Goal: Task Accomplishment & Management: Complete application form

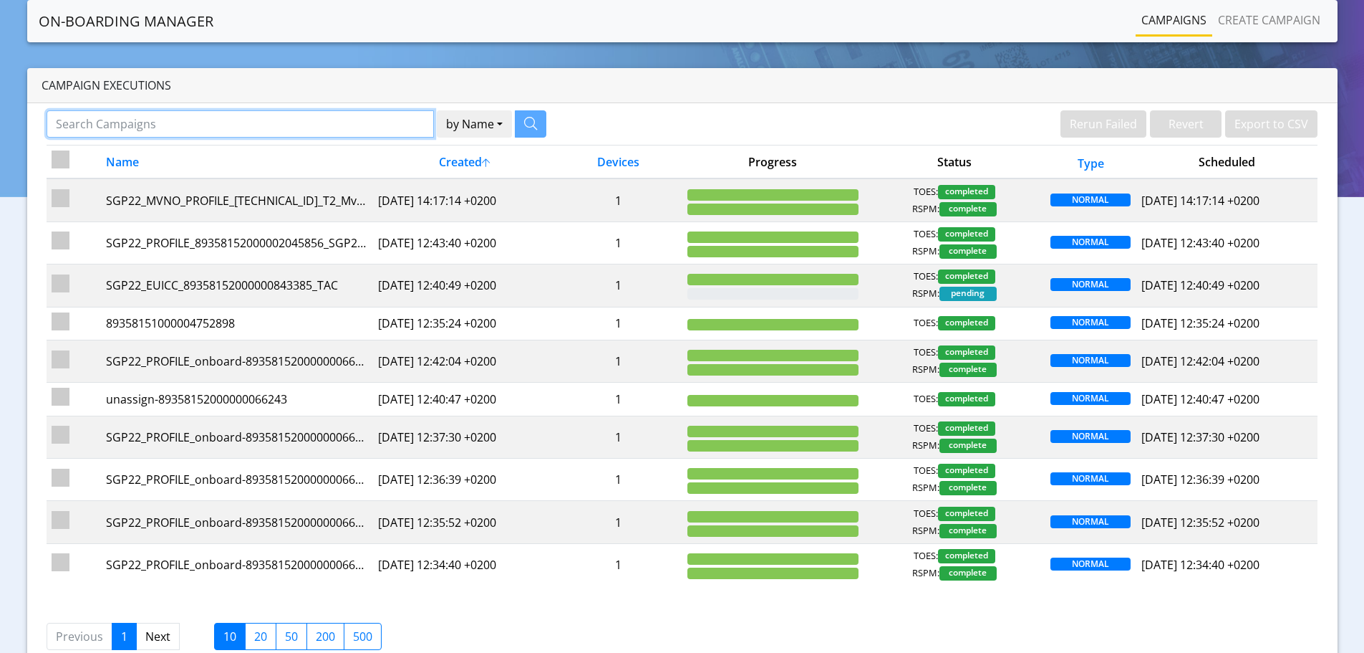
click at [109, 120] on input "Search Campaigns" at bounding box center [240, 123] width 387 height 27
paste input "89358152000002046722"
type input "89358152000002046722"
click at [419, 110] on button "by Name" at bounding box center [456, 123] width 75 height 27
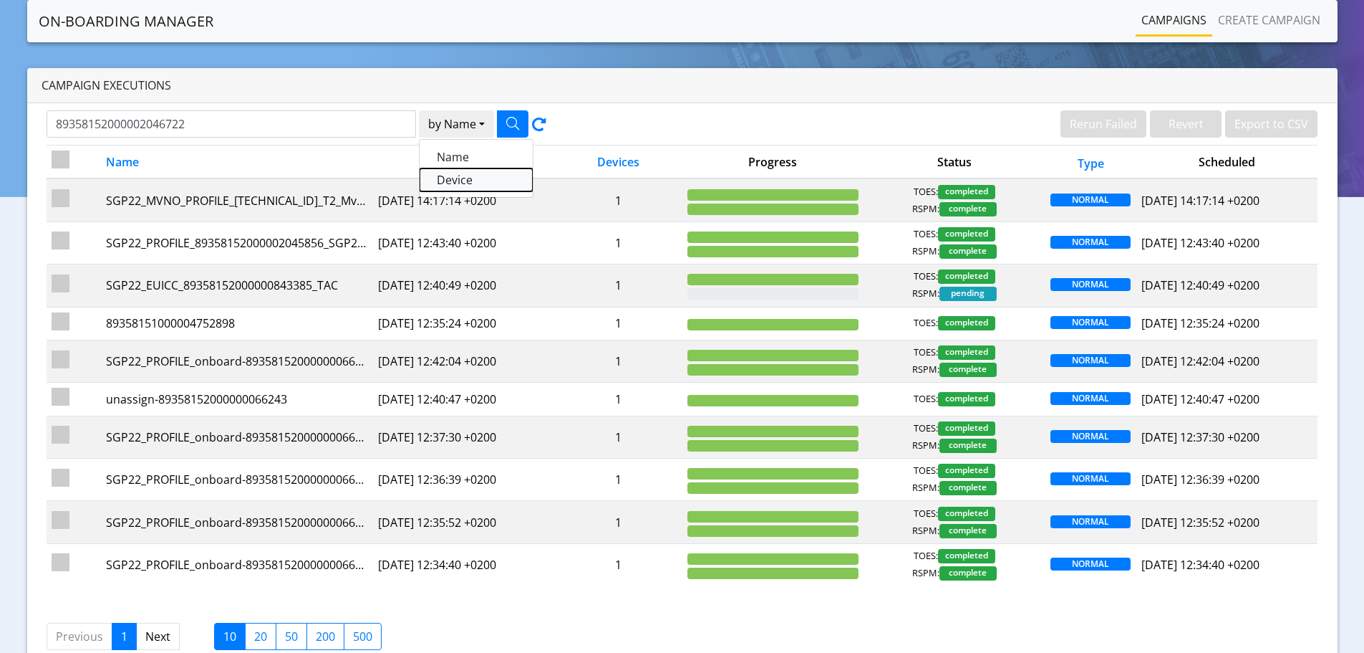
click at [494, 183] on button "Device" at bounding box center [476, 179] width 113 height 23
click at [516, 117] on icon "button" at bounding box center [512, 123] width 13 height 13
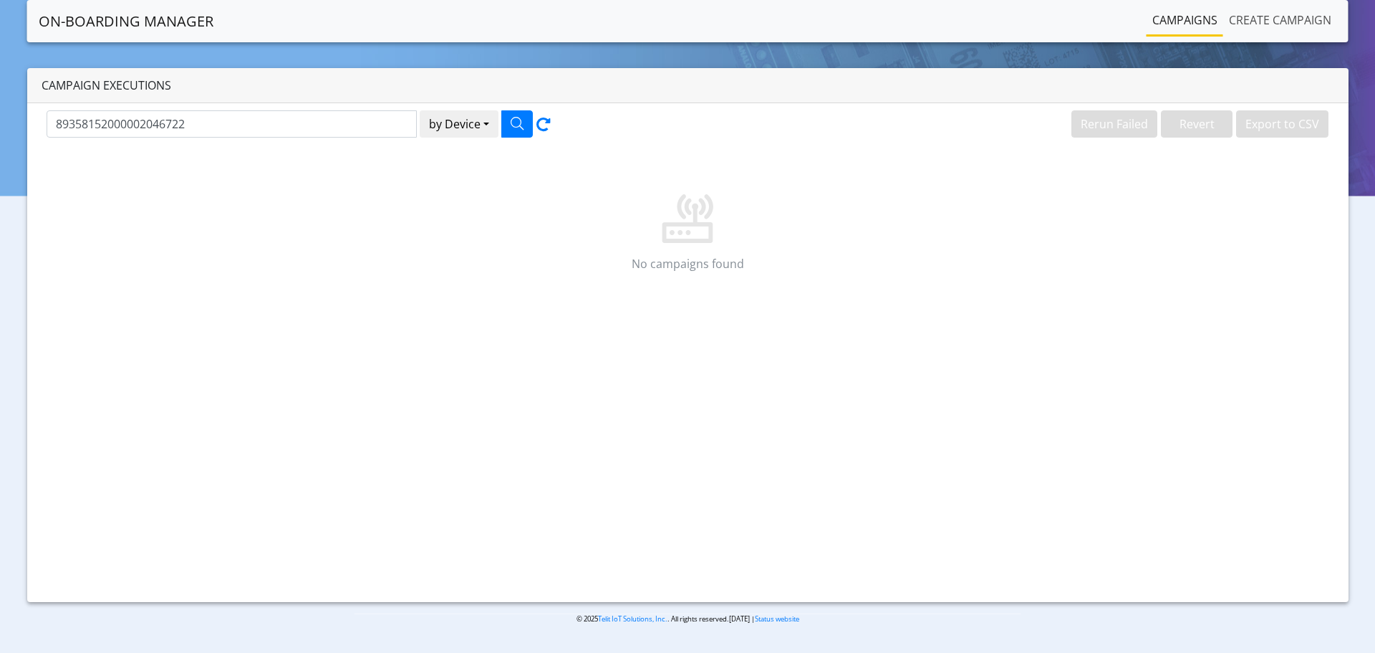
drag, startPoint x: 1251, startPoint y: 17, endPoint x: 1195, endPoint y: 74, distance: 80.5
click at [1252, 17] on link "Create campaign" at bounding box center [1280, 20] width 114 height 29
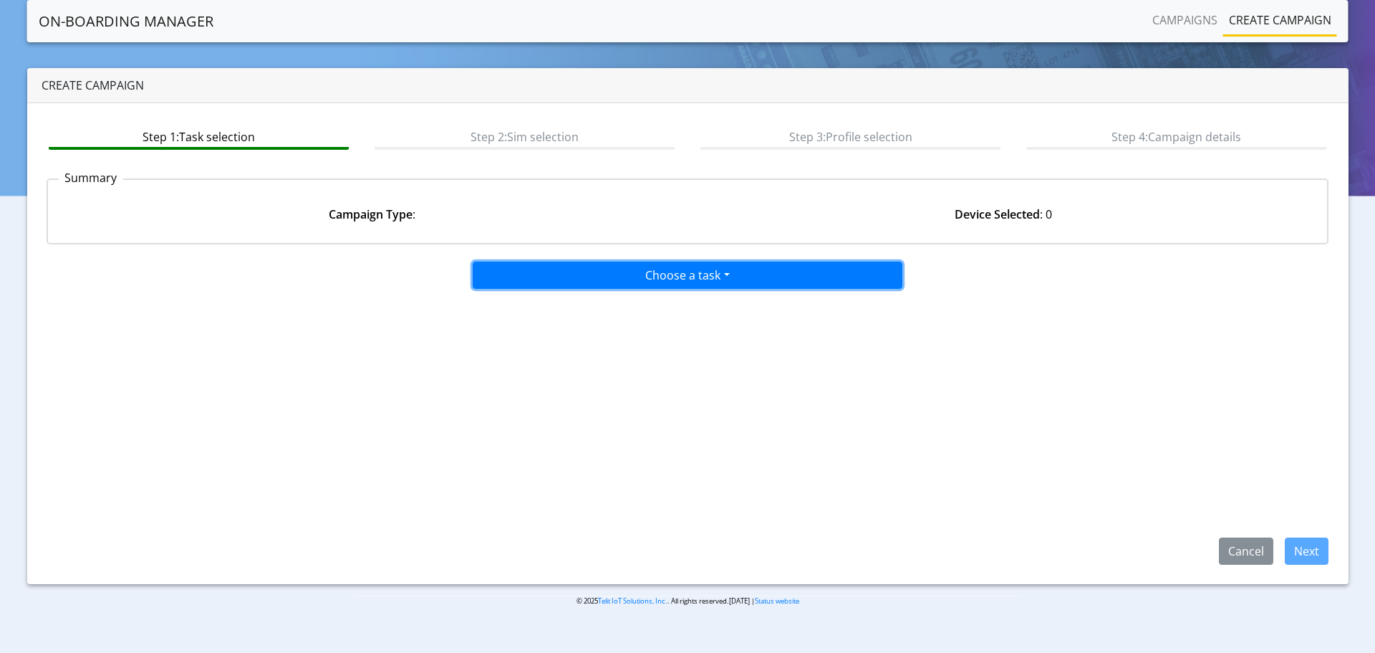
click at [655, 274] on button "Choose a task" at bounding box center [688, 274] width 430 height 27
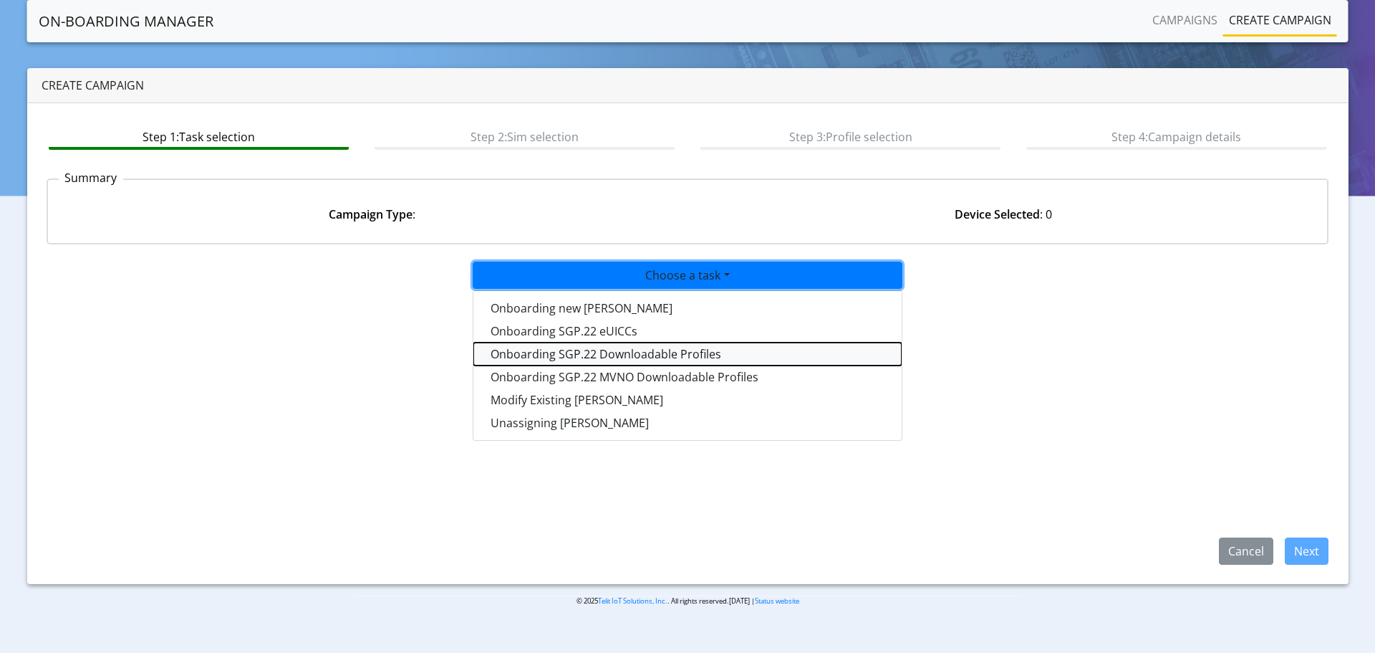
click at [691, 358] on tasksgp22profile-dropdown "Onboarding SGP.22 Downloadable Profiles" at bounding box center [687, 353] width 428 height 23
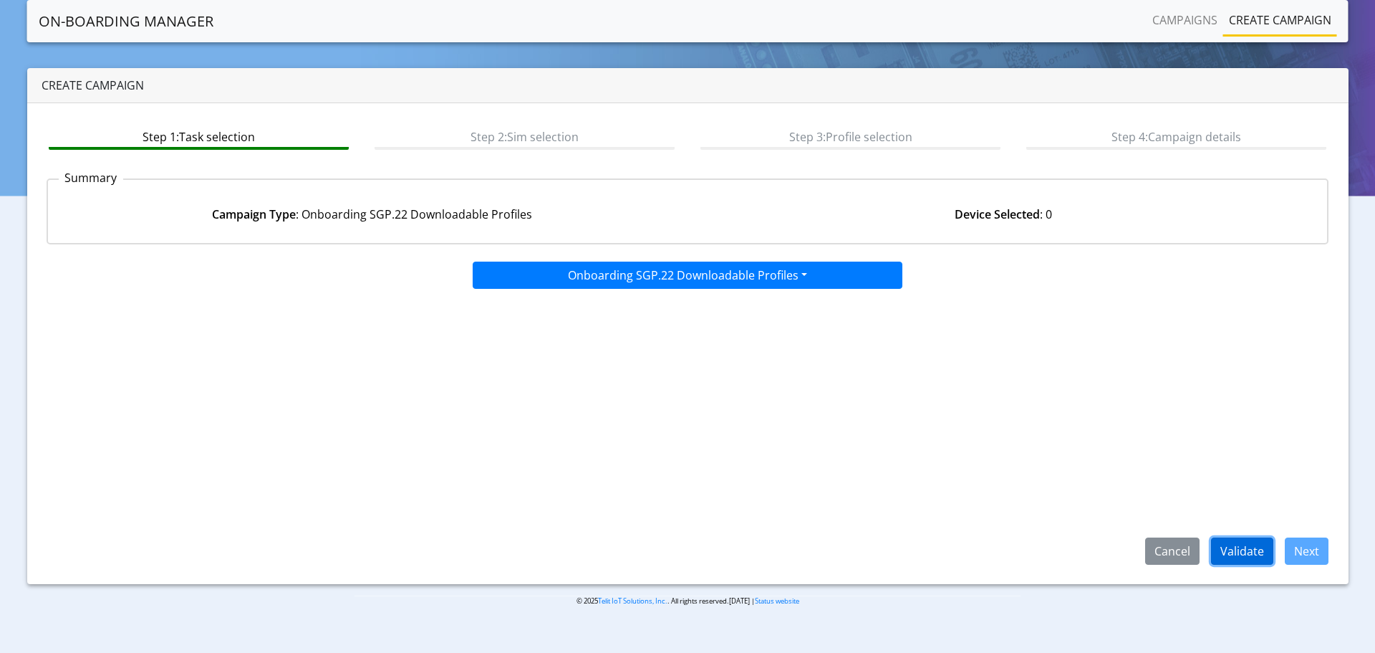
click at [1240, 552] on button "Validate" at bounding box center [1242, 550] width 62 height 27
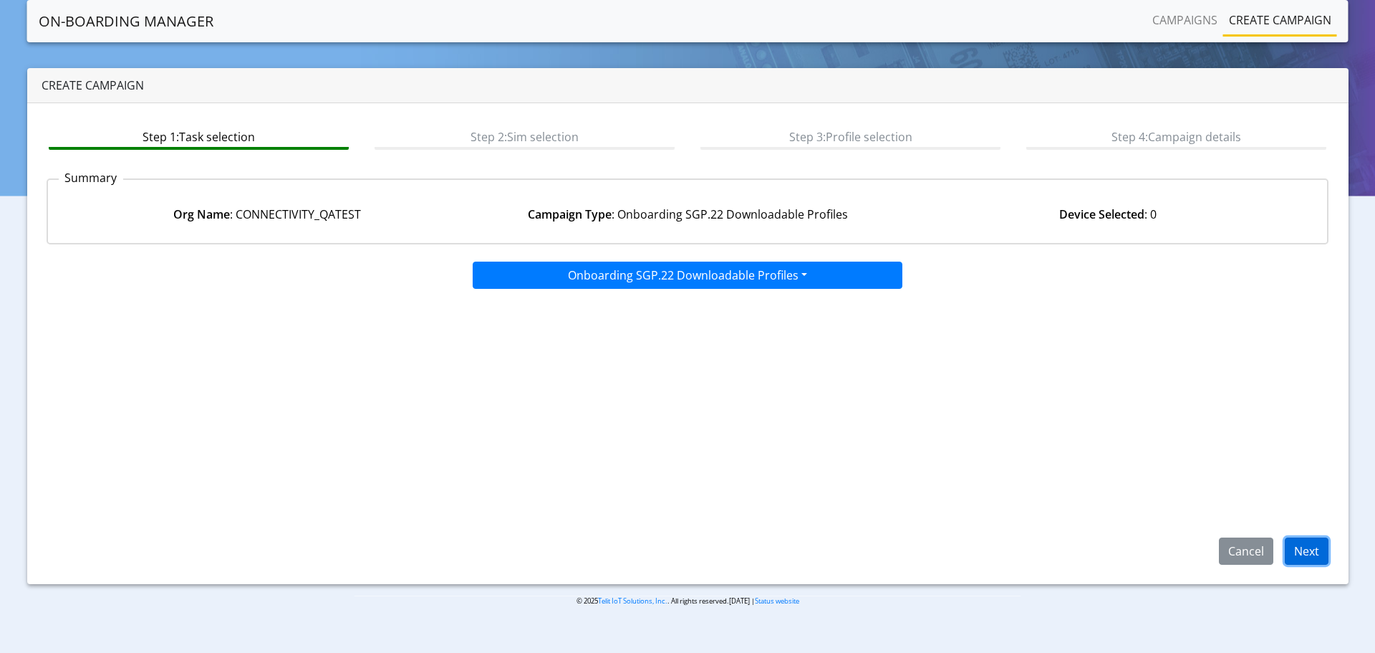
click at [1314, 554] on button "Next" at bounding box center [1307, 550] width 44 height 27
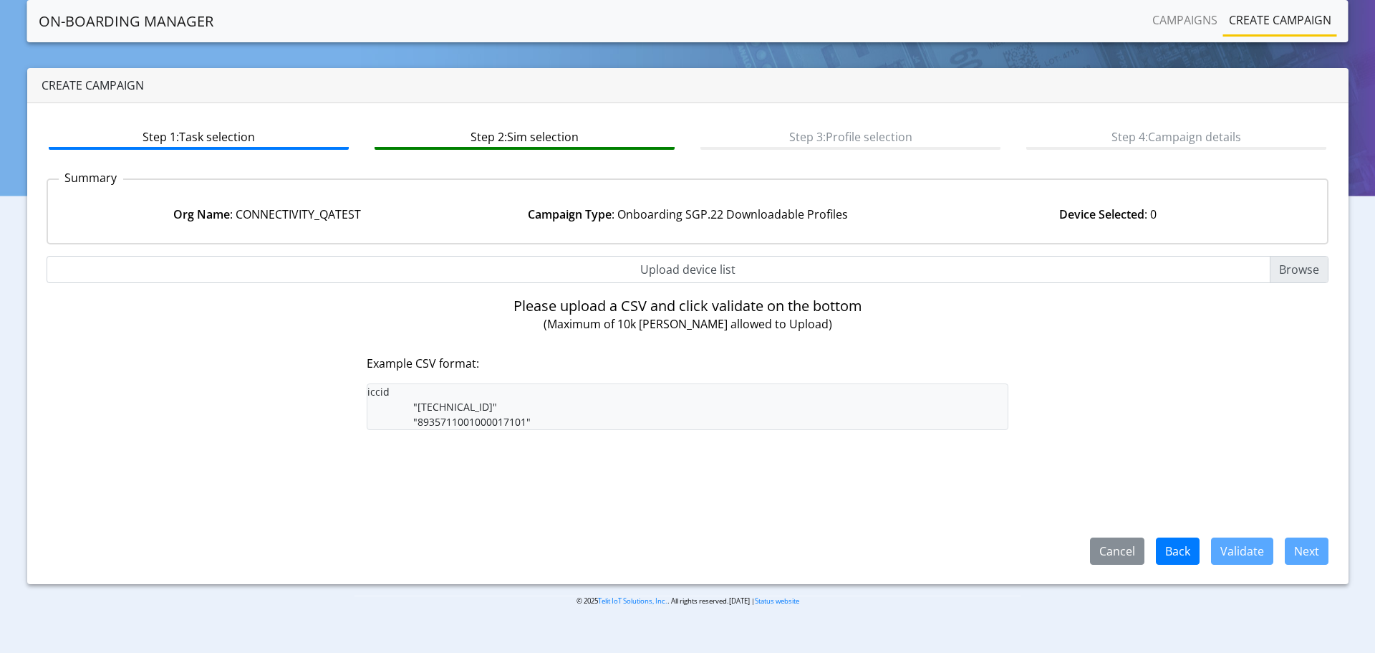
click at [1289, 267] on div at bounding box center [687, 326] width 1375 height 653
click at [1289, 267] on input "Upload device list" at bounding box center [688, 269] width 1283 height 27
type input "C:\fakepath\incompatiblePL_dev-us.txt"
click at [64, 334] on div "Please upload a CSV and click validate on the bottom (Maximum of 10k SIMs allow…" at bounding box center [688, 369] width 1304 height 144
click at [1290, 266] on input "Upload device list" at bounding box center [688, 269] width 1283 height 27
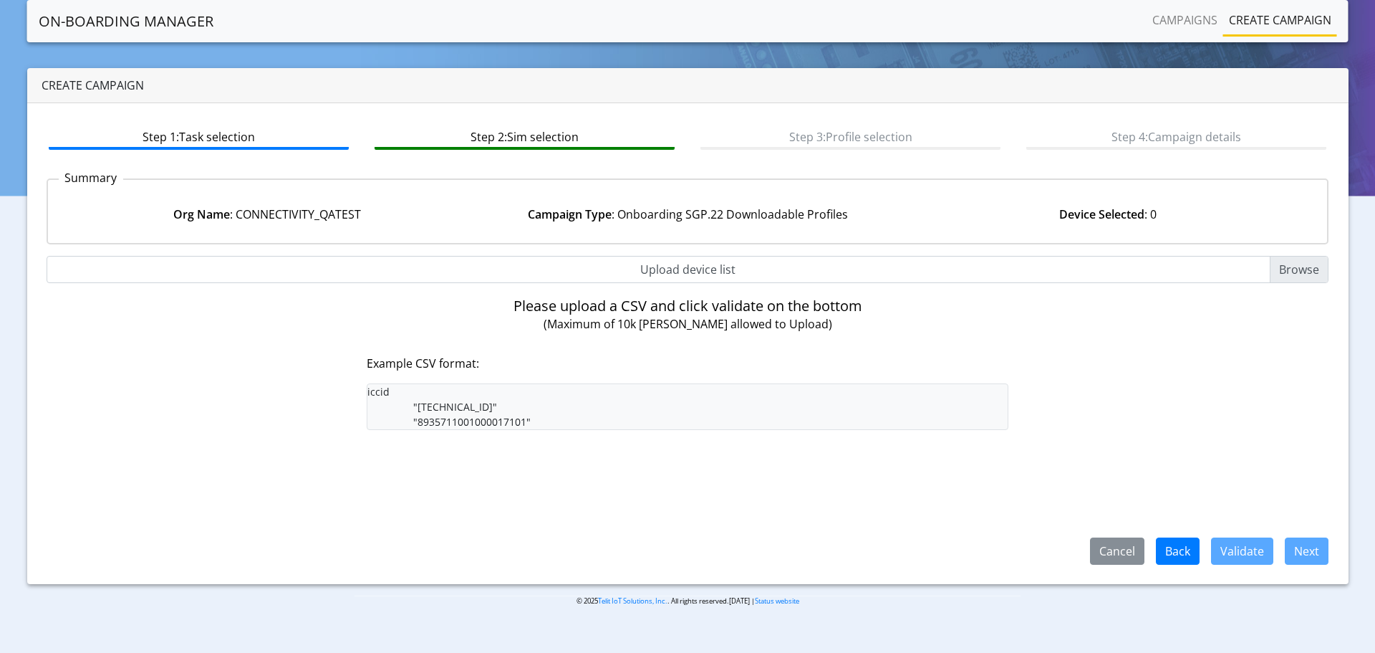
type input "C:\fakepath\incompatiblePL_dev-us.txt"
click at [1293, 265] on input "Upload device list" at bounding box center [688, 269] width 1283 height 27
type input "C:\fakepath\incompatiblePL_dev-us.csv"
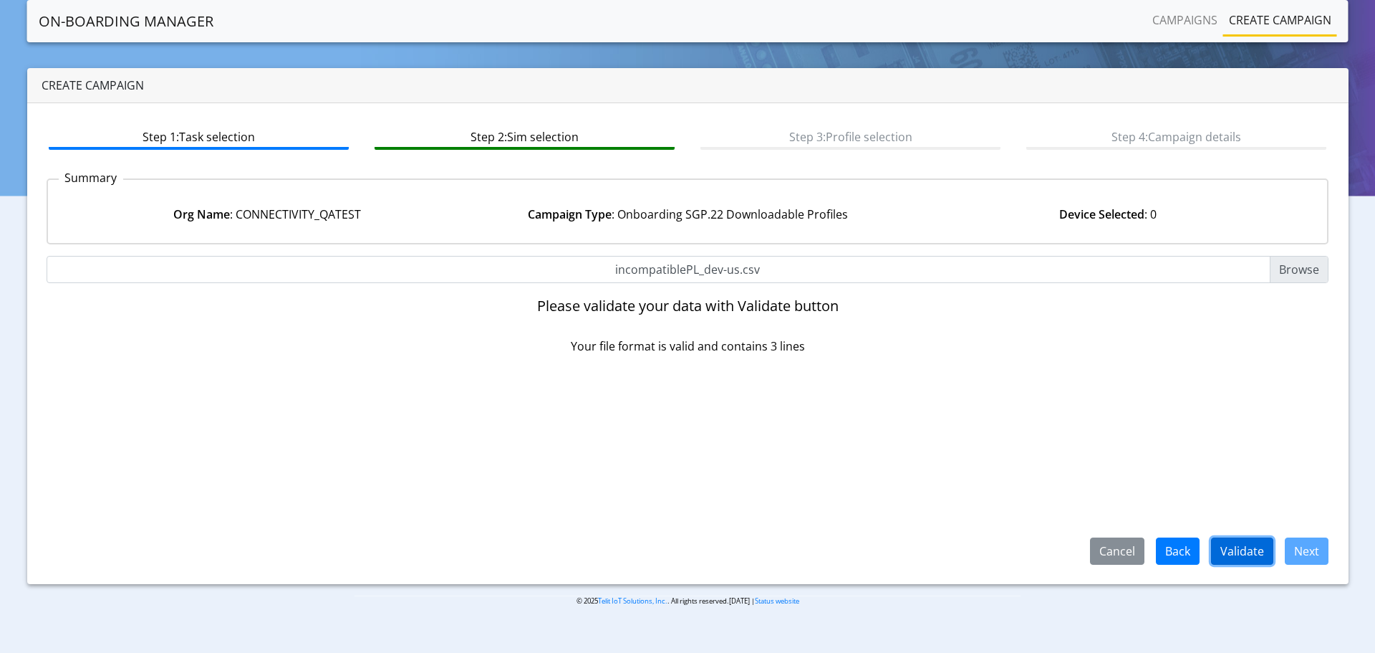
click at [1220, 557] on button "Validate" at bounding box center [1242, 550] width 62 height 27
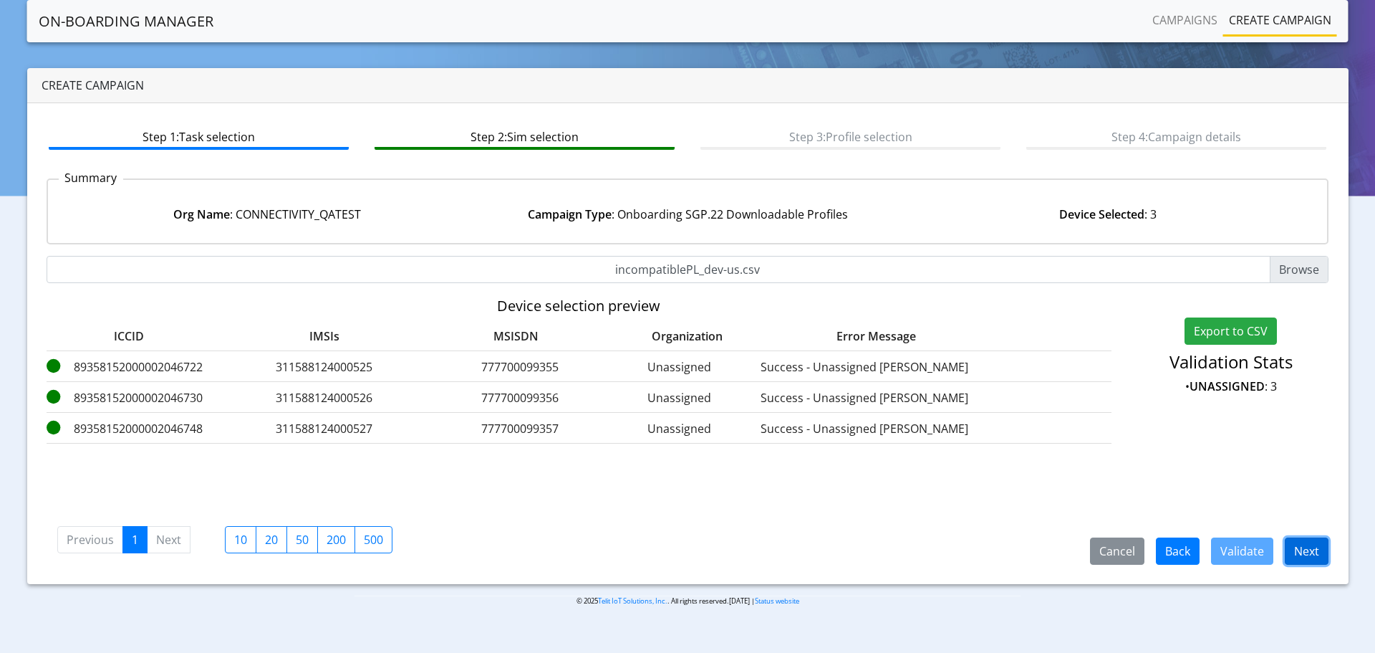
click at [1311, 555] on button "Next" at bounding box center [1307, 550] width 44 height 27
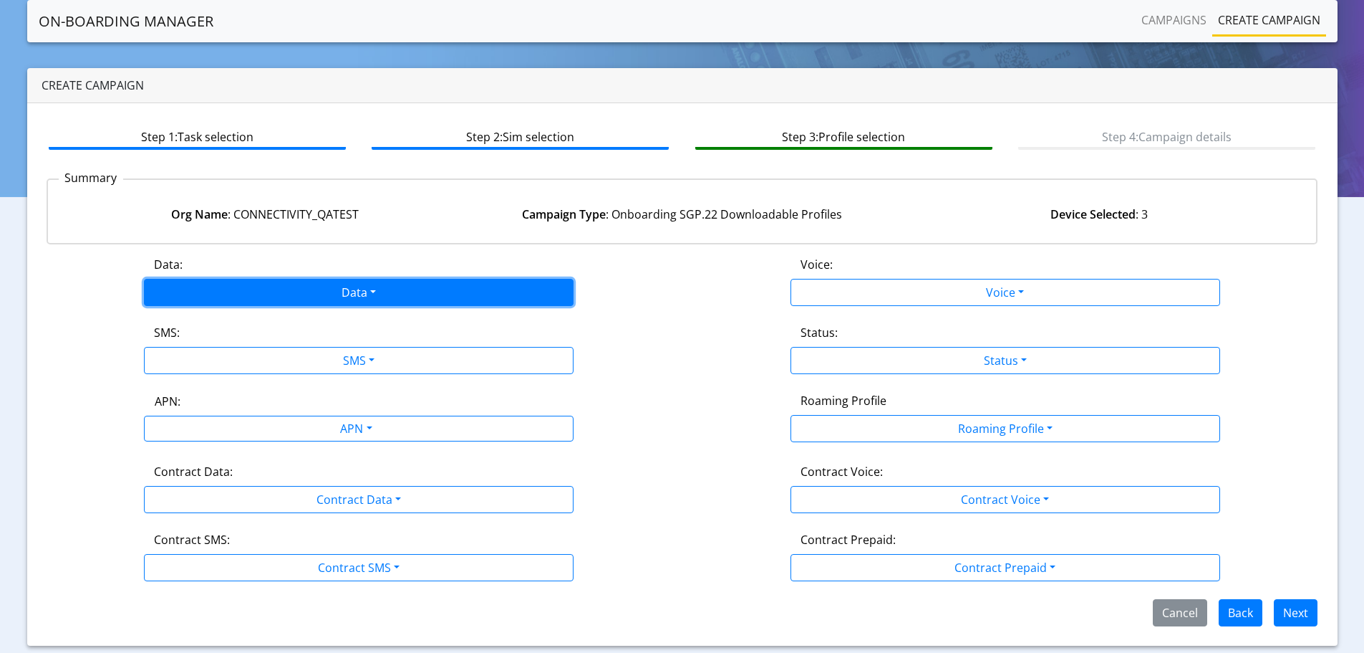
click at [322, 290] on button "Data" at bounding box center [359, 292] width 430 height 27
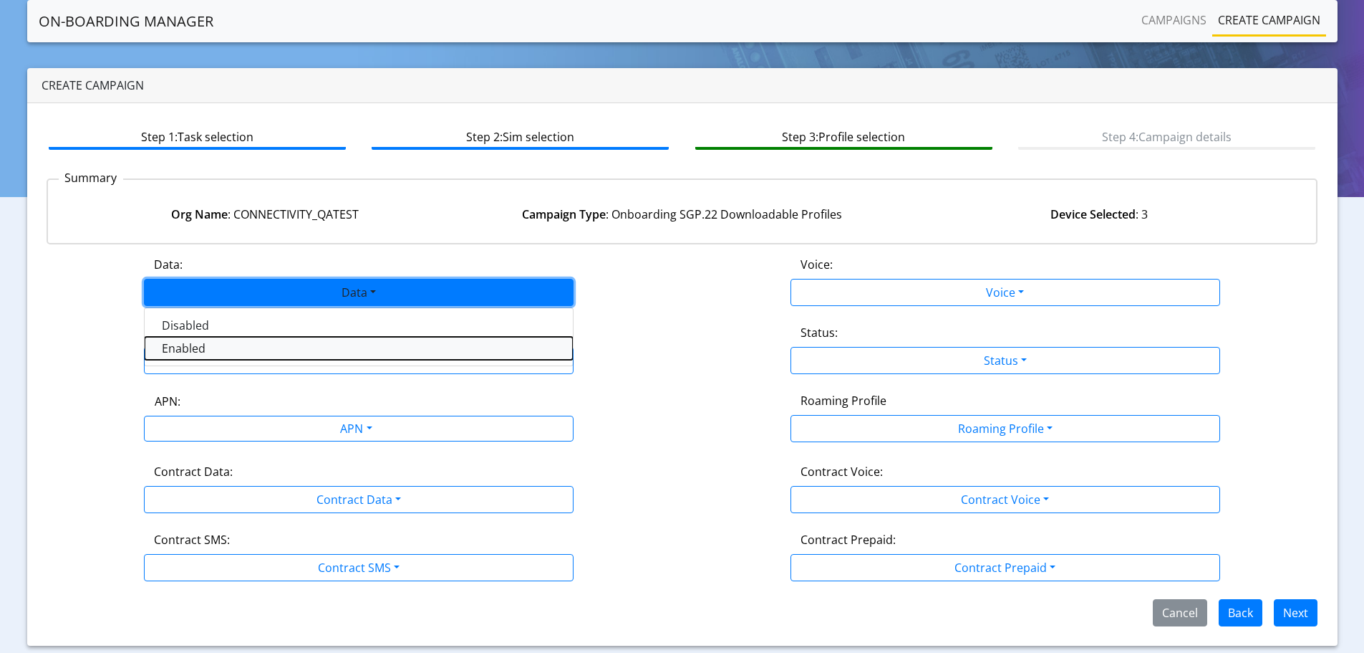
click at [202, 347] on button "Enabled" at bounding box center [359, 348] width 428 height 23
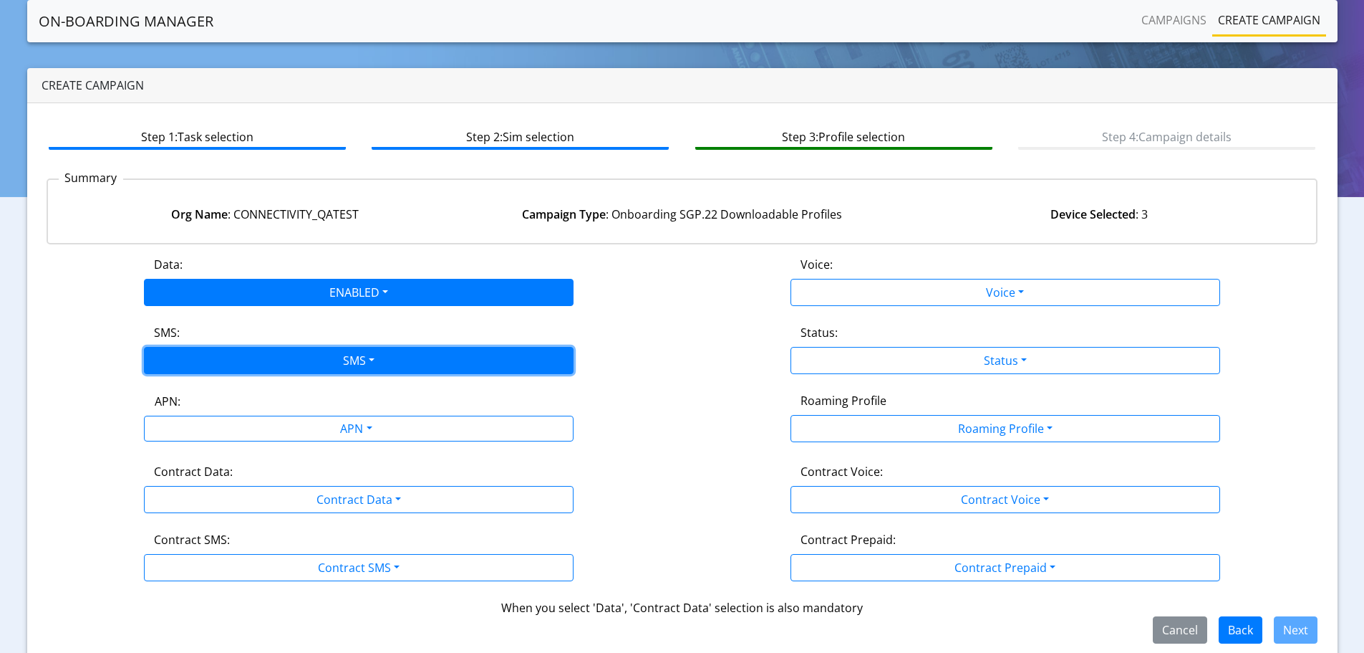
click at [202, 362] on button "SMS" at bounding box center [359, 360] width 430 height 27
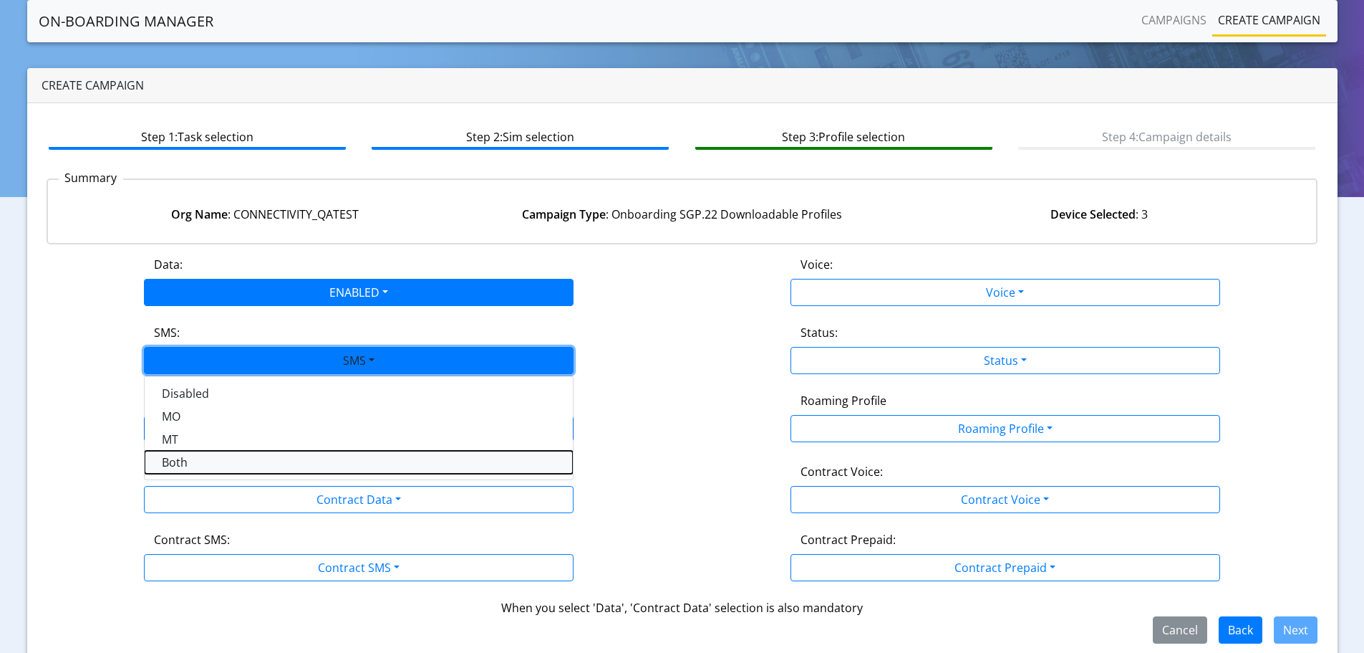
click at [196, 461] on button "Both" at bounding box center [359, 462] width 428 height 23
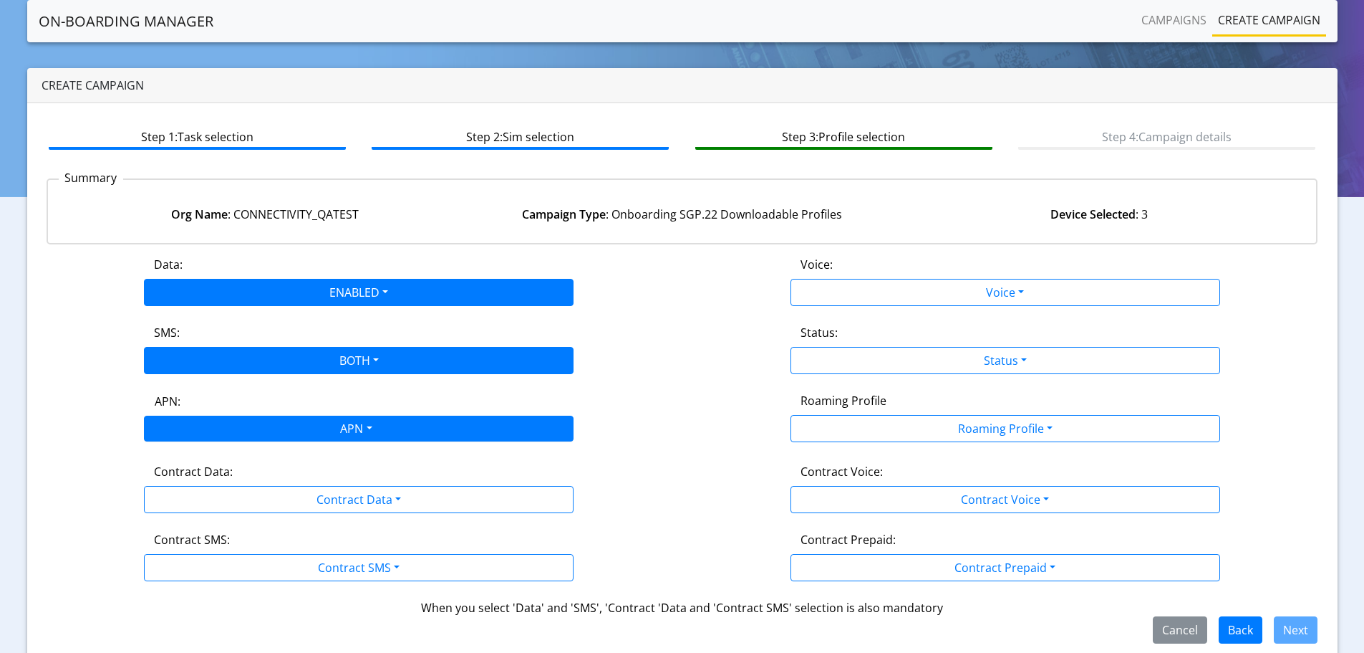
click at [197, 433] on div "APN" at bounding box center [355, 430] width 454 height 28
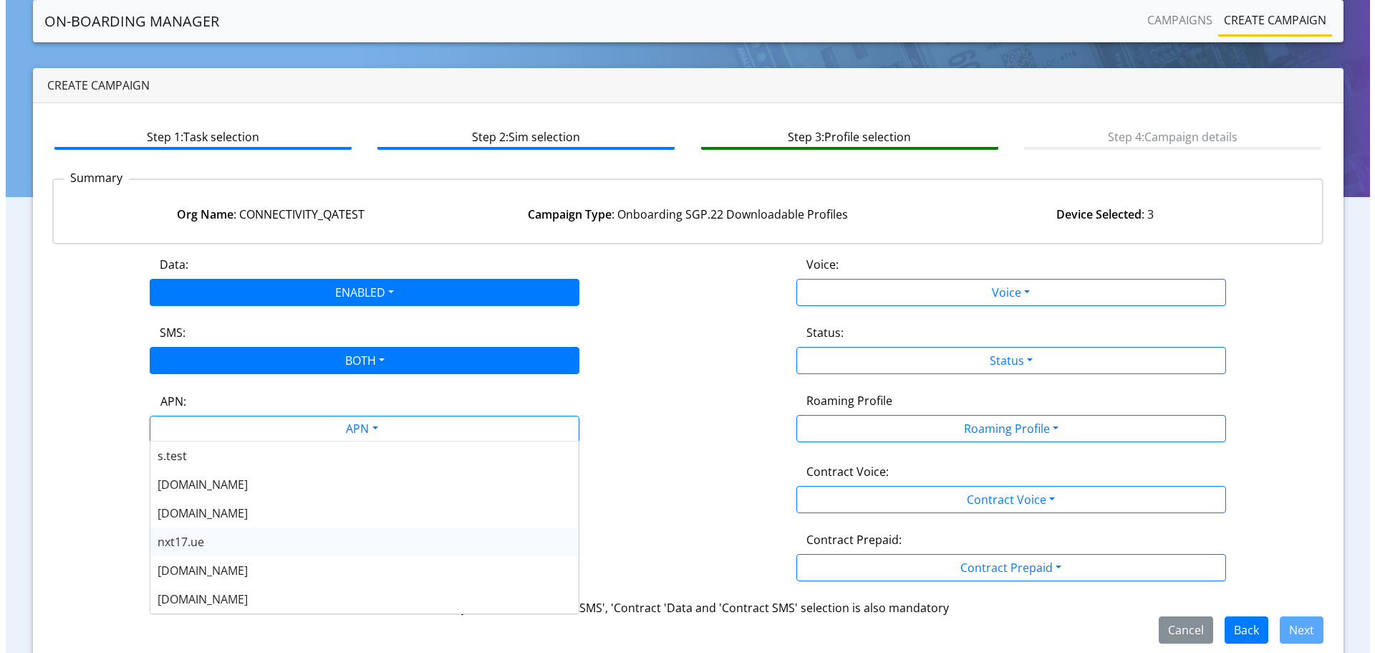
scroll to position [72, 0]
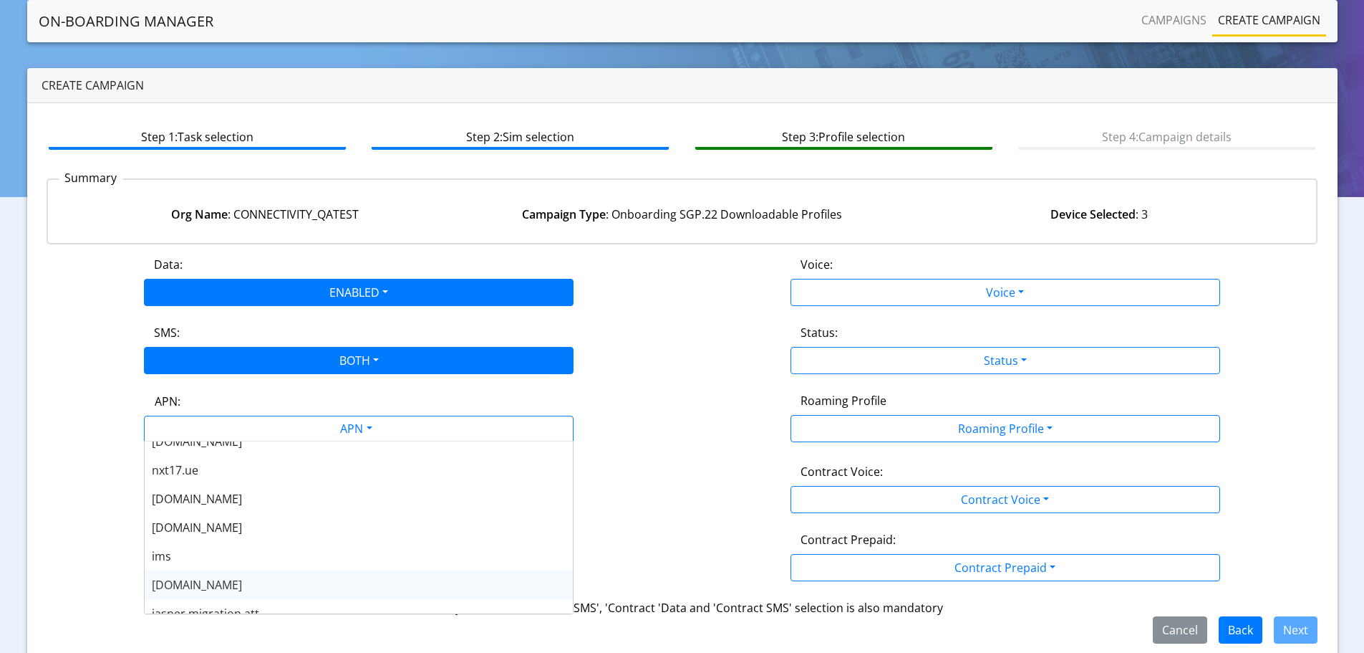
click at [197, 579] on span "nxt23.net" at bounding box center [197, 585] width 90 height 16
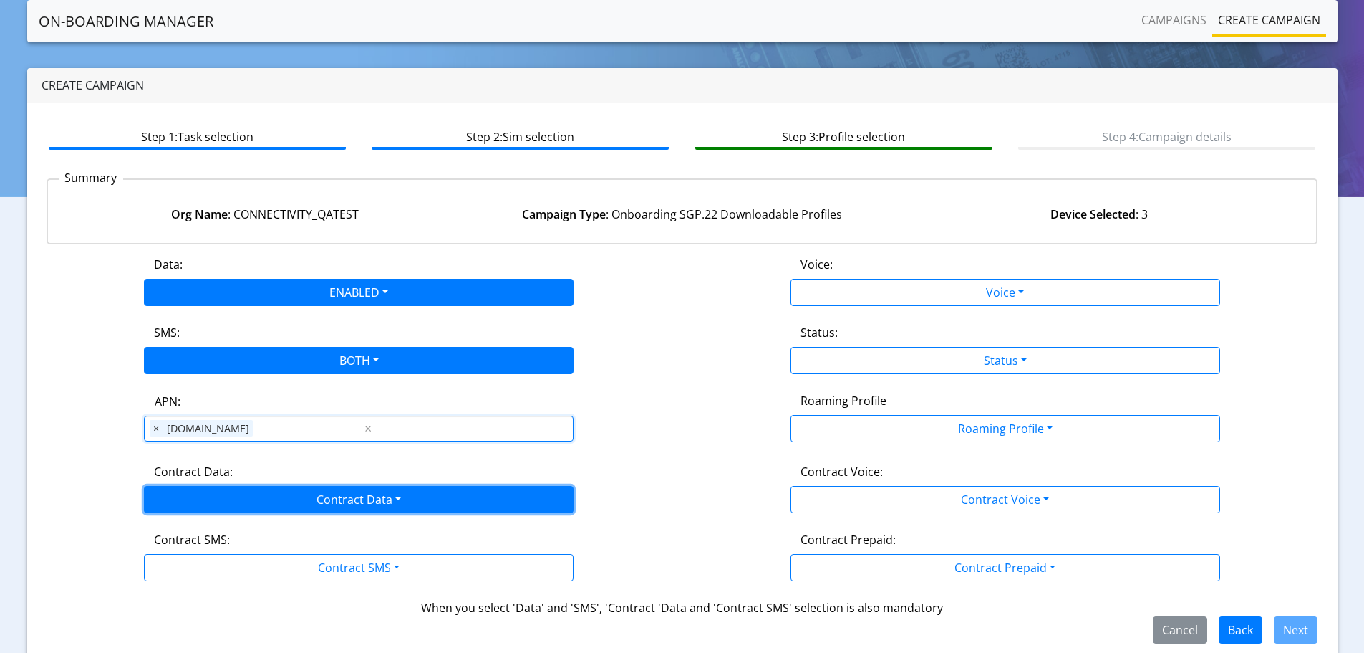
click at [262, 509] on button "Contract Data" at bounding box center [359, 499] width 430 height 27
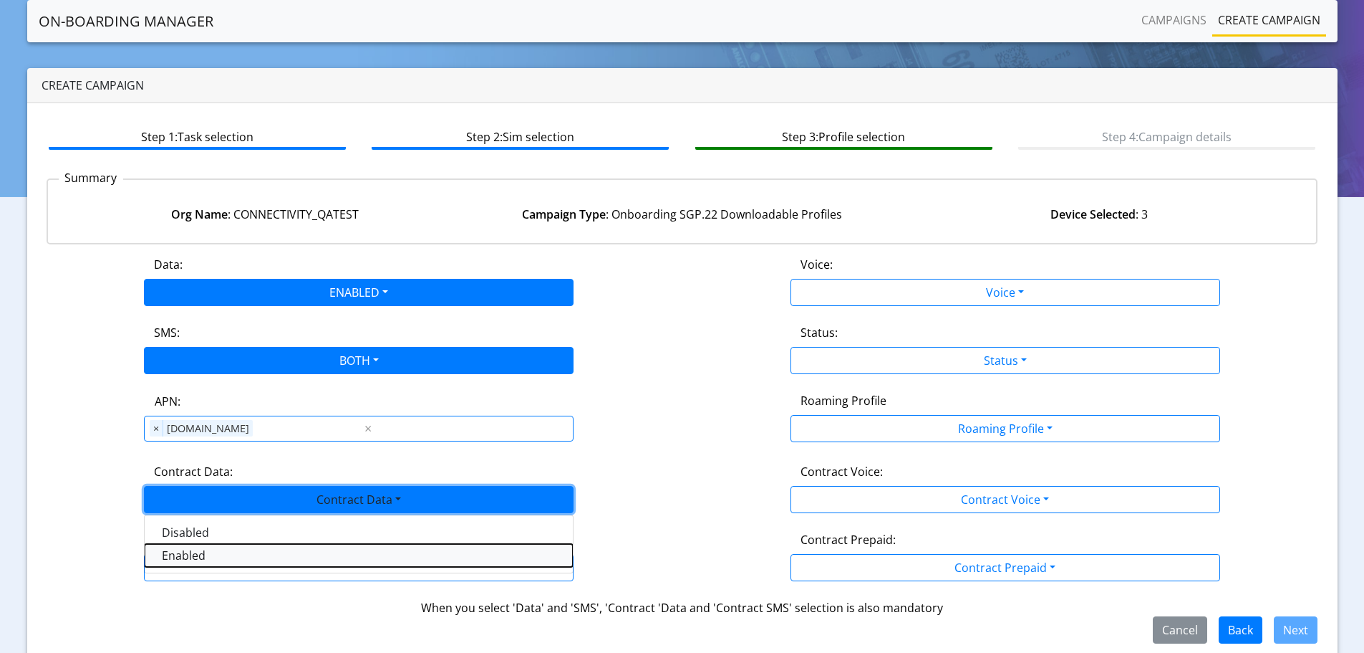
click at [233, 557] on Dataenabled-dropdown "Enabled" at bounding box center [359, 555] width 428 height 23
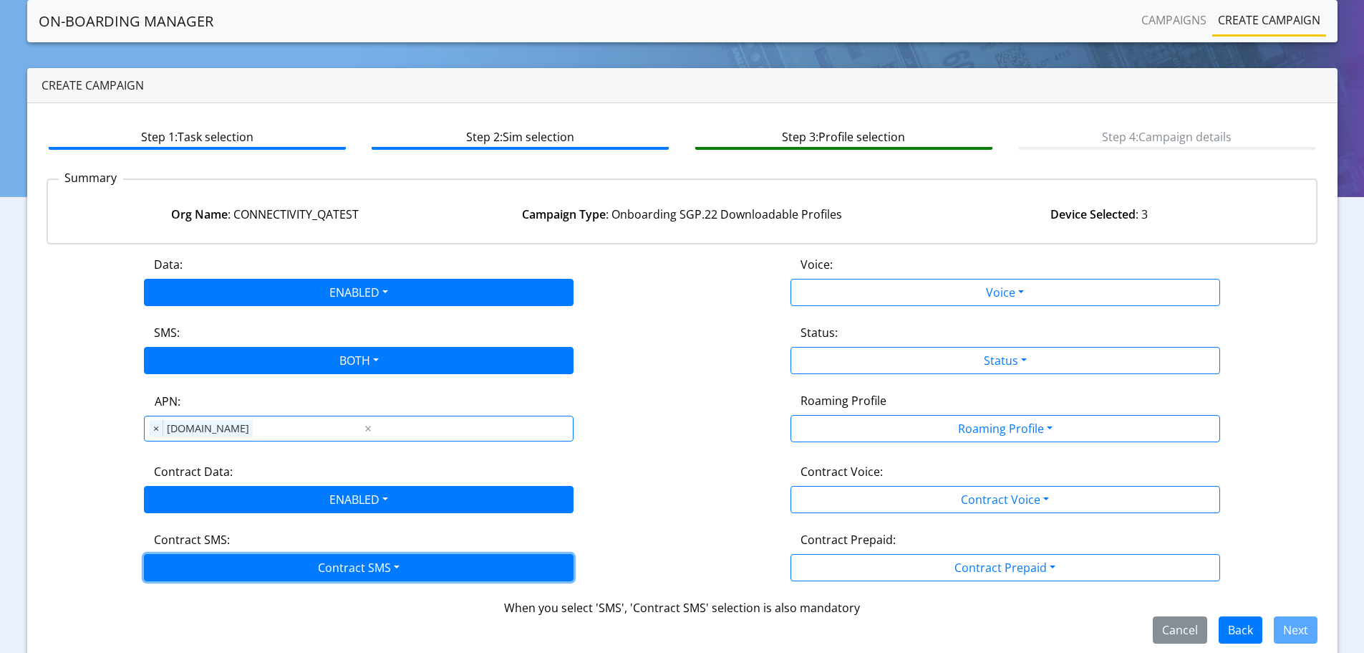
click at [227, 573] on button "Contract SMS" at bounding box center [359, 567] width 430 height 27
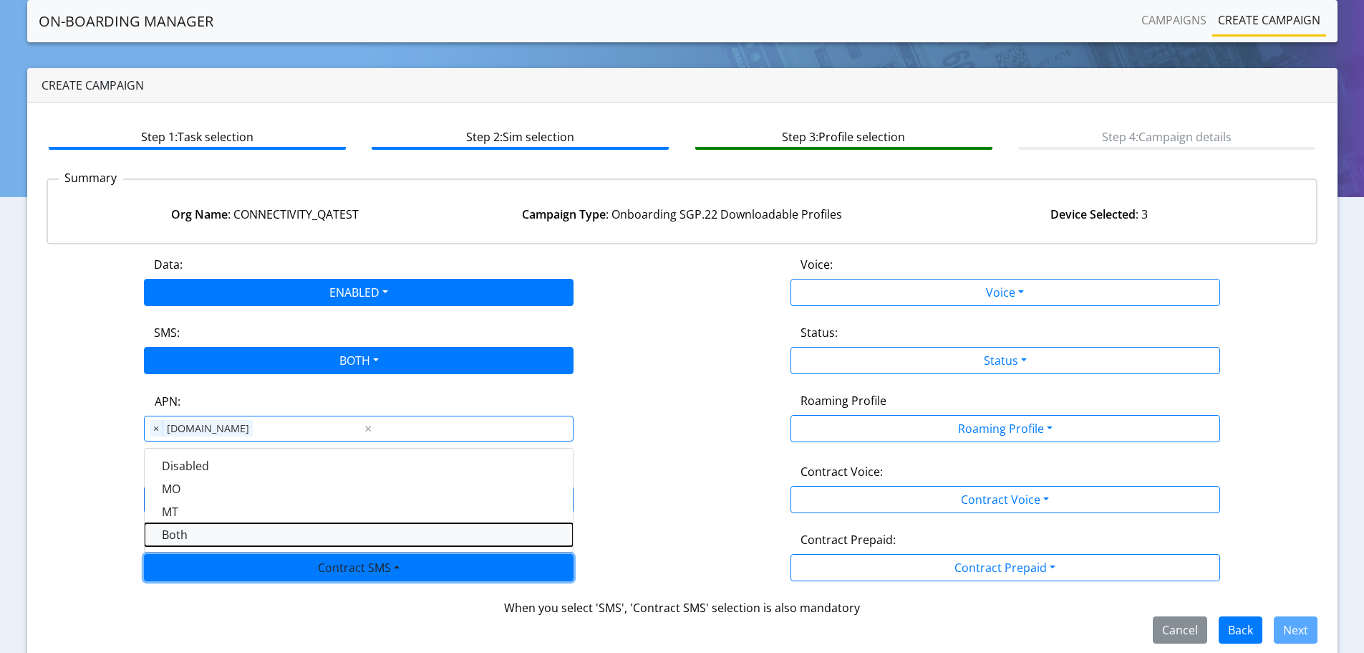
click at [192, 529] on SMSboth-dropdown "Both" at bounding box center [359, 534] width 428 height 23
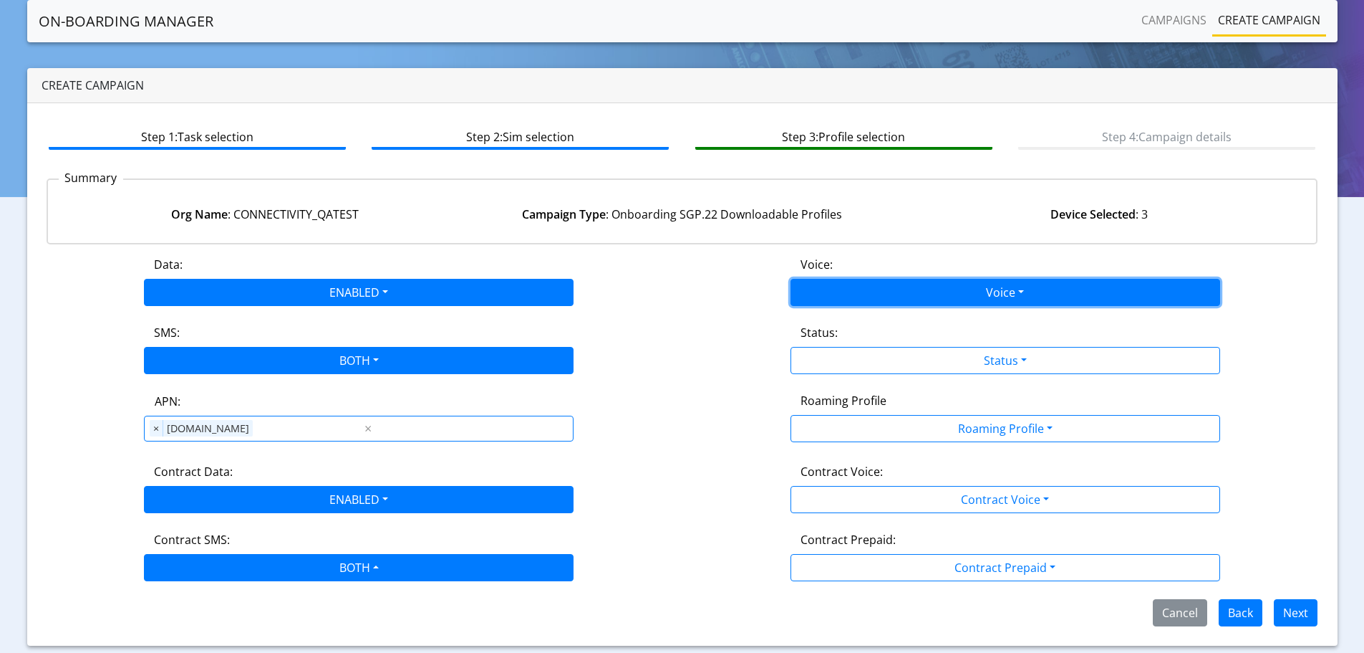
click at [938, 297] on button "Voice" at bounding box center [1006, 292] width 430 height 27
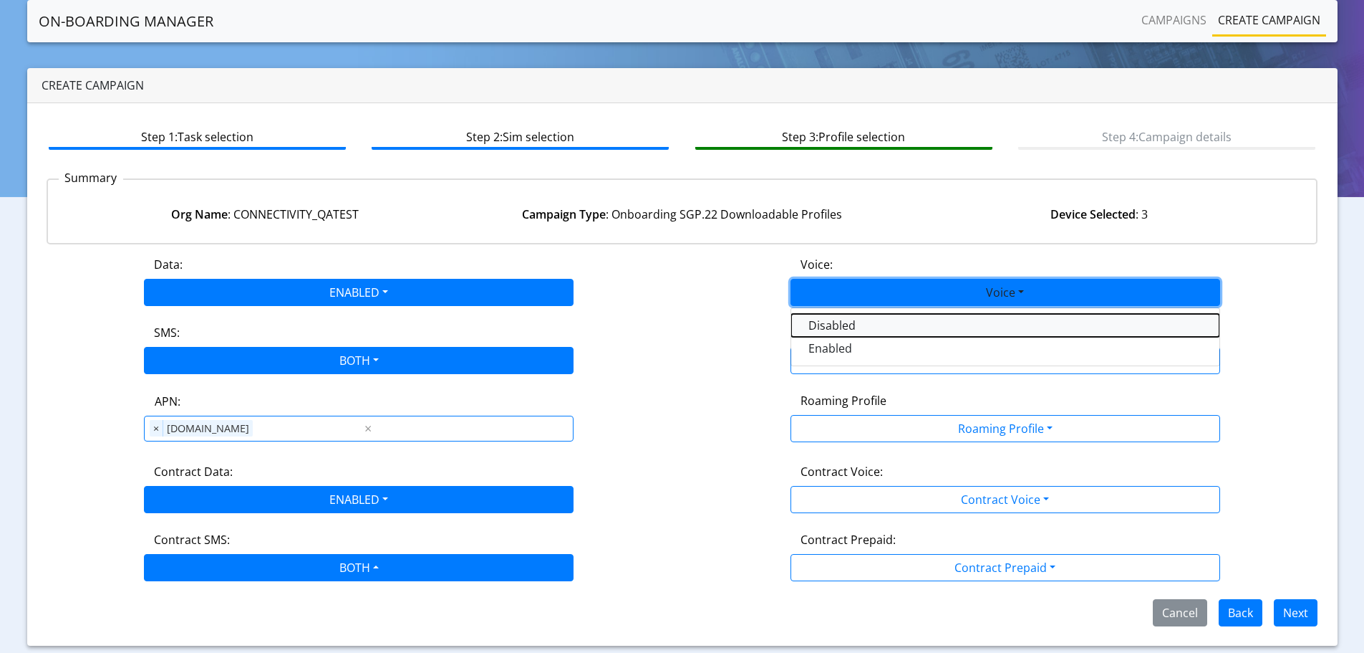
click at [883, 320] on button "Disabled" at bounding box center [1005, 325] width 428 height 23
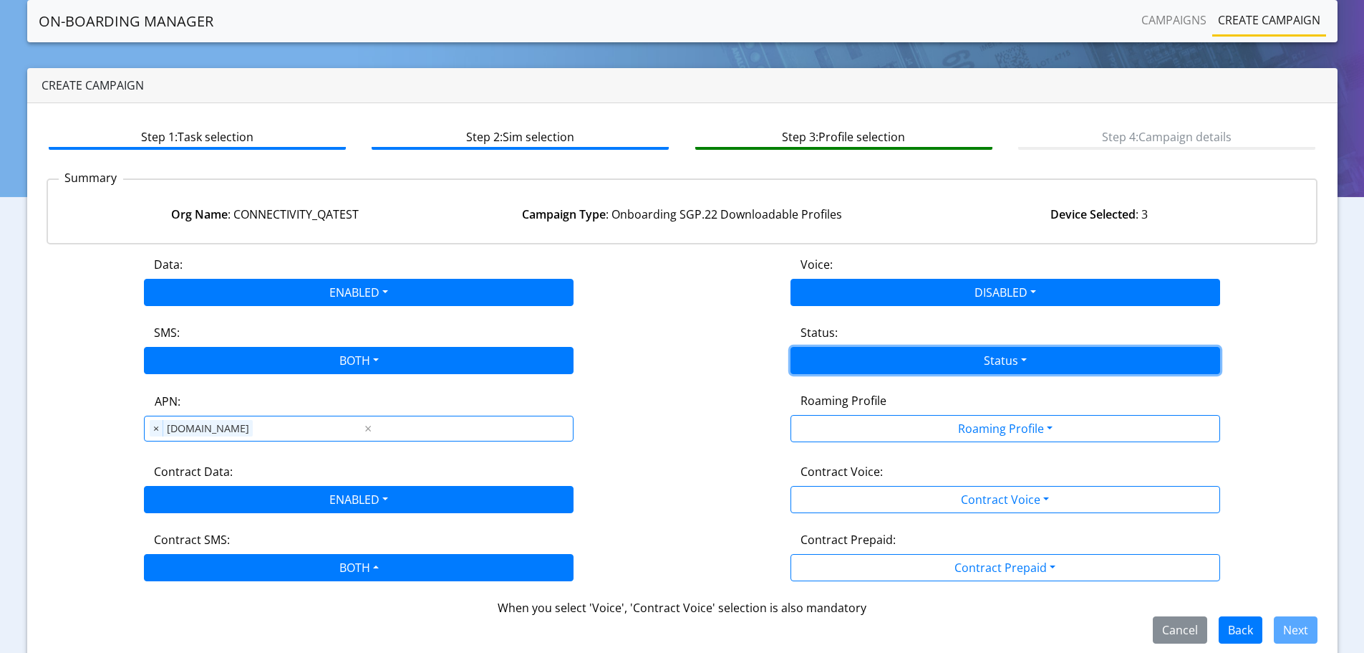
click at [861, 368] on button "Status" at bounding box center [1006, 360] width 430 height 27
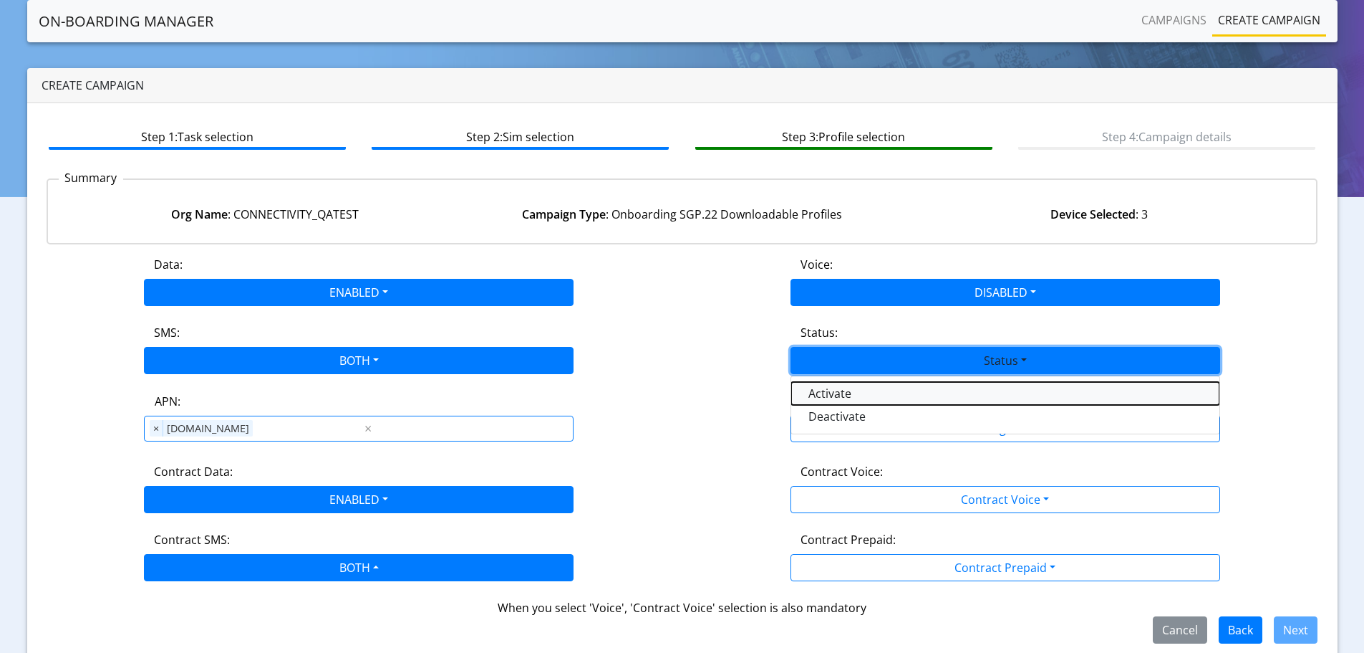
click at [844, 393] on button "Activate" at bounding box center [1005, 393] width 428 height 23
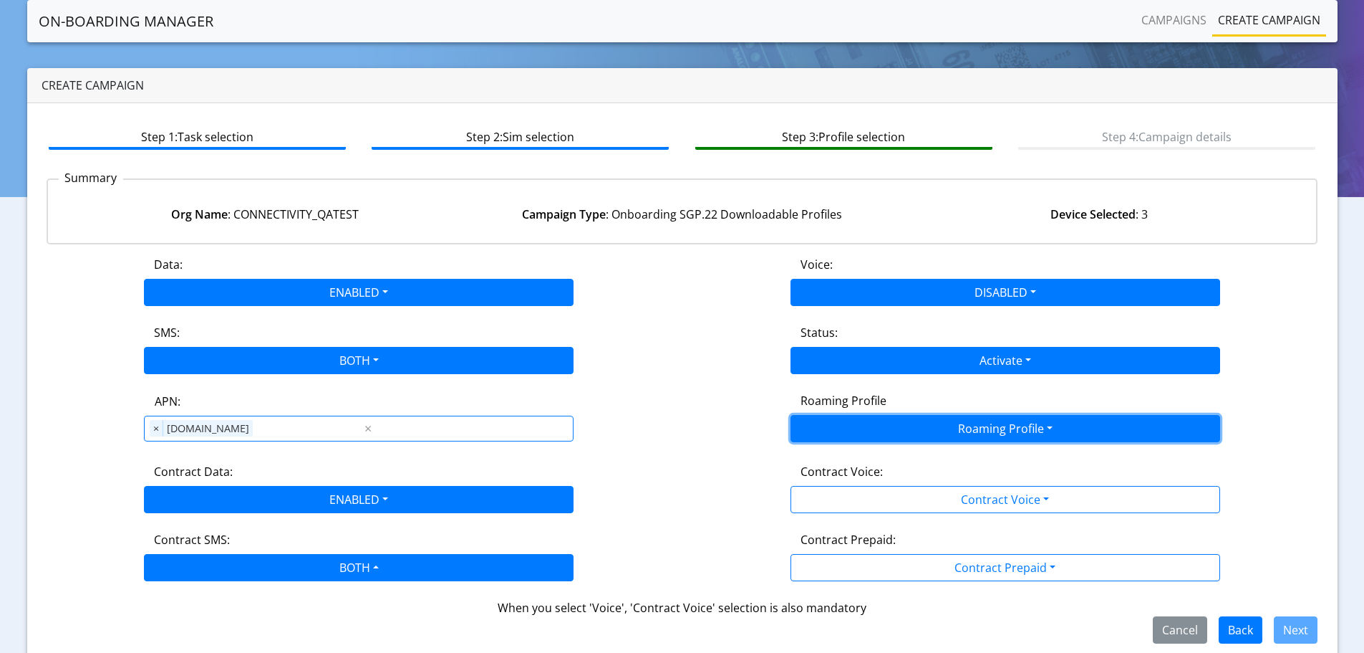
click at [876, 430] on button "Roaming Profile" at bounding box center [1006, 428] width 430 height 27
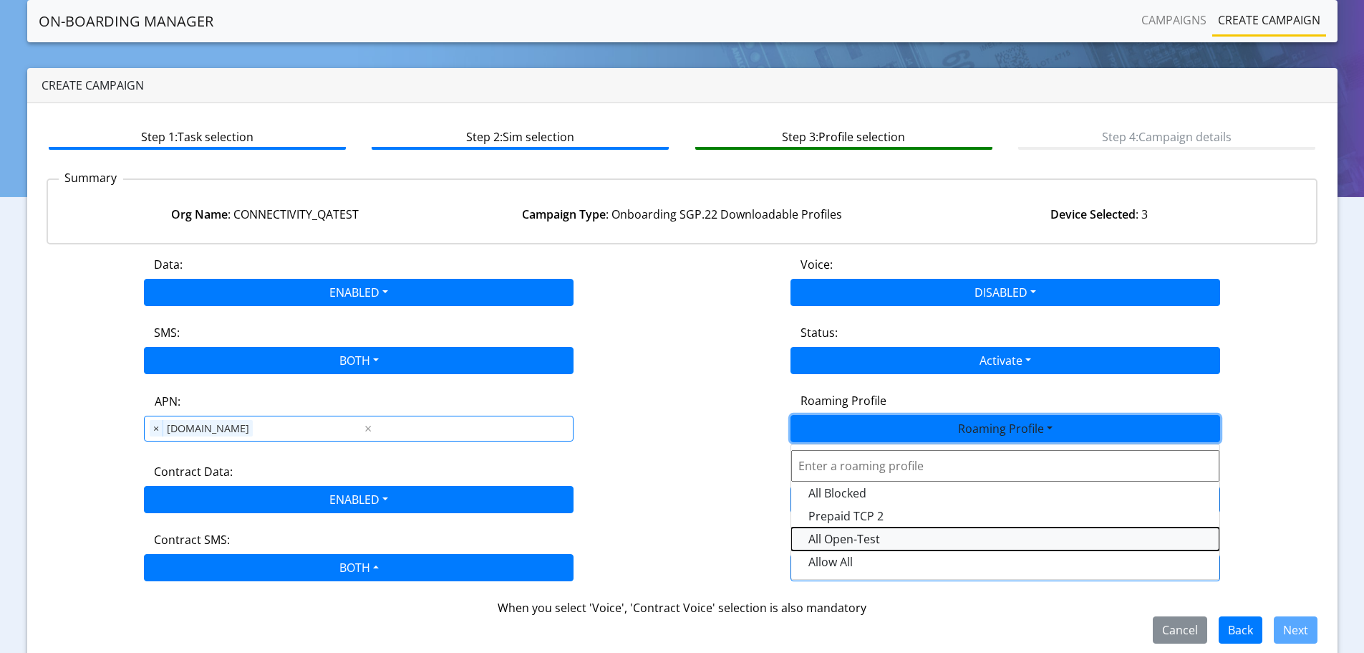
click at [883, 537] on Profile-dropdown "All Open-Test" at bounding box center [1005, 538] width 428 height 23
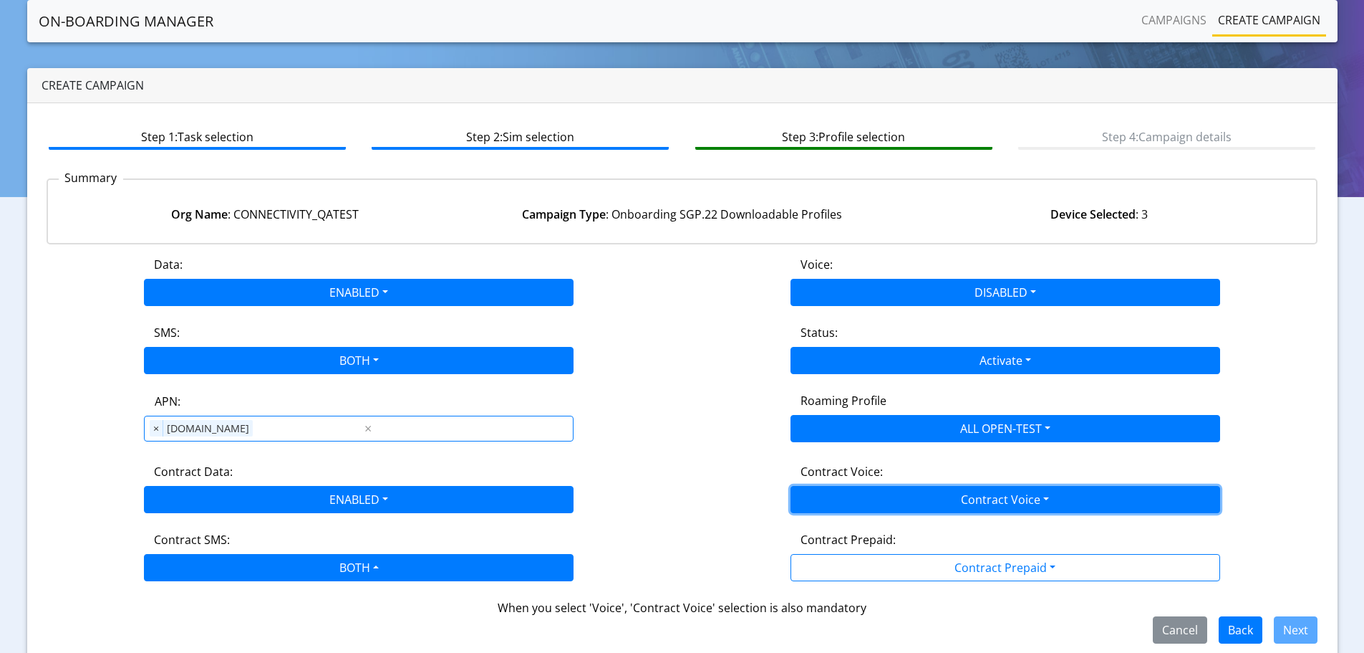
click at [902, 498] on button "Contract Voice" at bounding box center [1006, 499] width 430 height 27
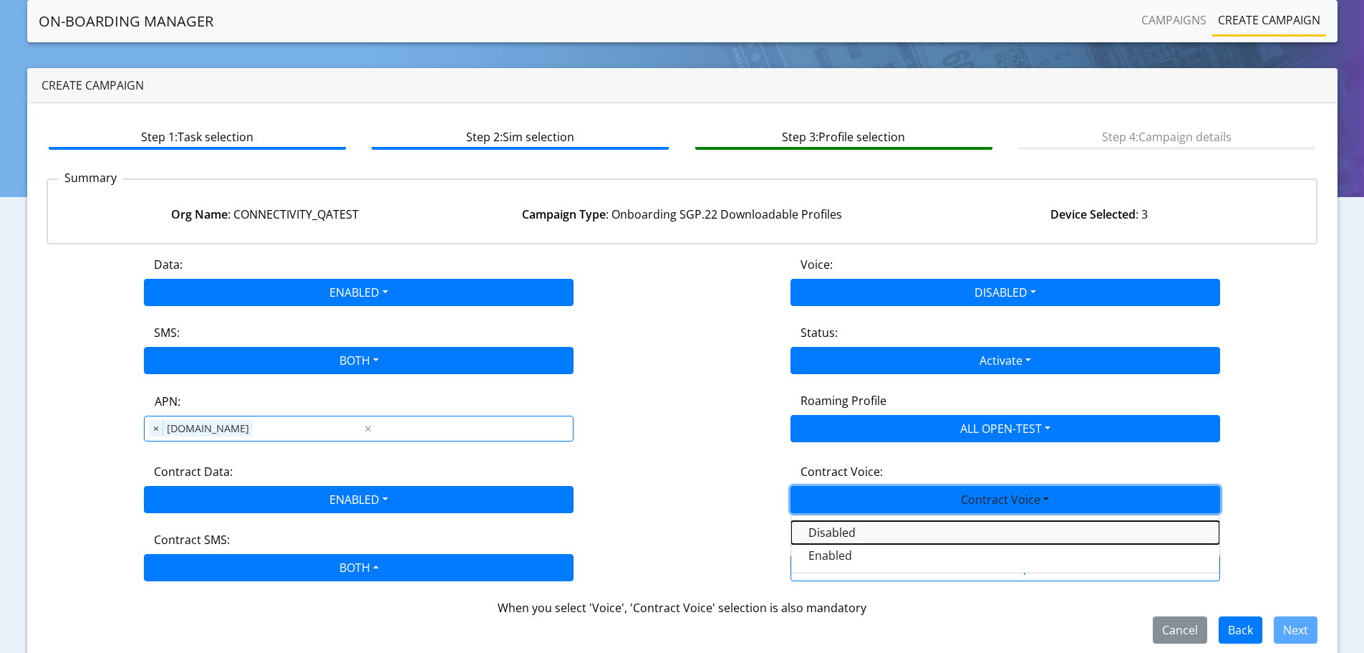
click at [856, 530] on Voicedisabled-dropdown "Disabled" at bounding box center [1005, 532] width 428 height 23
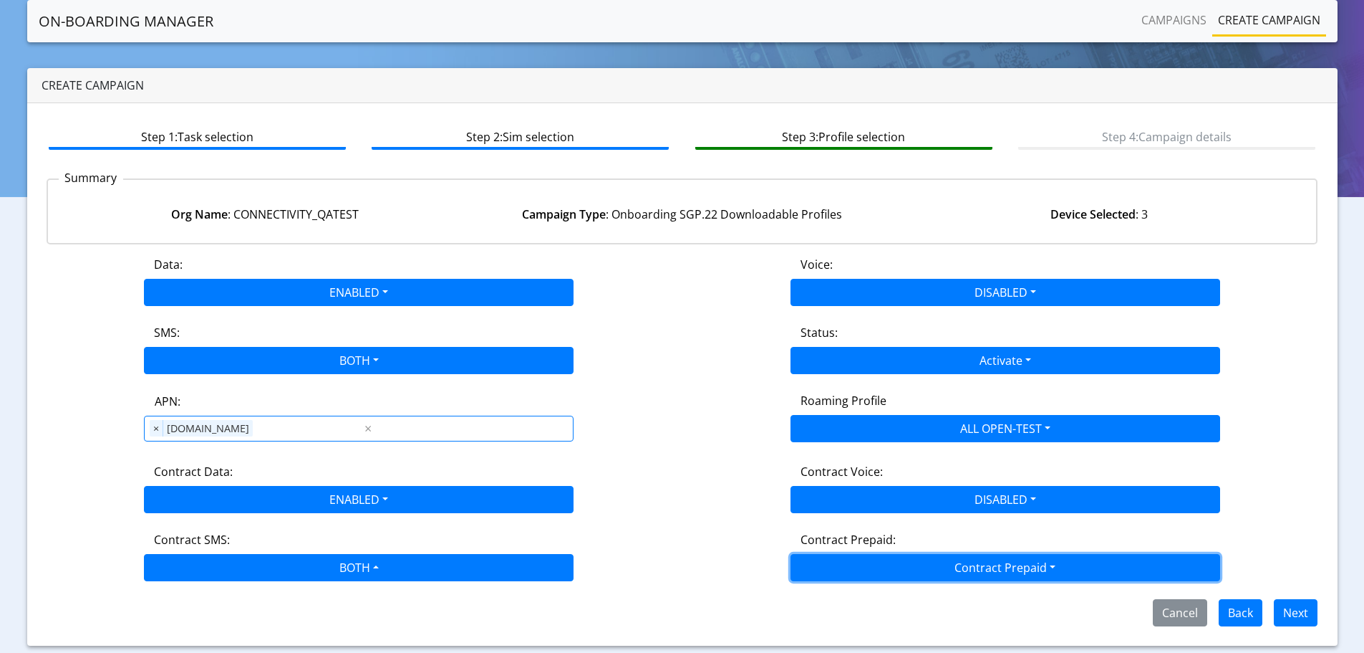
click at [898, 570] on button "Contract Prepaid" at bounding box center [1006, 567] width 430 height 27
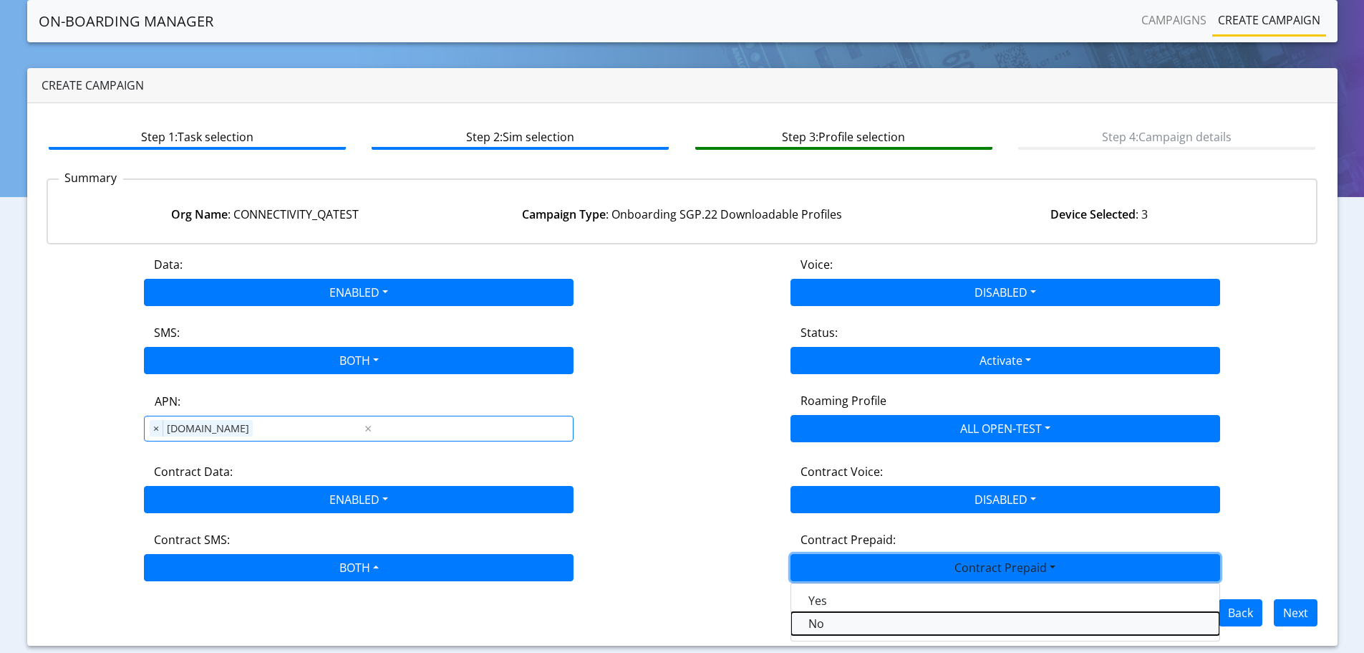
click at [825, 625] on Prepaidnotprepaid-dropdown "No" at bounding box center [1005, 623] width 428 height 23
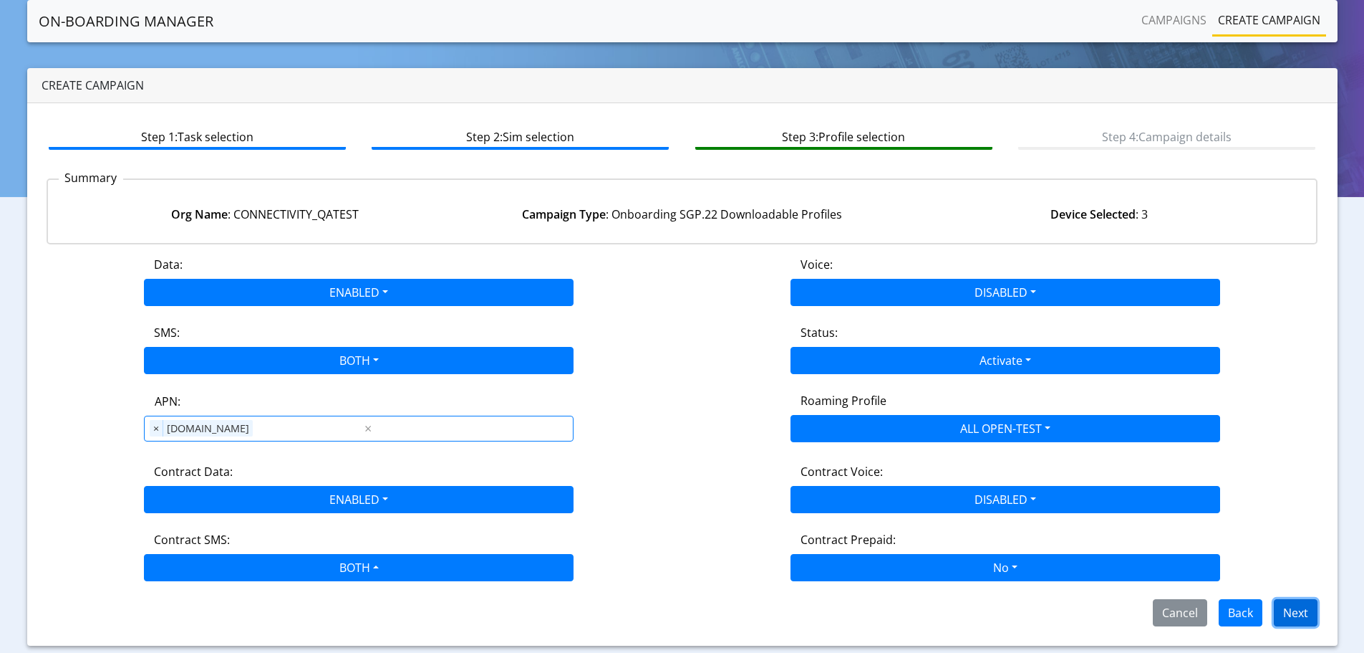
click at [1305, 616] on button "Next" at bounding box center [1296, 612] width 44 height 27
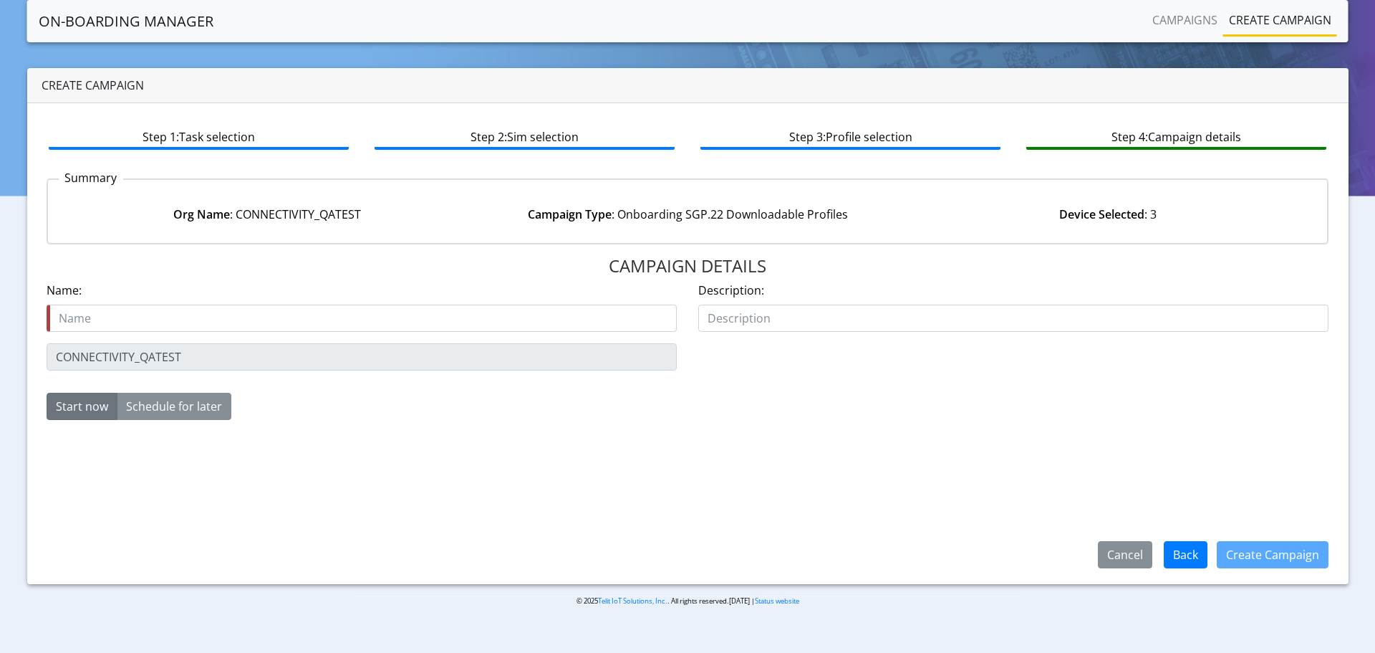
click at [130, 319] on input "text" at bounding box center [362, 317] width 630 height 27
click at [162, 319] on input "INCOMPATIBLE-POLAND-PROFILES" at bounding box center [362, 317] width 630 height 27
click at [57, 319] on input "INCOMPATIBLE-PROFILES" at bounding box center [362, 317] width 630 height 27
click at [57, 319] on input "POLAND-INCOMPATIBLE-PROFILES" at bounding box center [362, 317] width 630 height 27
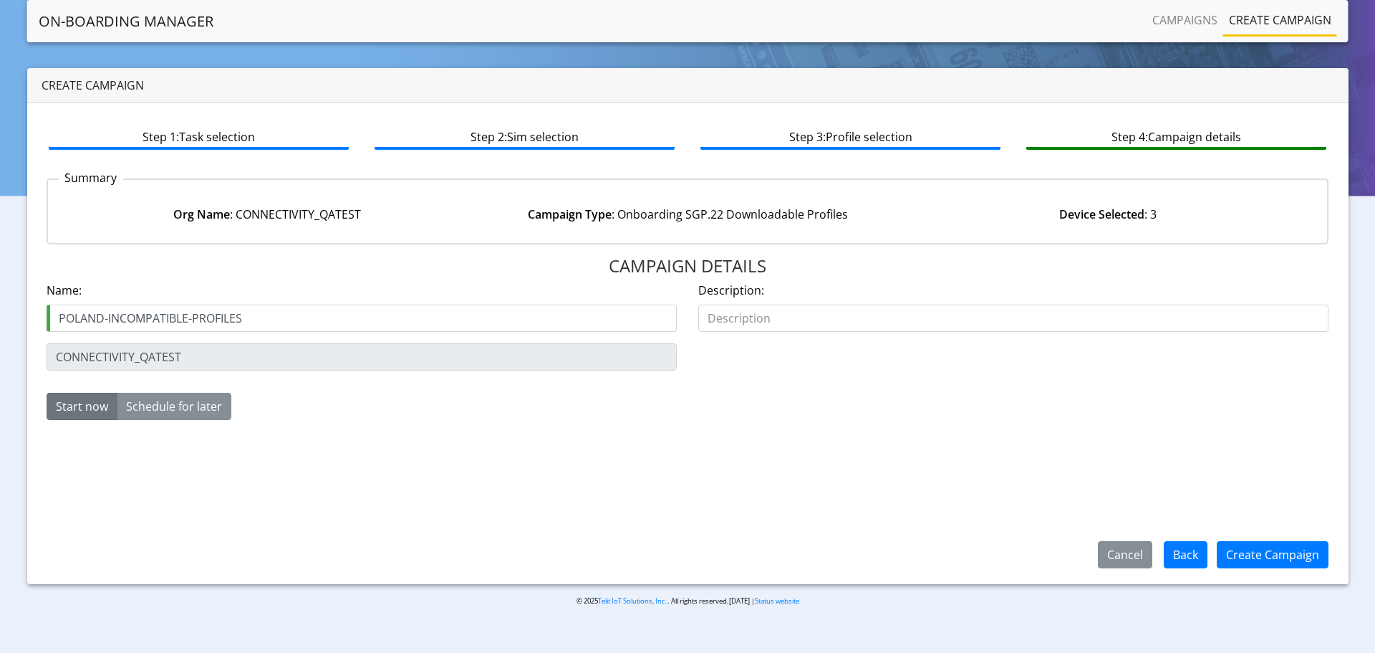
click at [57, 319] on input "POLAND-INCOMPATIBLE-PROFILES" at bounding box center [362, 317] width 630 height 27
type input "POLAND-INCOMPATIBLE-PROFILES"
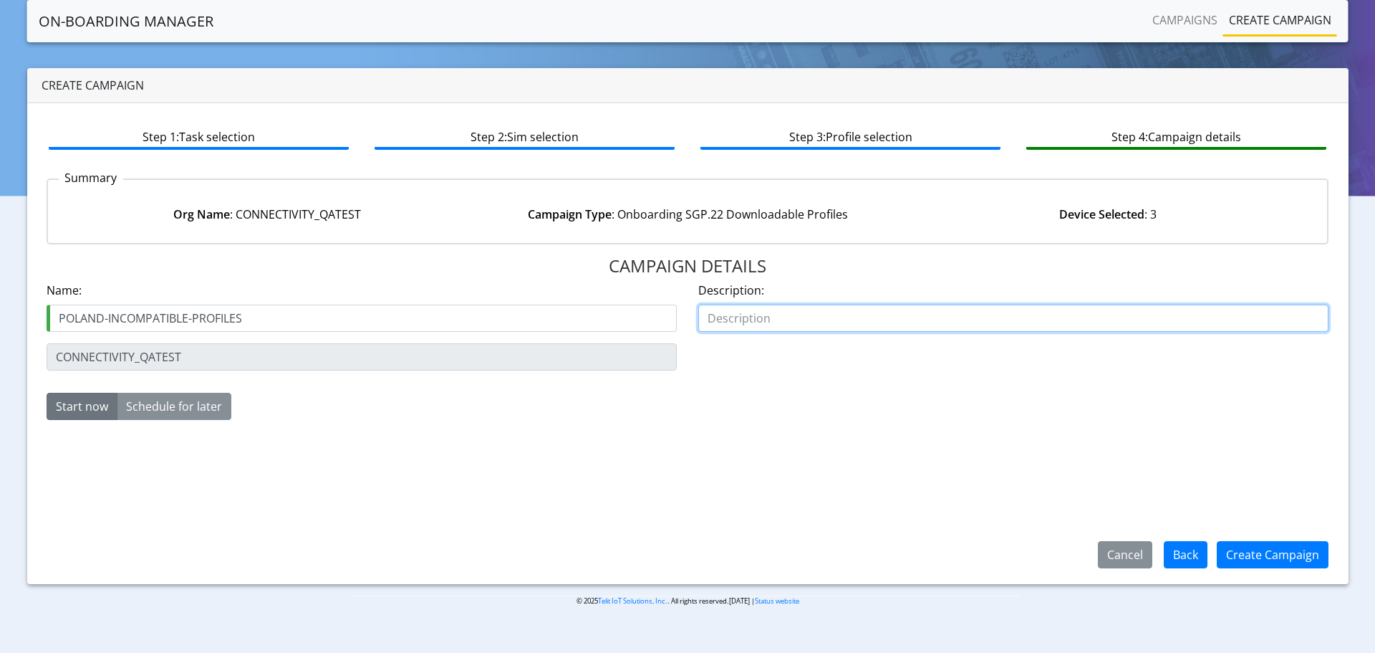
click at [780, 322] on input "text" at bounding box center [1013, 317] width 630 height 27
paste input "POLAND-INCOMPATIBLE-PROFILES"
type input "POLAND-INCOMPATIBLE-PROFILES"
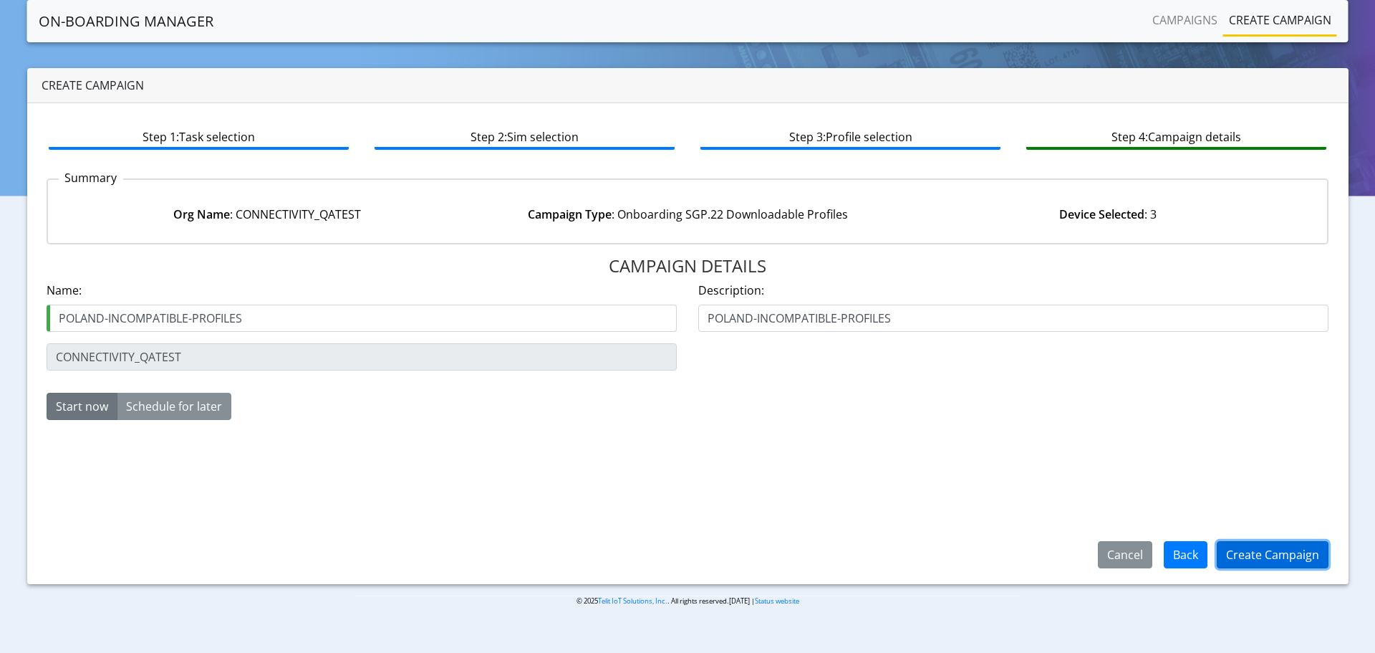
click at [1266, 555] on button "Create Campaign" at bounding box center [1273, 554] width 112 height 27
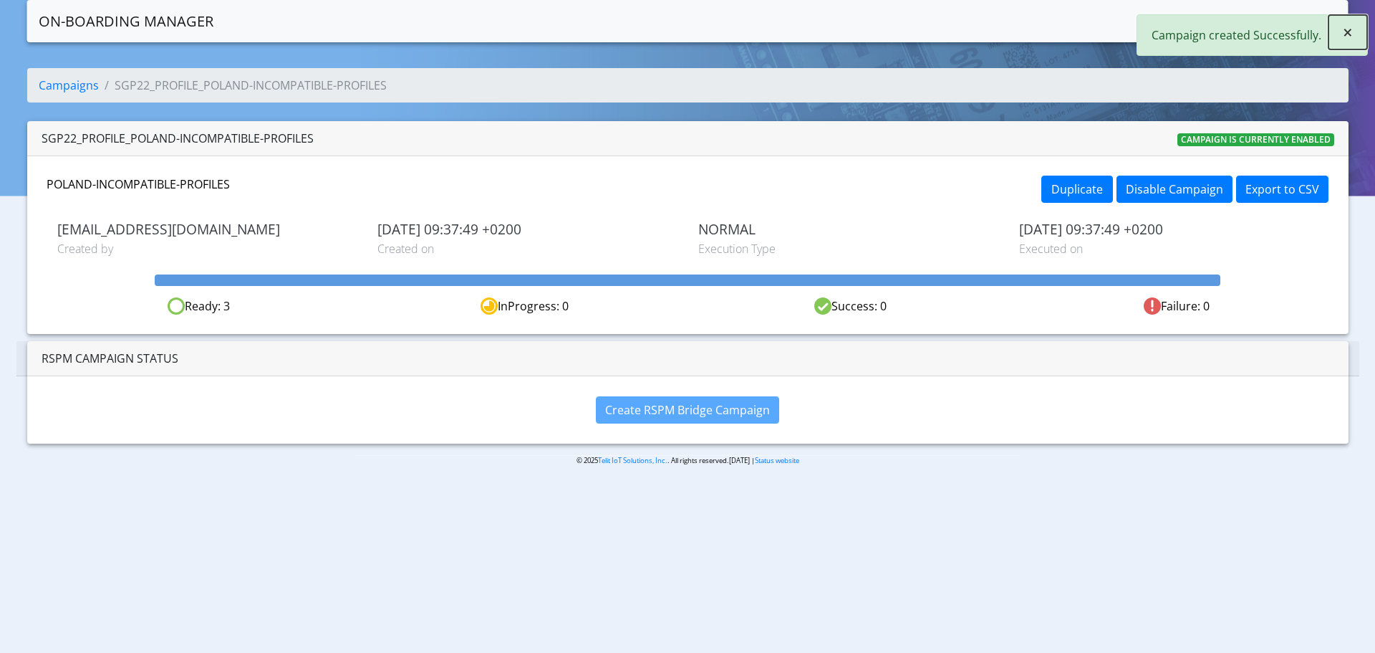
click at [1346, 34] on span "×" at bounding box center [1348, 32] width 10 height 24
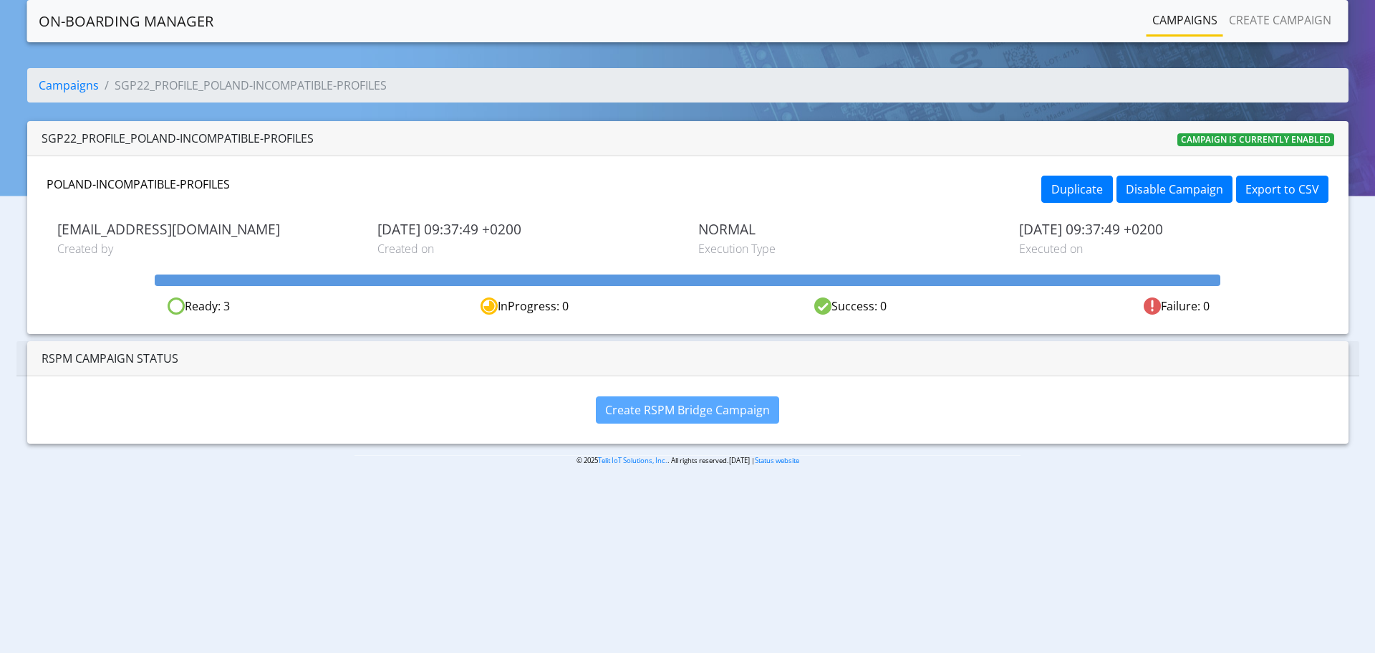
click at [138, 22] on link "On-Boarding Manager" at bounding box center [126, 21] width 175 height 29
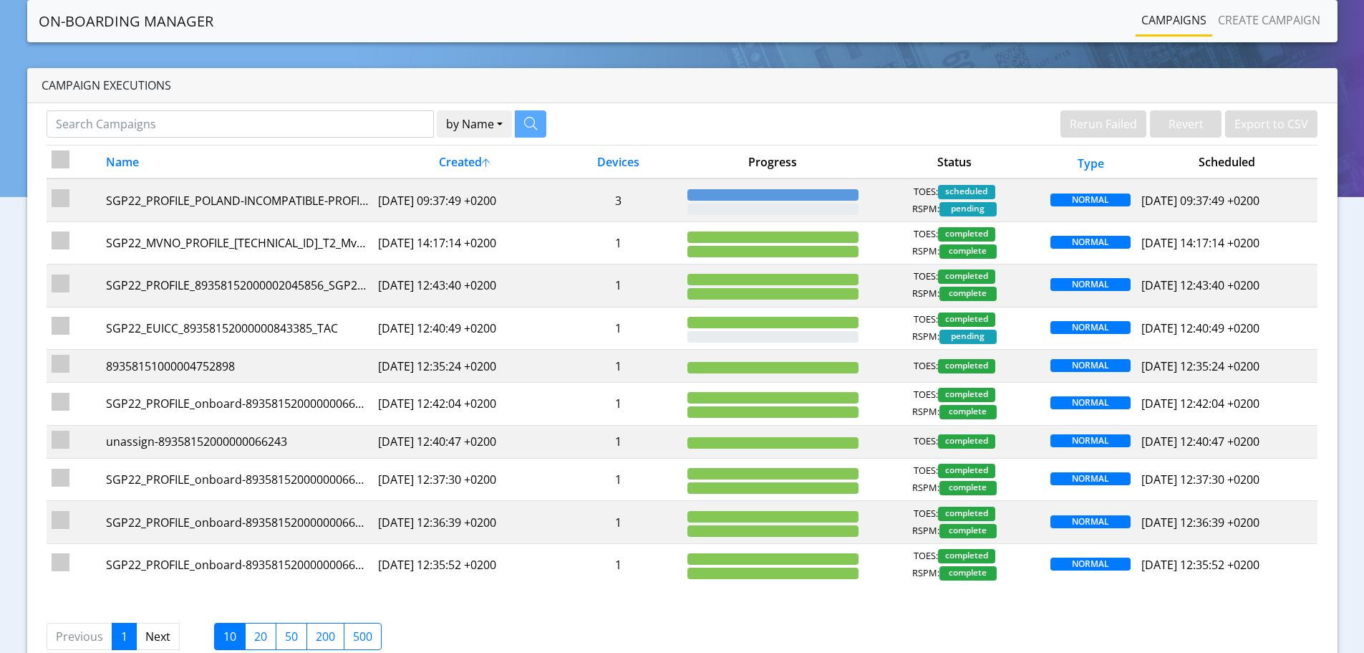
click at [67, 9] on link "On-Boarding Manager" at bounding box center [126, 21] width 175 height 29
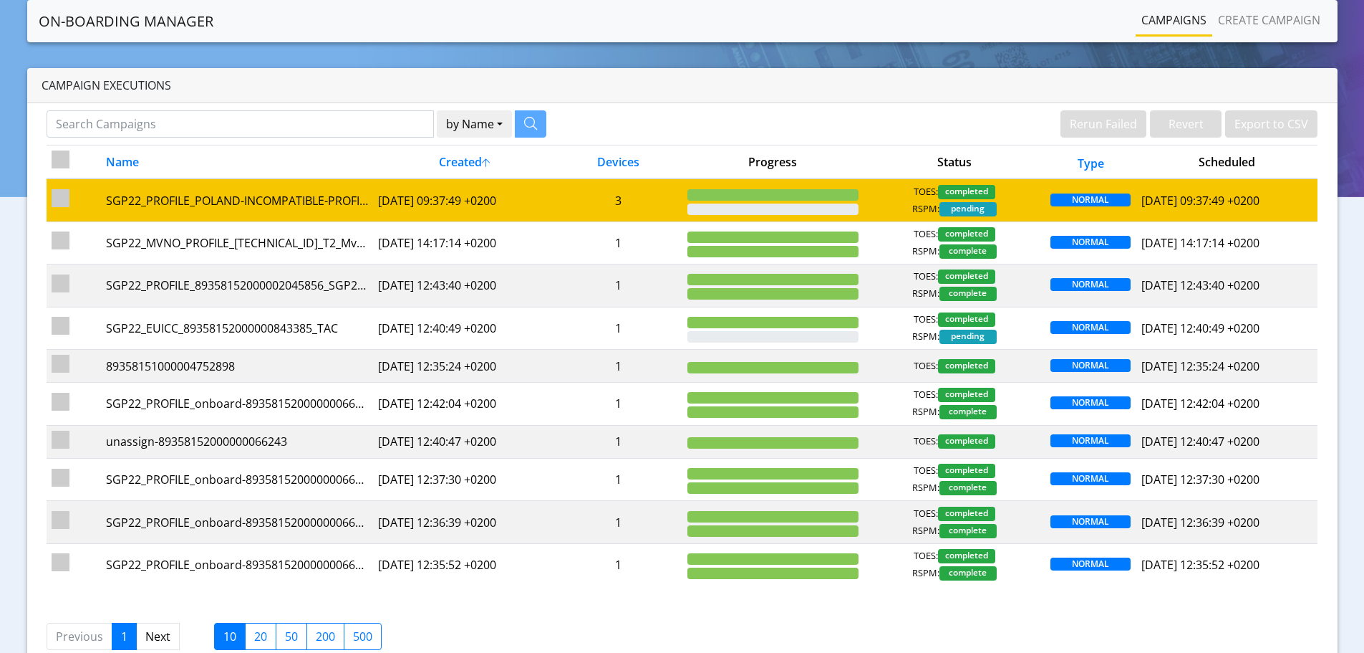
click at [446, 201] on td "[DATE] 09:37:49 +0200" at bounding box center [464, 199] width 182 height 43
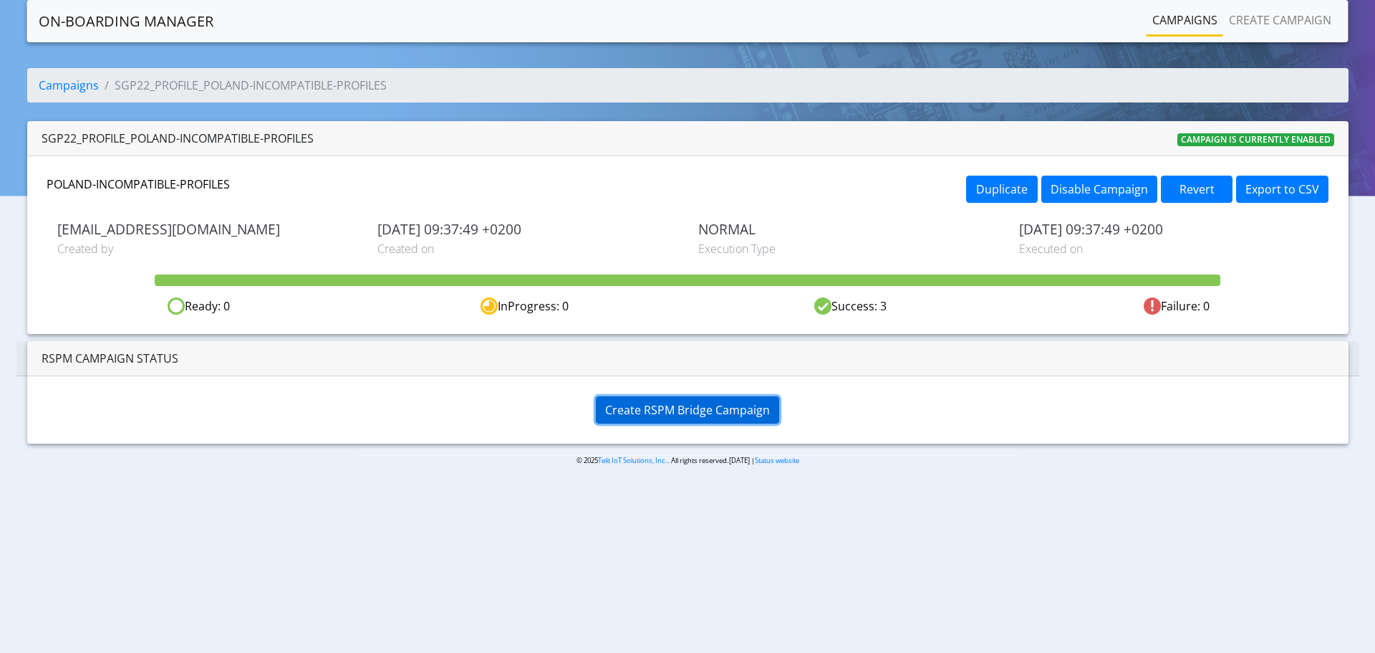
click at [713, 413] on span "Create RSPM Bridge Campaign" at bounding box center [687, 410] width 165 height 16
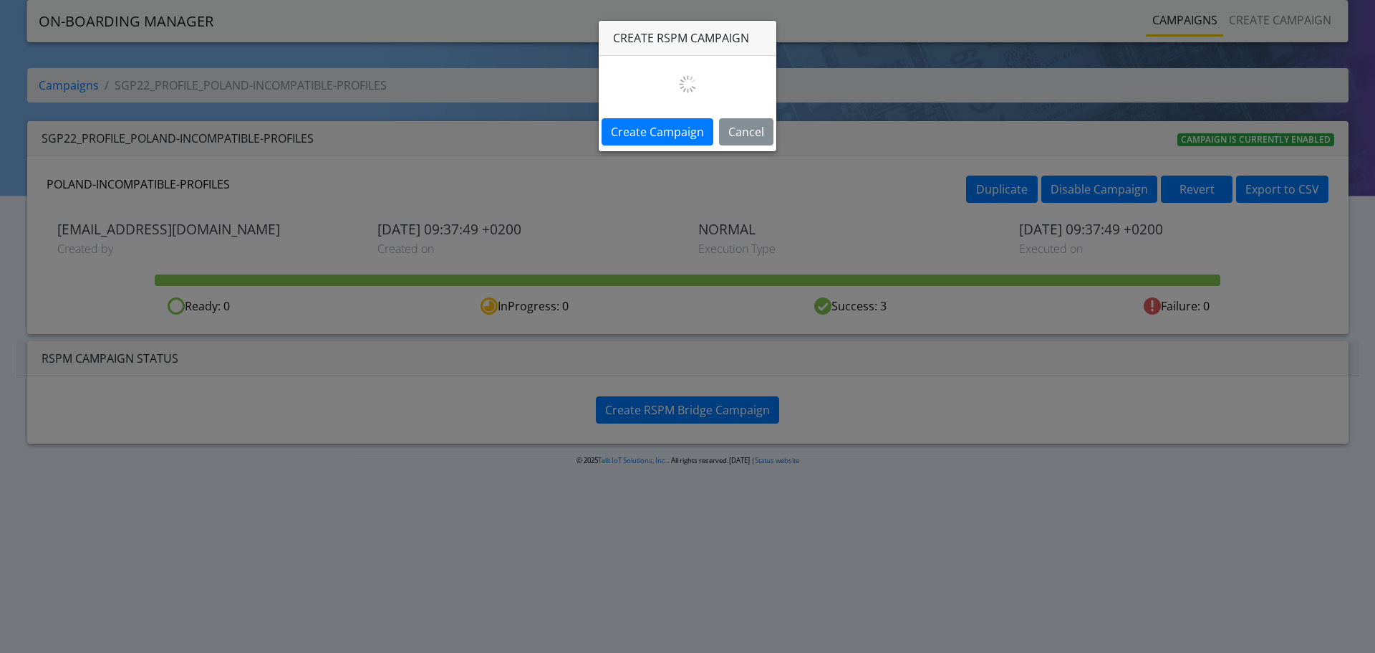
select select
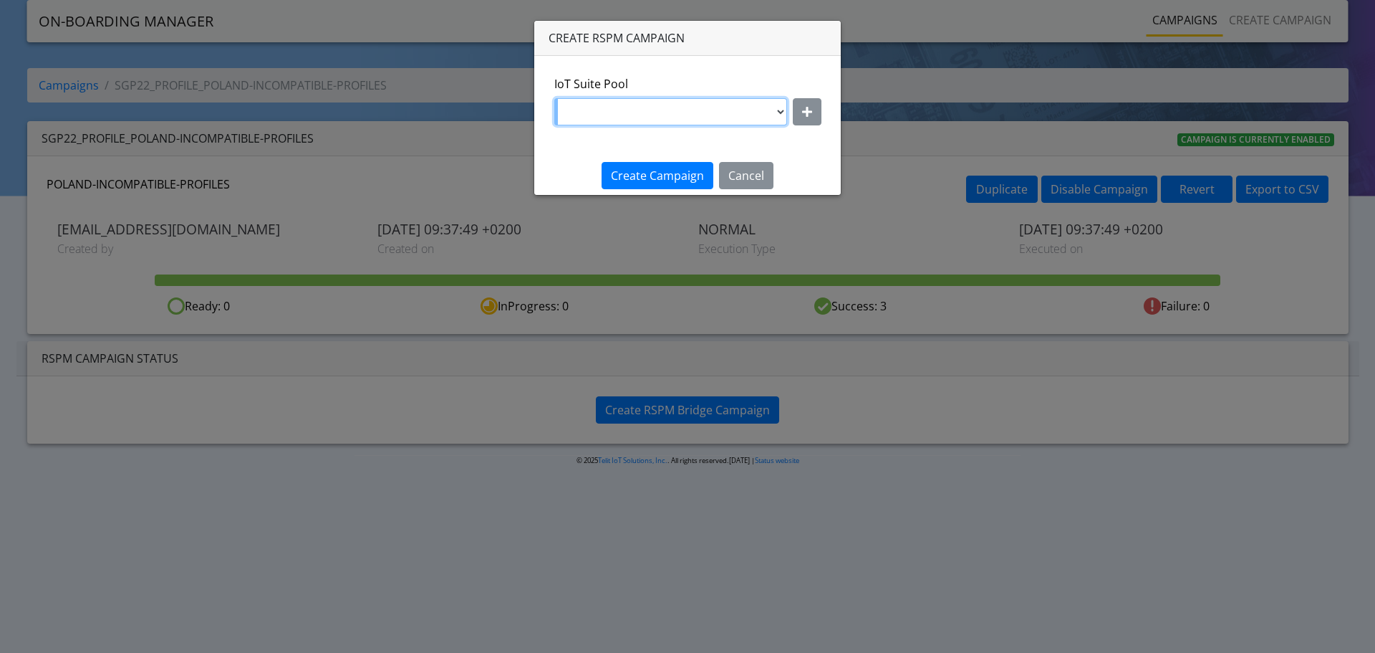
click at [712, 120] on select "DNLD-nxt23.net-JewelLiveTest DNLD-nxt23.net-on-field-assignment DNLD-nxt23.net-…" at bounding box center [670, 111] width 233 height 27
click at [812, 108] on button "button" at bounding box center [807, 111] width 29 height 27
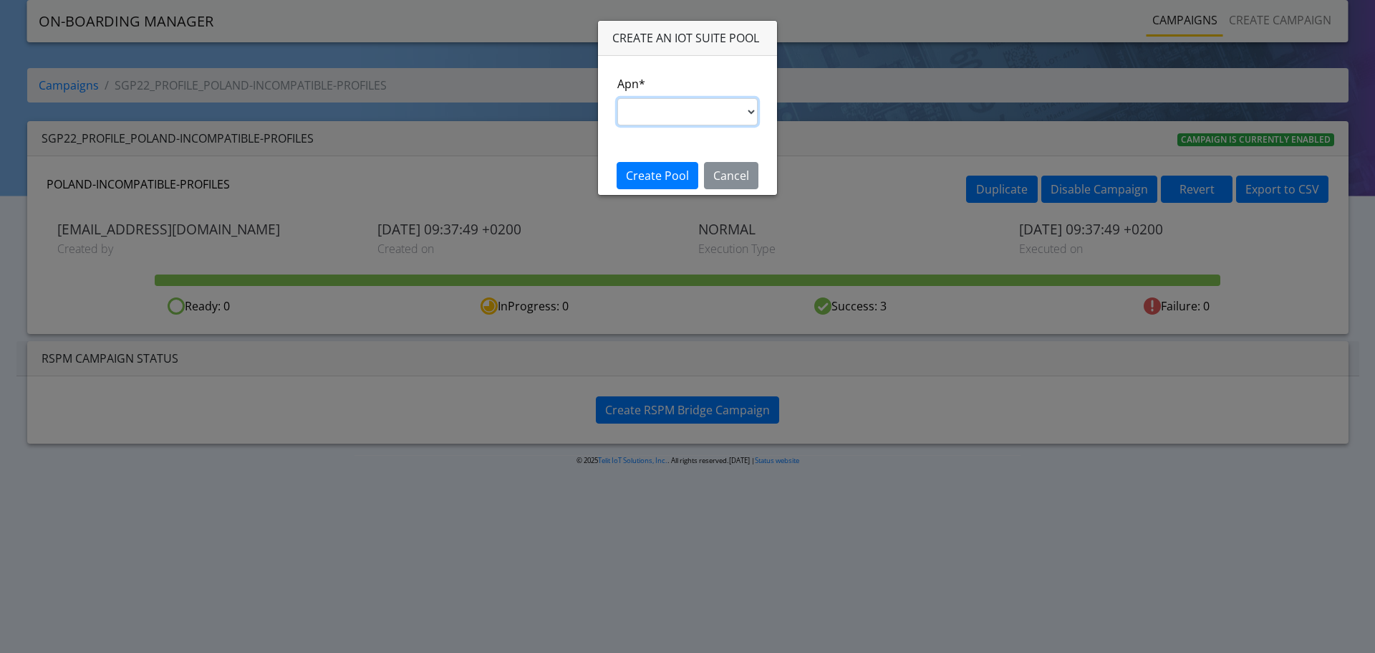
click at [733, 113] on select "s.test nxt20p.net nxtesim1.net nxt17.ue nxt20c.net nxt20.net ims nxt23.net jasp…" at bounding box center [687, 111] width 140 height 27
select select "35756450-83e5-11ef-ac98-001f6f2892bc"
click at [617, 98] on select "s.test nxt20p.net nxtesim1.net nxt17.ue nxt20c.net nxt20.net ims nxt23.net jasp…" at bounding box center [687, 111] width 140 height 27
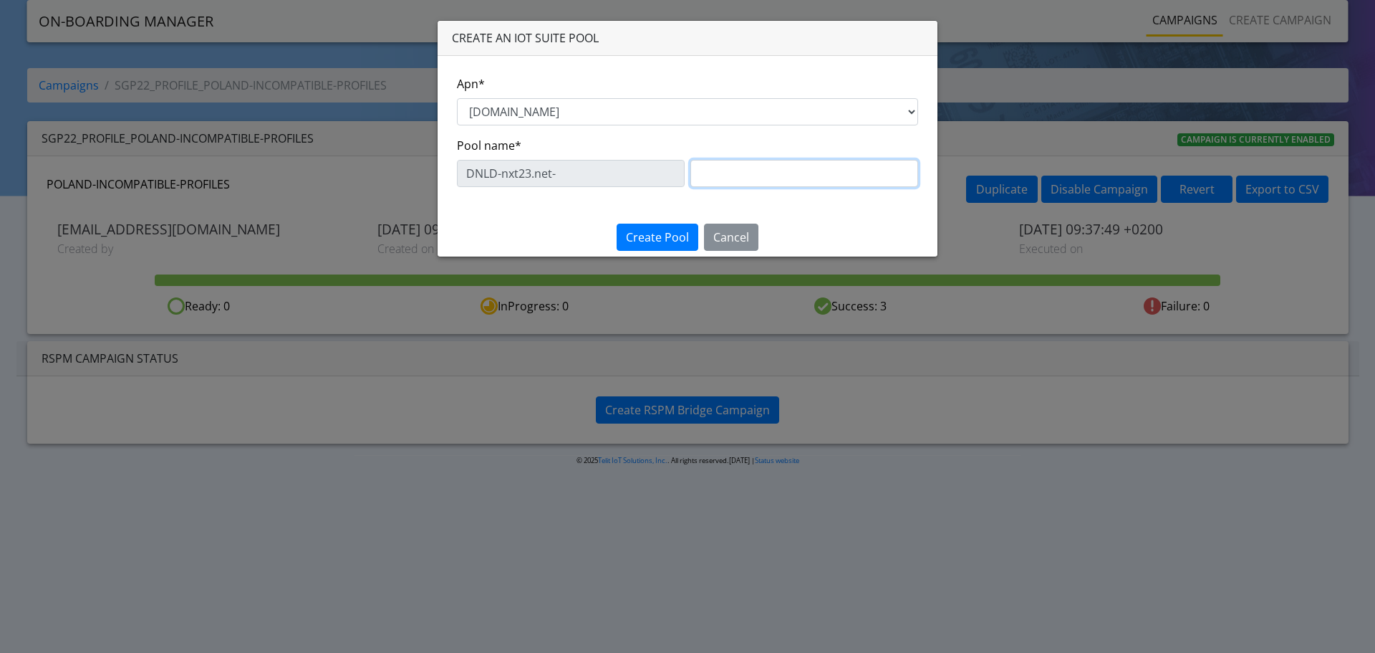
click at [757, 175] on input "text" at bounding box center [804, 173] width 228 height 27
type input "TEST-"
click at [748, 241] on button "Cancel" at bounding box center [731, 236] width 54 height 27
select select
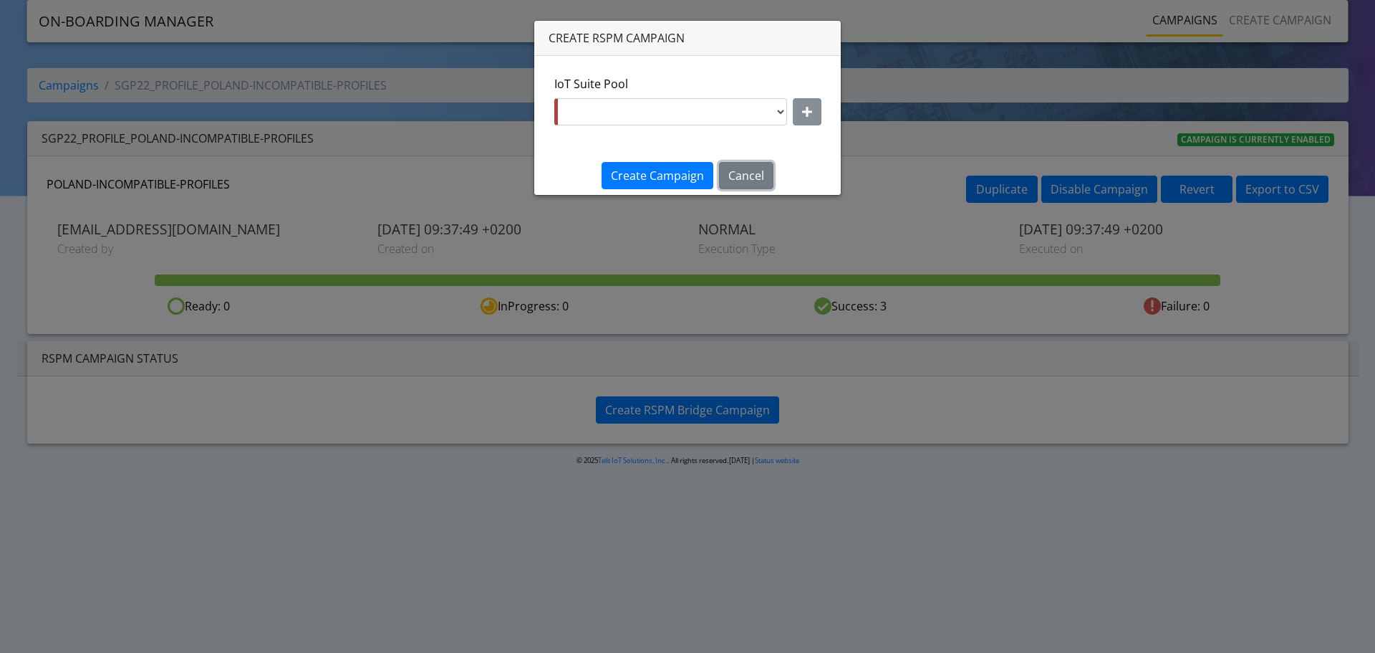
click at [743, 181] on button "Cancel" at bounding box center [746, 175] width 54 height 27
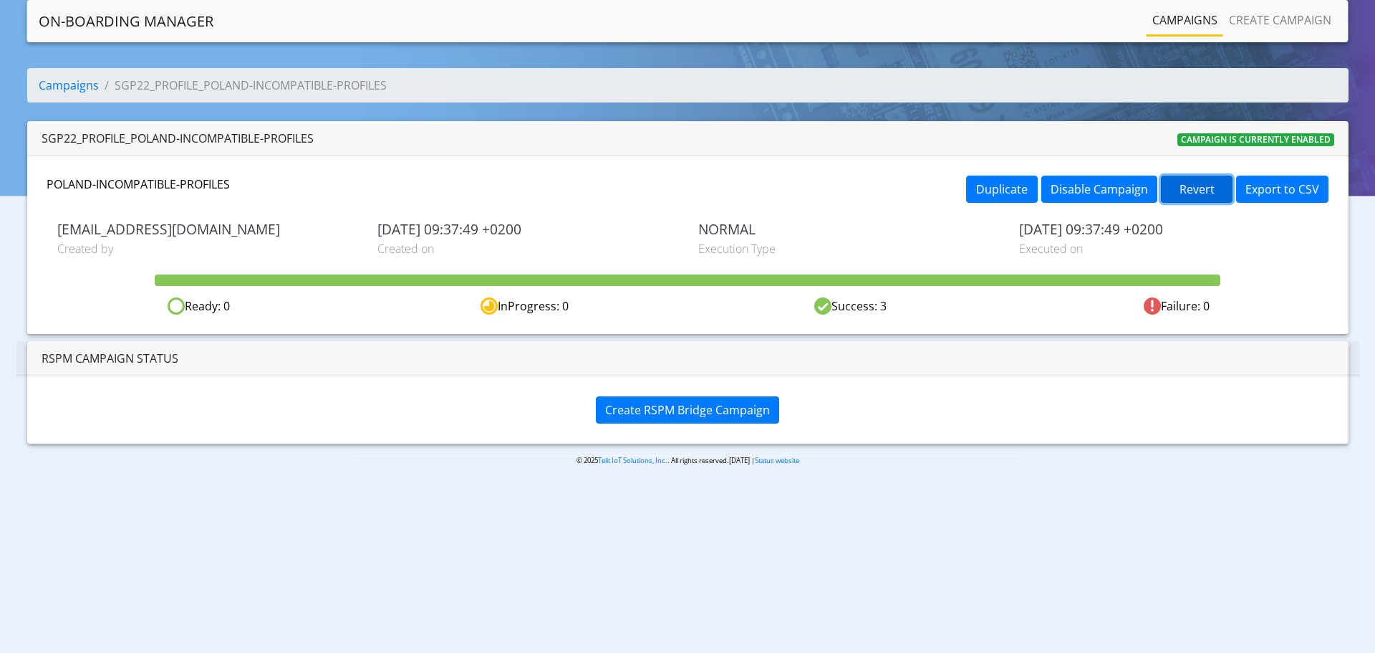
click at [1192, 191] on button "Revert" at bounding box center [1197, 188] width 72 height 27
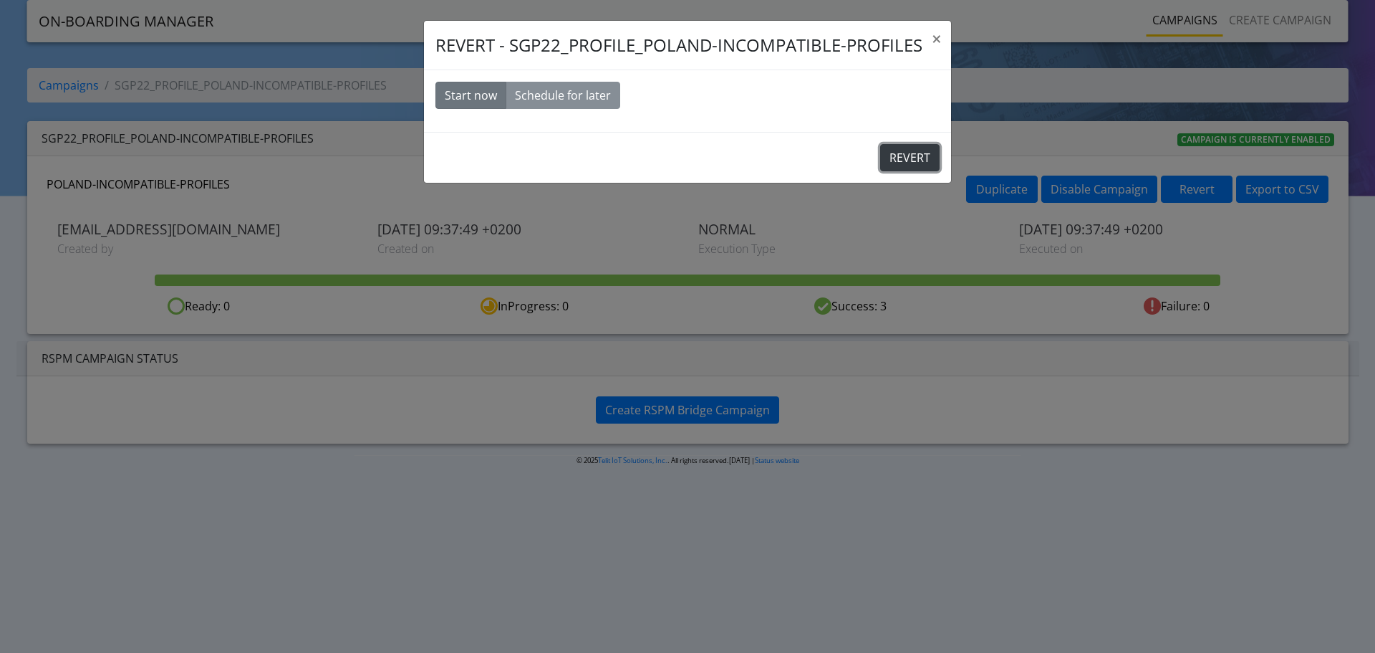
click at [920, 159] on button "REVERT" at bounding box center [909, 157] width 59 height 27
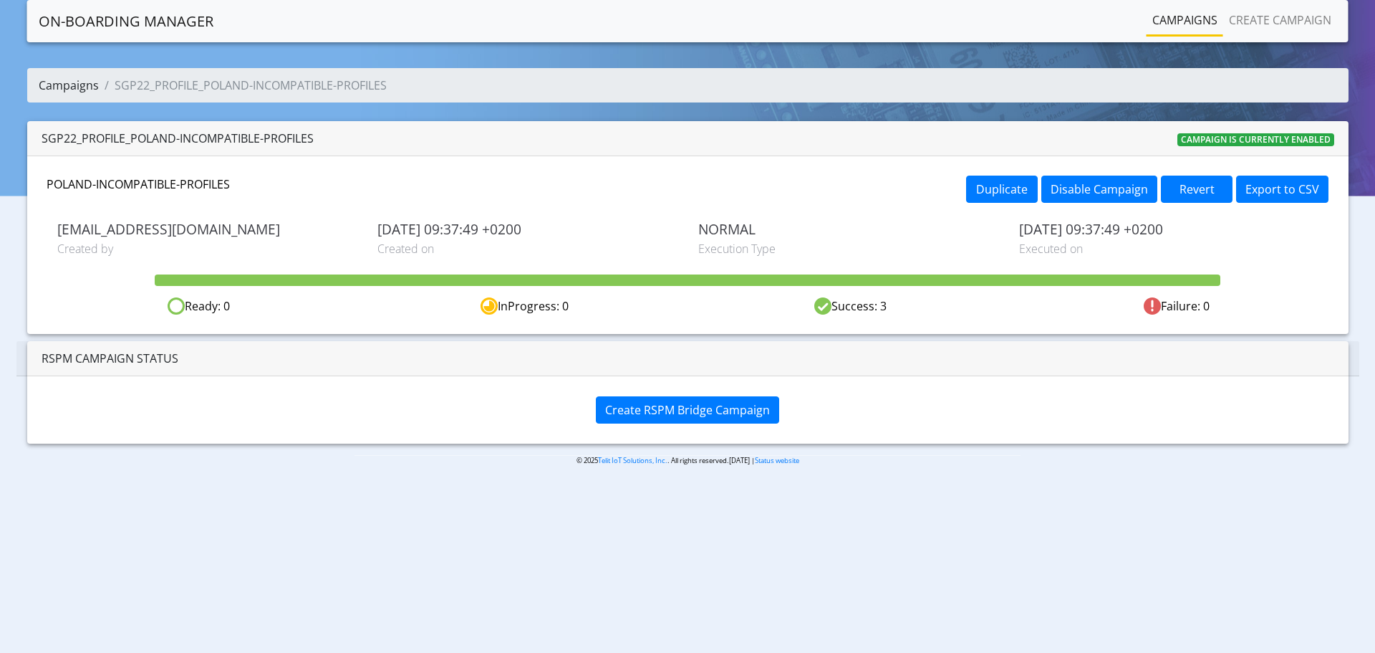
click at [89, 82] on link "Campaigns" at bounding box center [69, 85] width 60 height 16
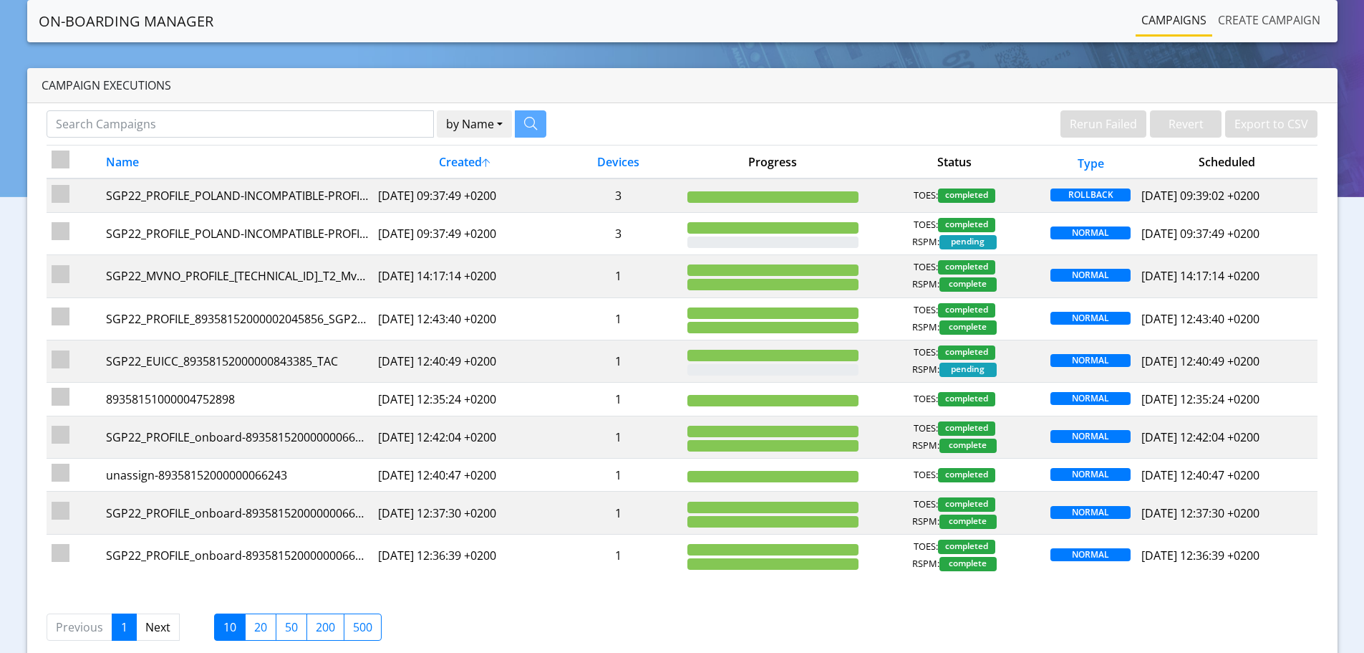
click at [1266, 21] on link "Create campaign" at bounding box center [1270, 20] width 114 height 29
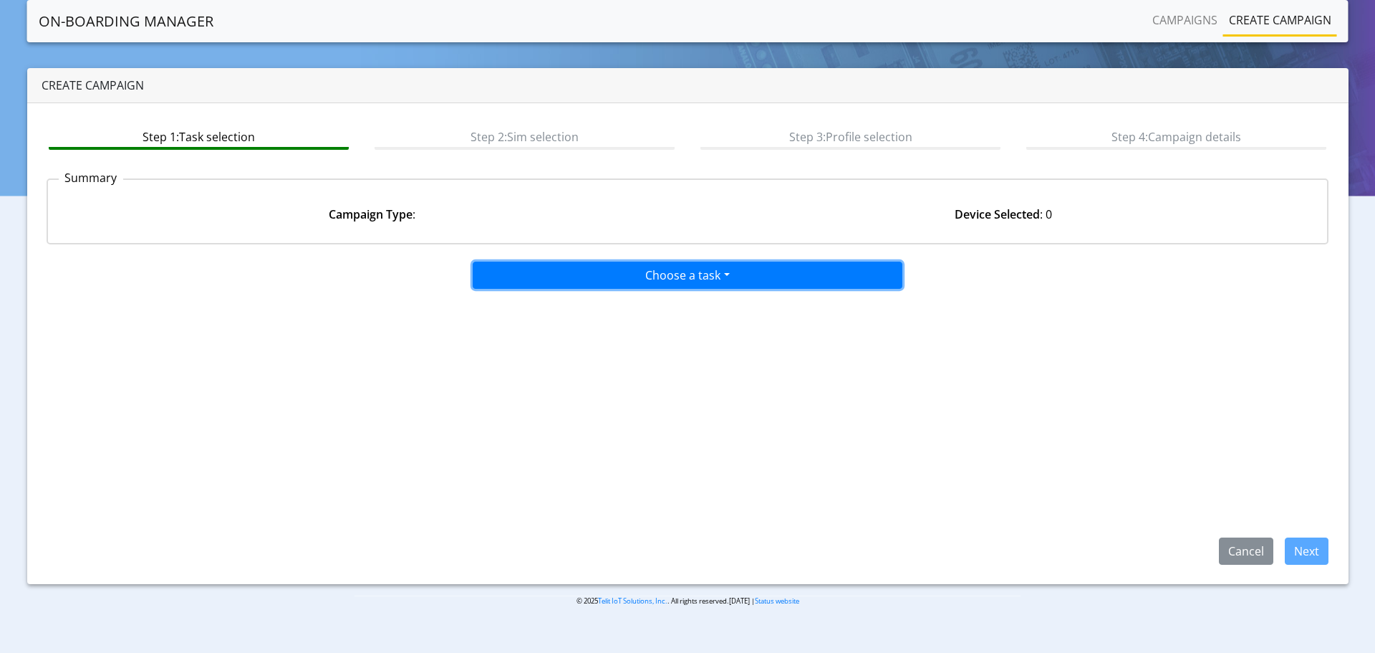
click at [630, 271] on button "Choose a task" at bounding box center [688, 274] width 430 height 27
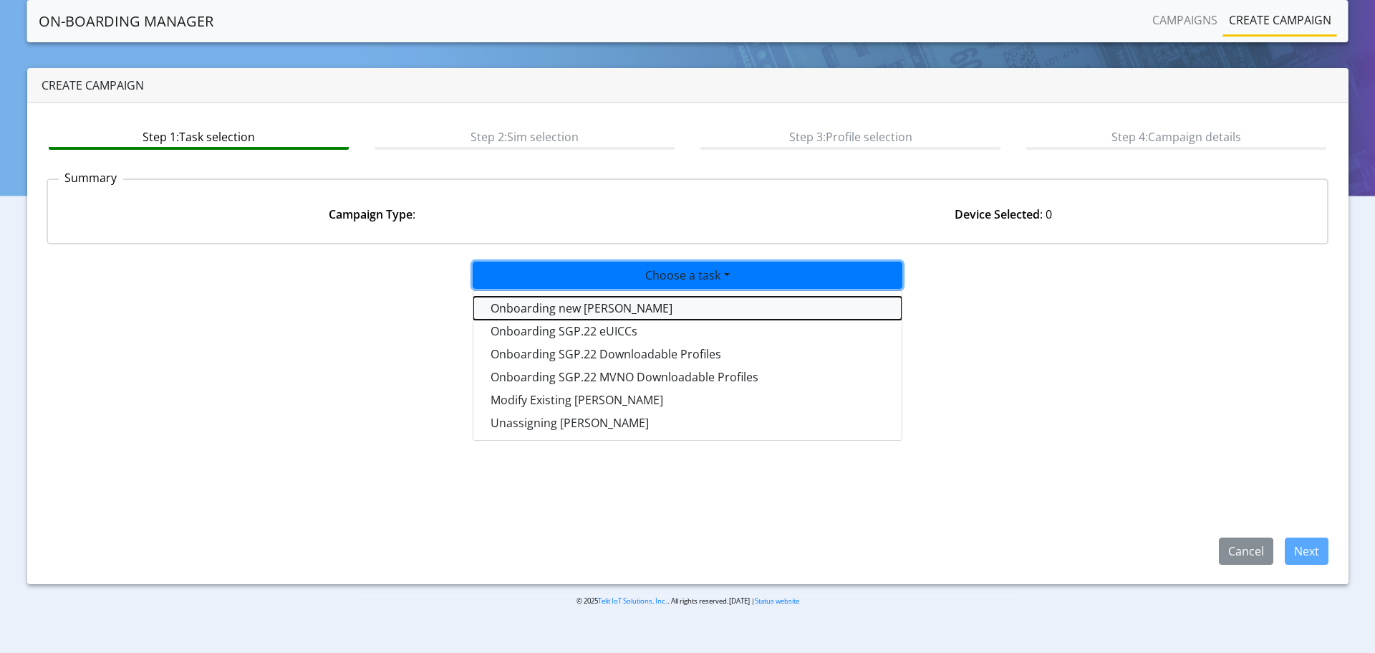
click at [632, 309] on tasktoes-dropdown "Onboarding new SIMs" at bounding box center [687, 308] width 428 height 23
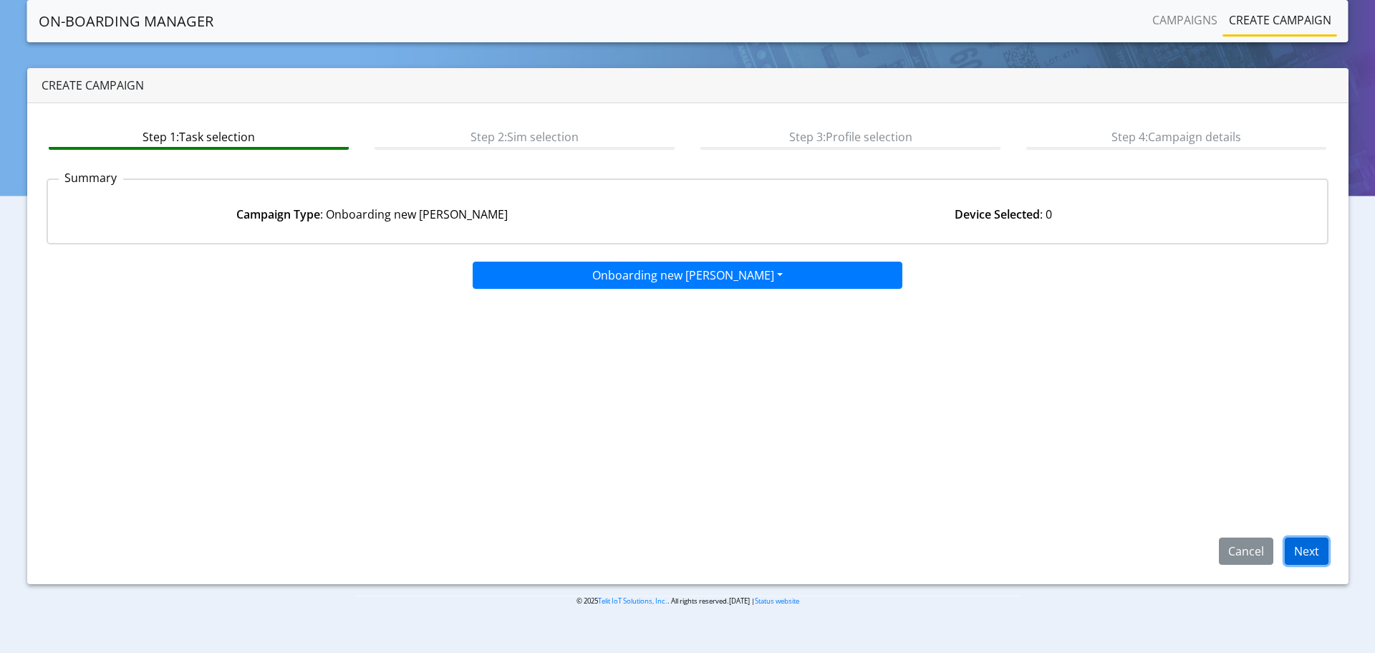
click at [1321, 551] on button "Next" at bounding box center [1307, 550] width 44 height 27
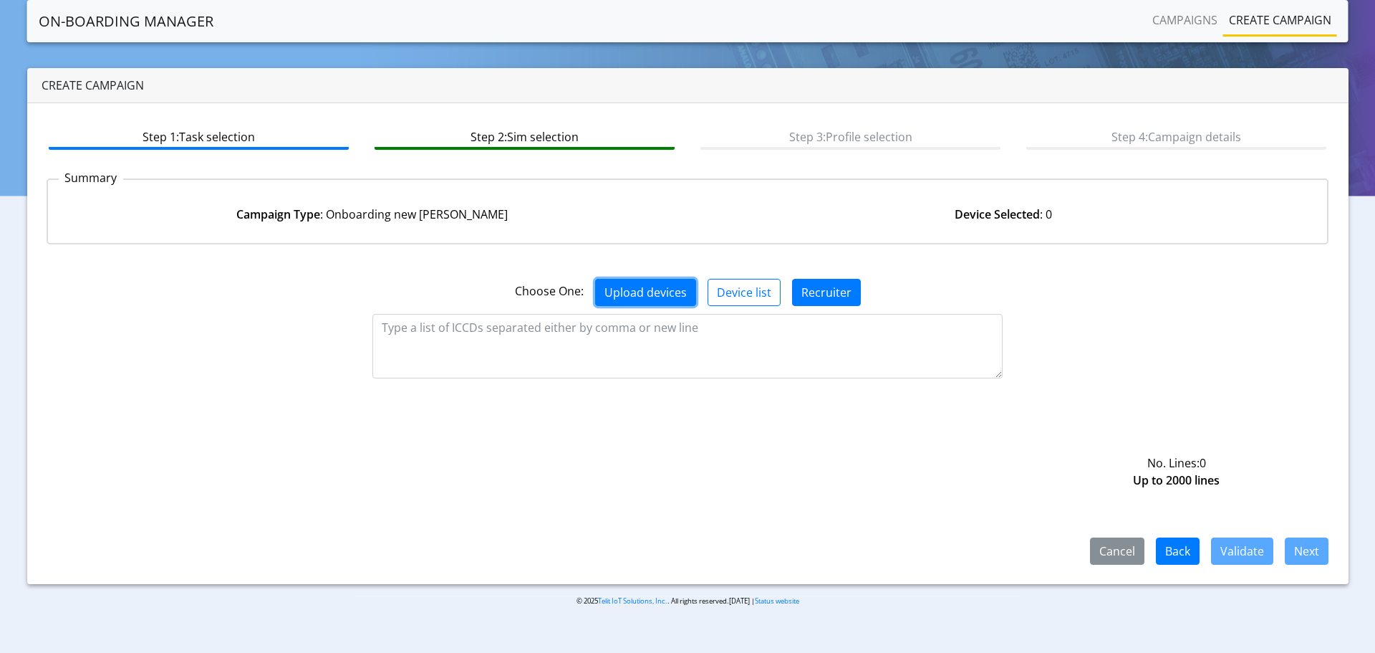
click at [671, 289] on button "Upload devices" at bounding box center [645, 292] width 101 height 27
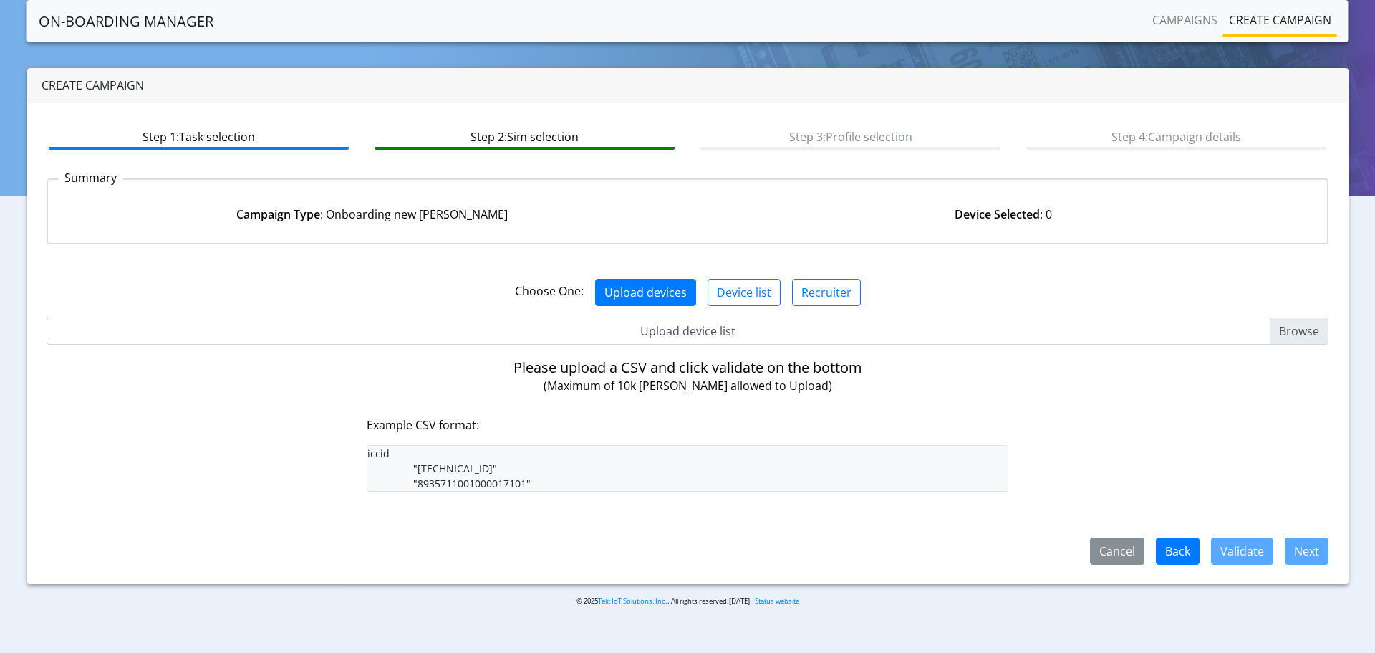
click at [1314, 340] on input "Upload device list" at bounding box center [688, 330] width 1283 height 27
type input "C:\fakepath\incompatiblePL_dev-us.csv"
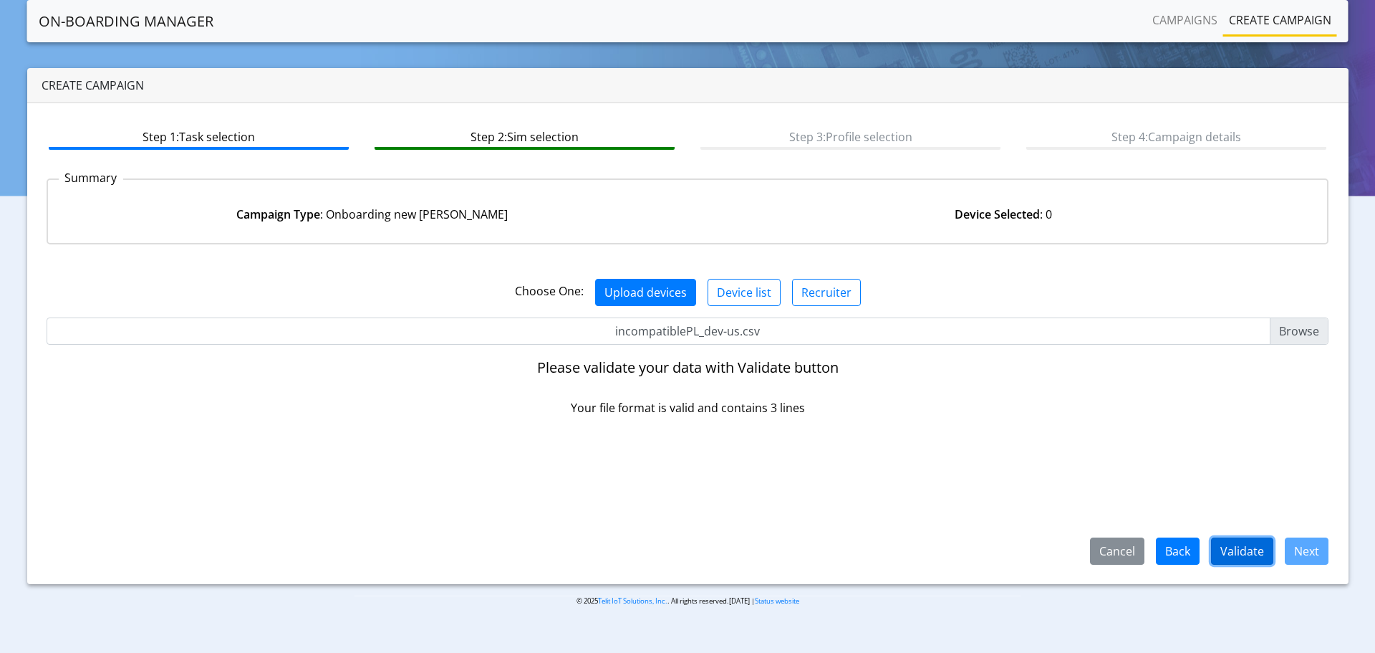
click at [1236, 546] on button "Validate" at bounding box center [1242, 550] width 62 height 27
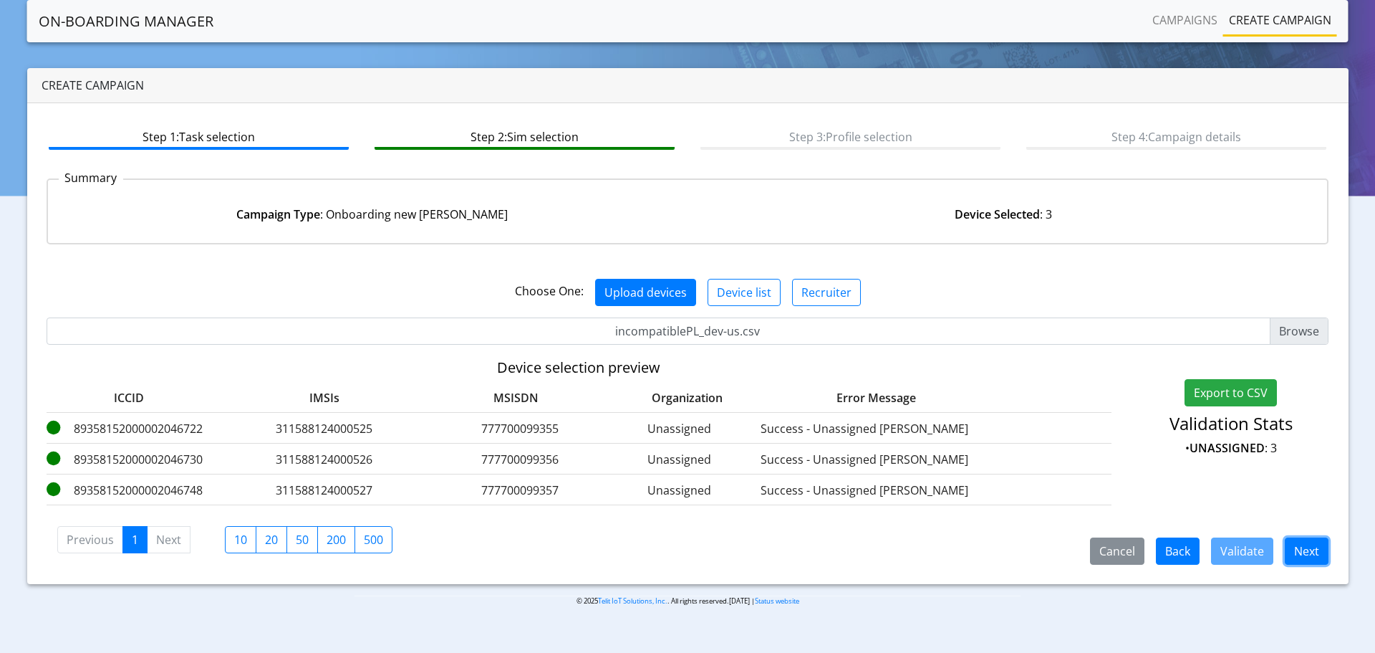
click at [1309, 556] on button "Next" at bounding box center [1307, 550] width 44 height 27
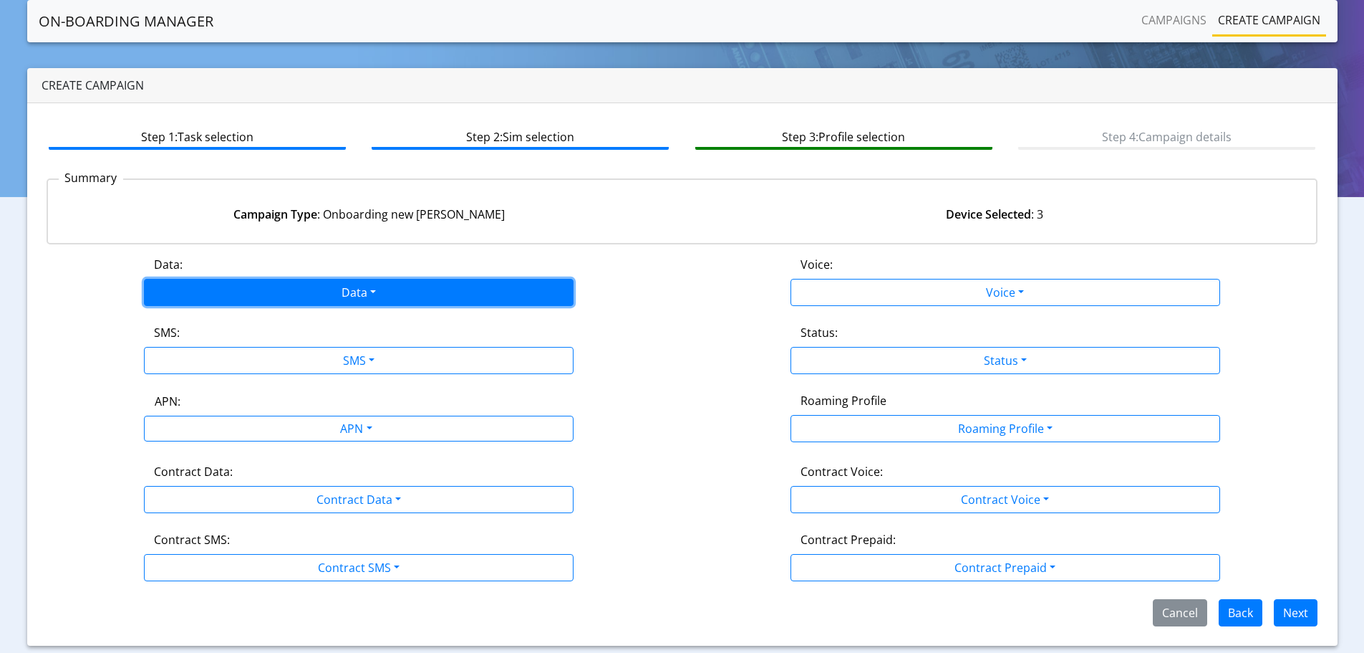
click at [304, 286] on button "Data" at bounding box center [359, 292] width 430 height 27
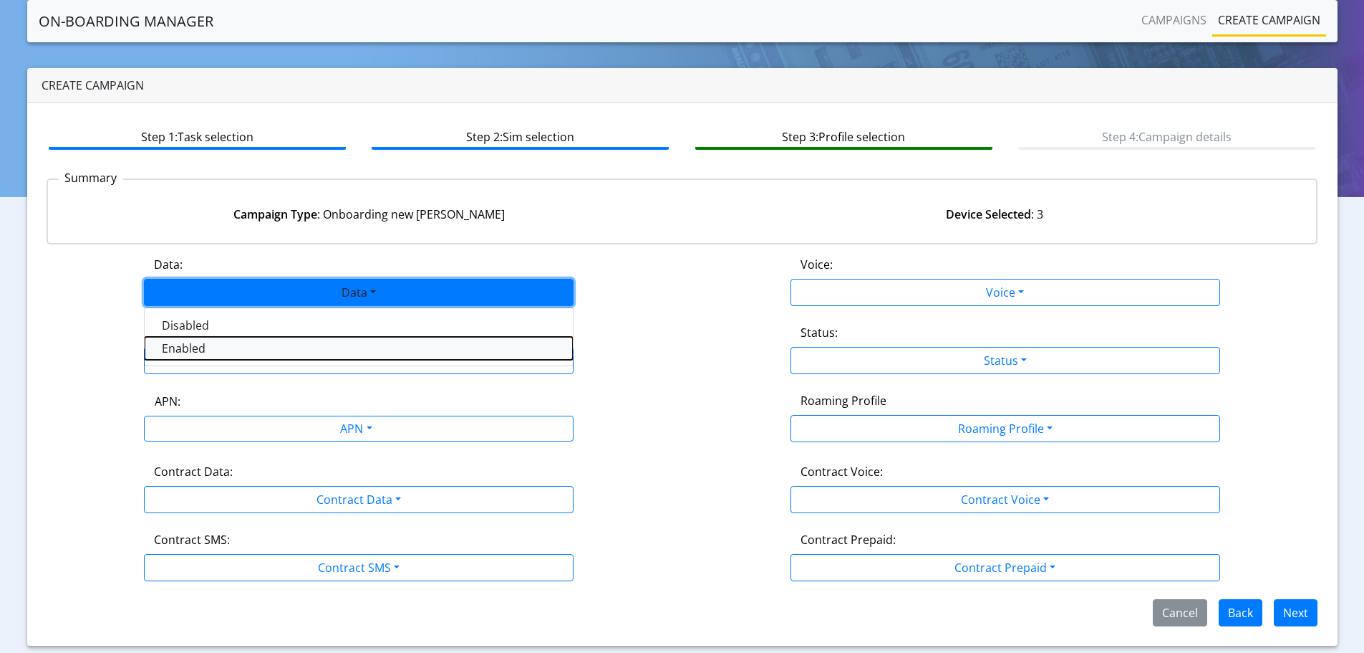
click at [173, 347] on button "Enabled" at bounding box center [359, 348] width 428 height 23
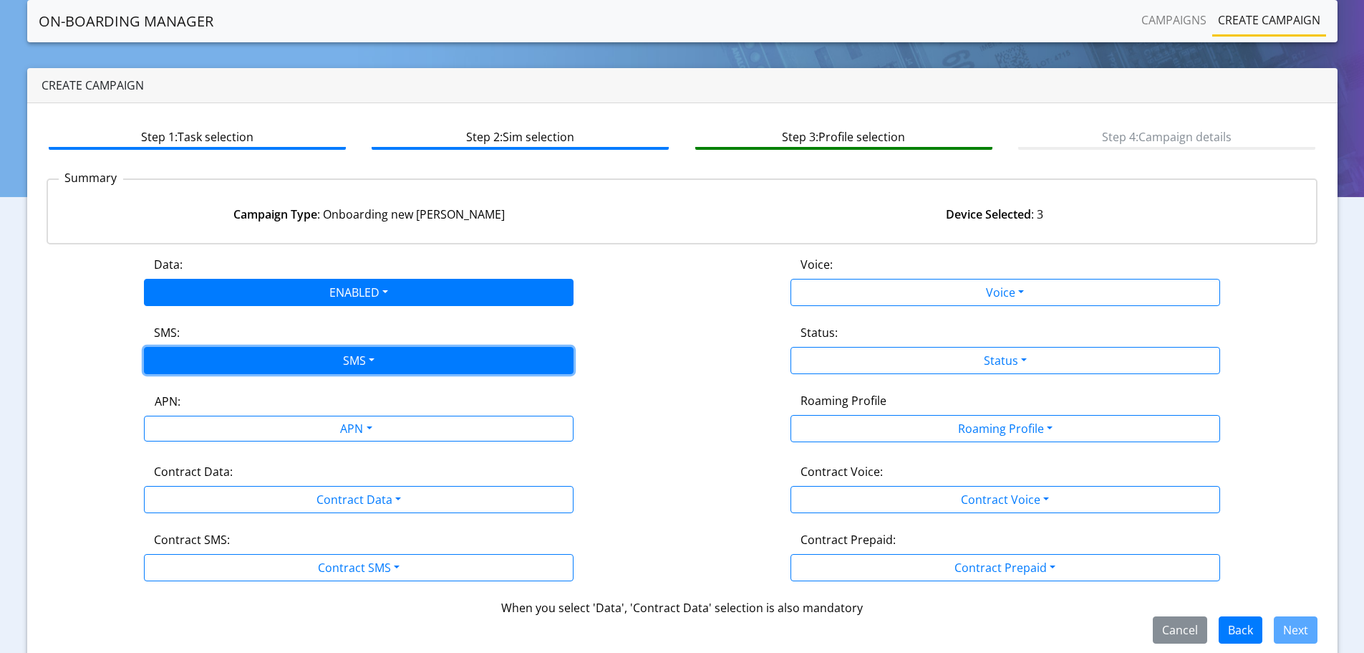
click at [178, 371] on button "SMS" at bounding box center [359, 360] width 430 height 27
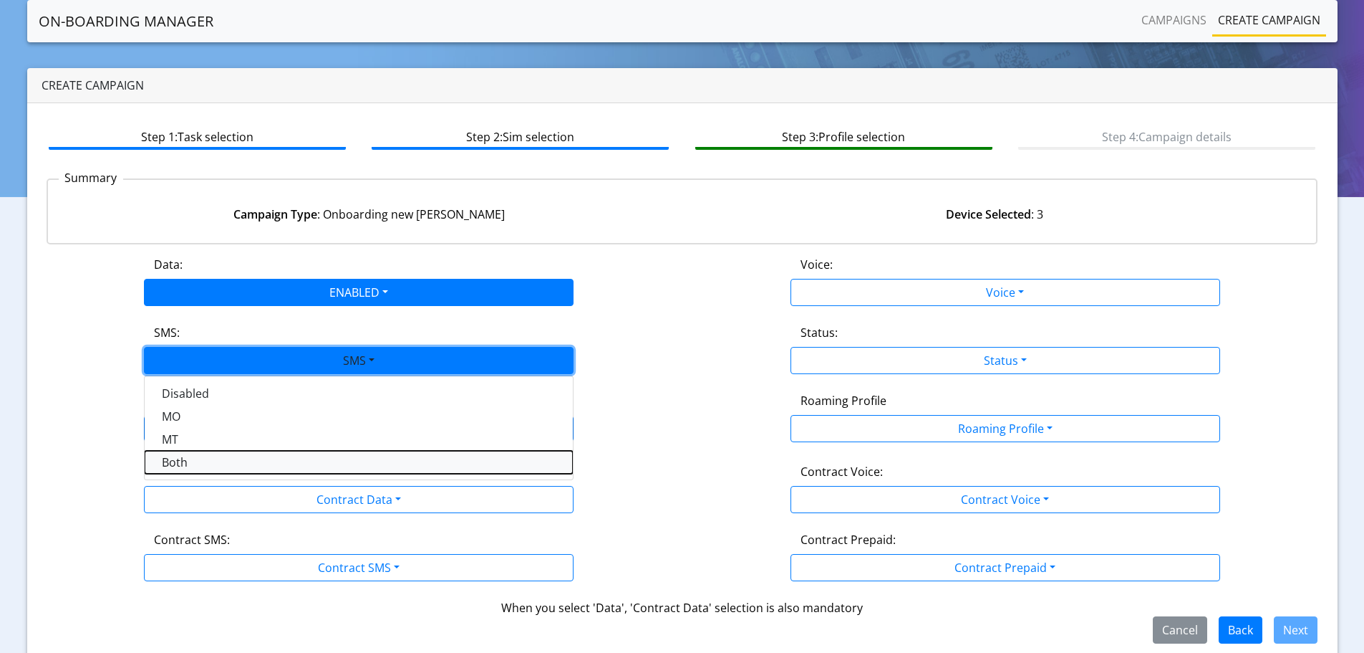
click at [182, 467] on button "Both" at bounding box center [359, 462] width 428 height 23
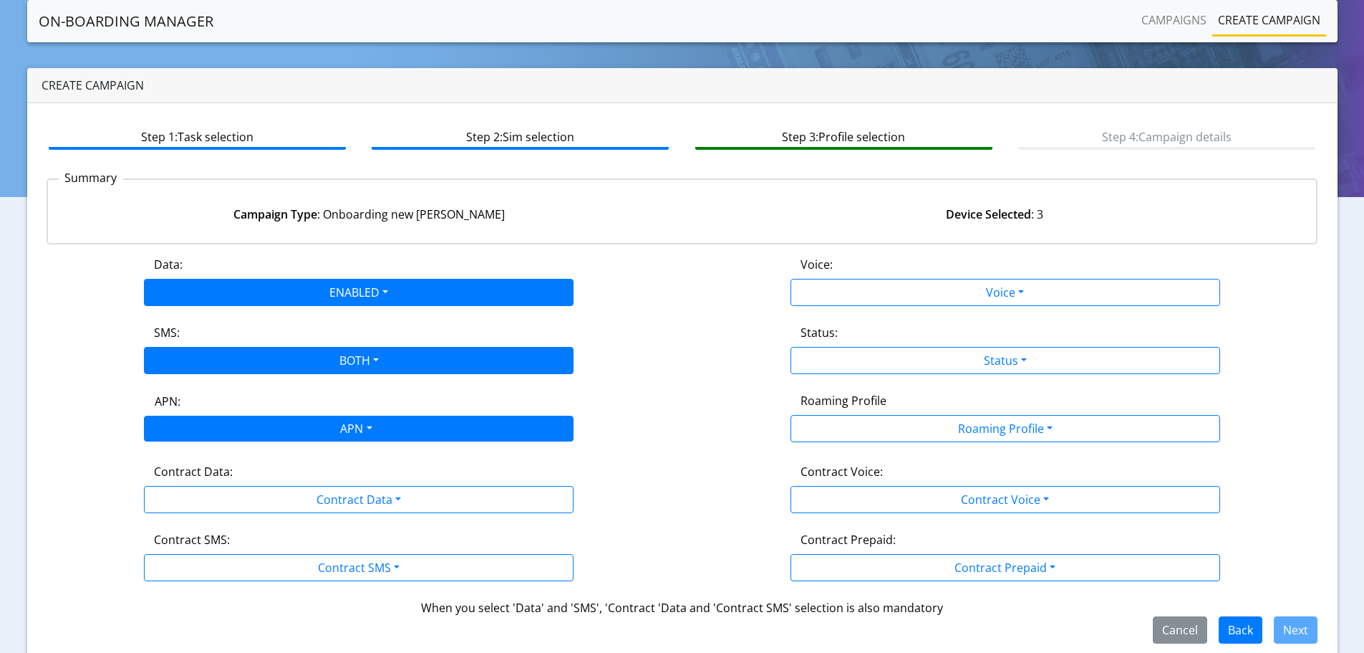
click at [214, 424] on div "APN" at bounding box center [355, 430] width 454 height 28
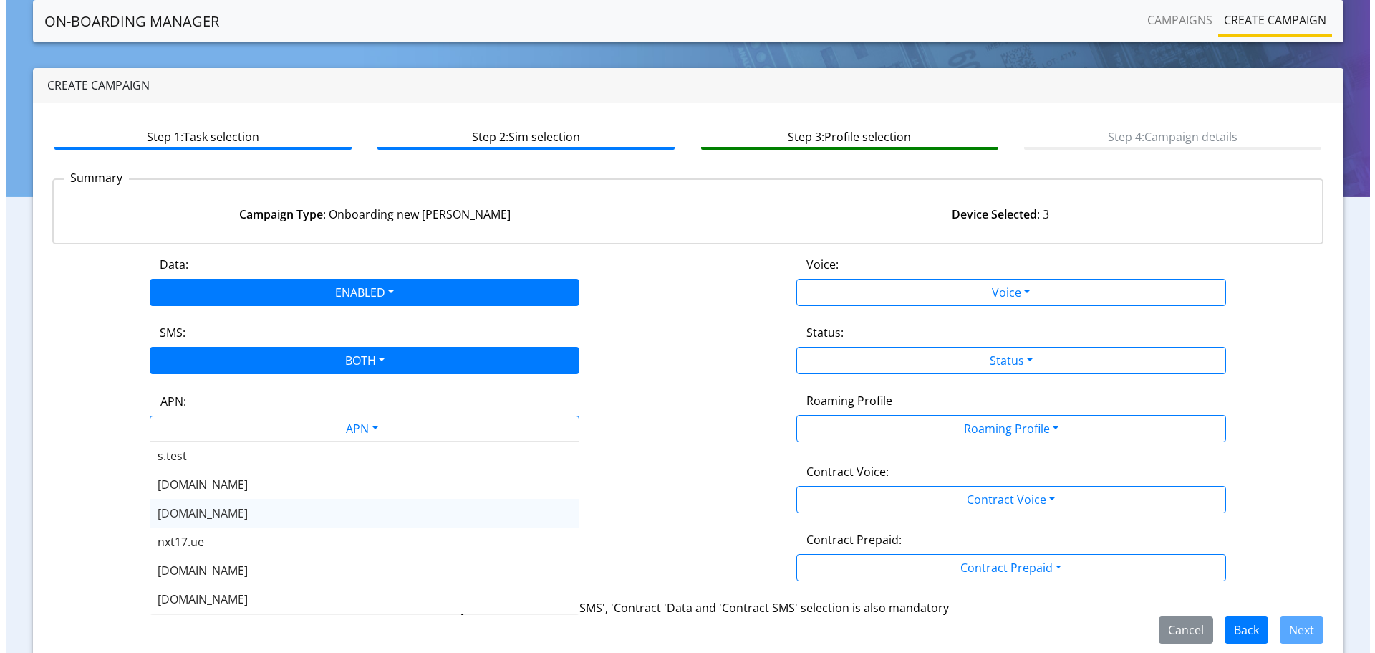
scroll to position [143, 0]
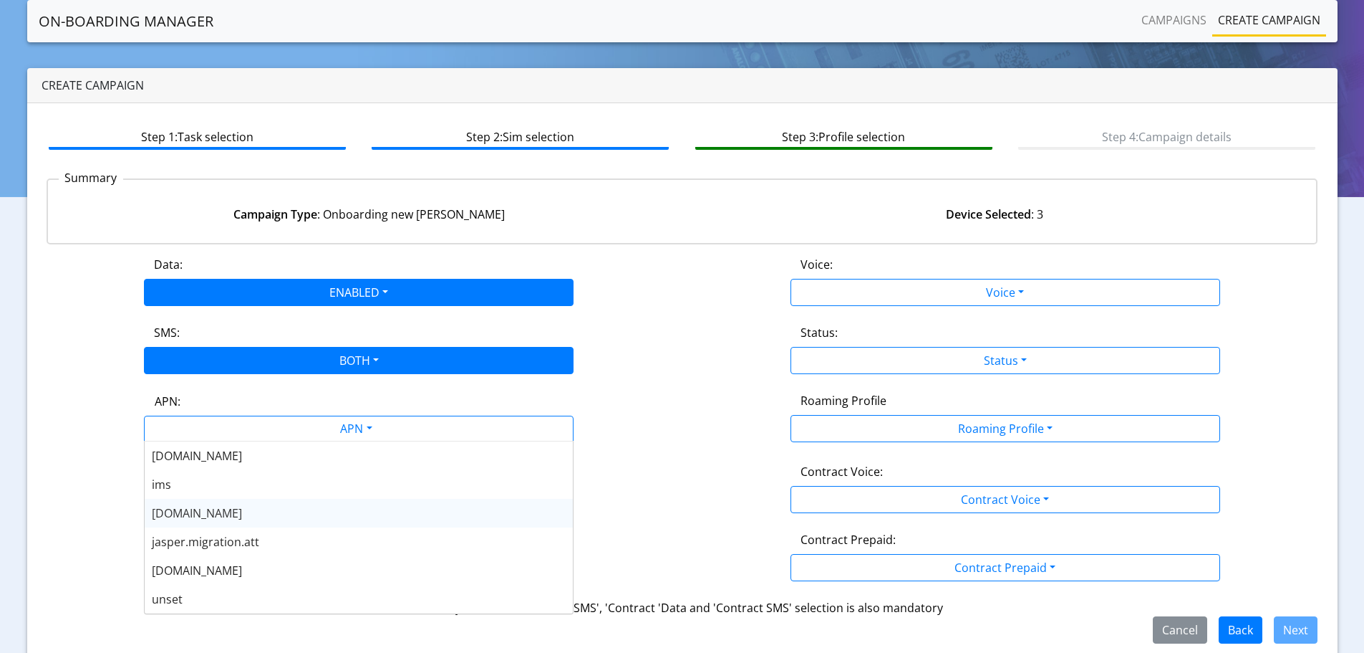
click at [207, 514] on div "nxt23.net" at bounding box center [359, 513] width 428 height 29
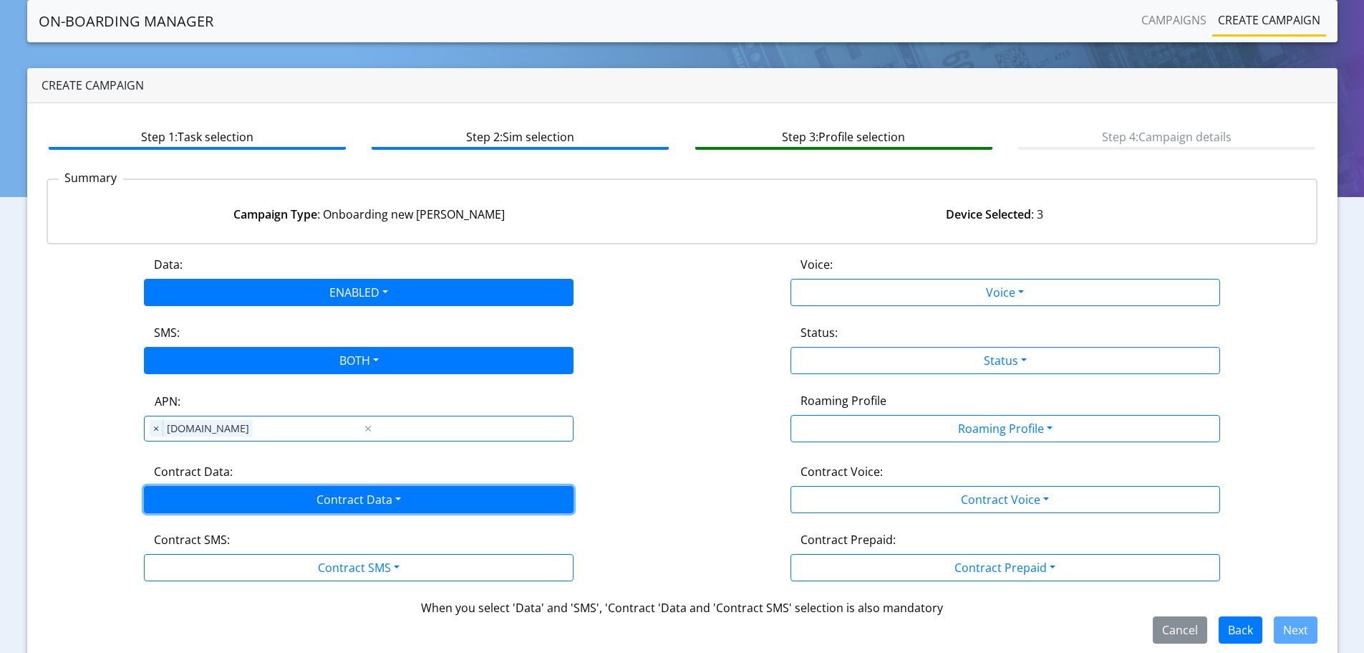
click at [225, 488] on button "Contract Data" at bounding box center [359, 499] width 430 height 27
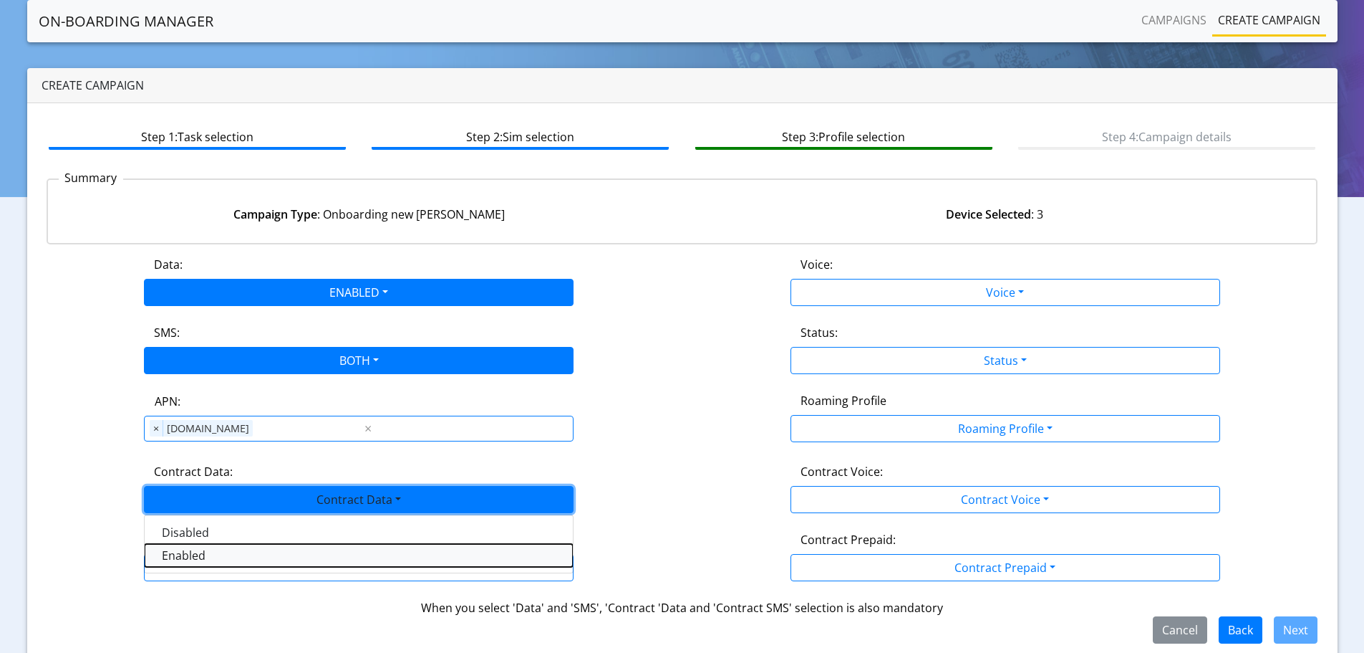
click at [206, 557] on Dataenabled-dropdown "Enabled" at bounding box center [359, 555] width 428 height 23
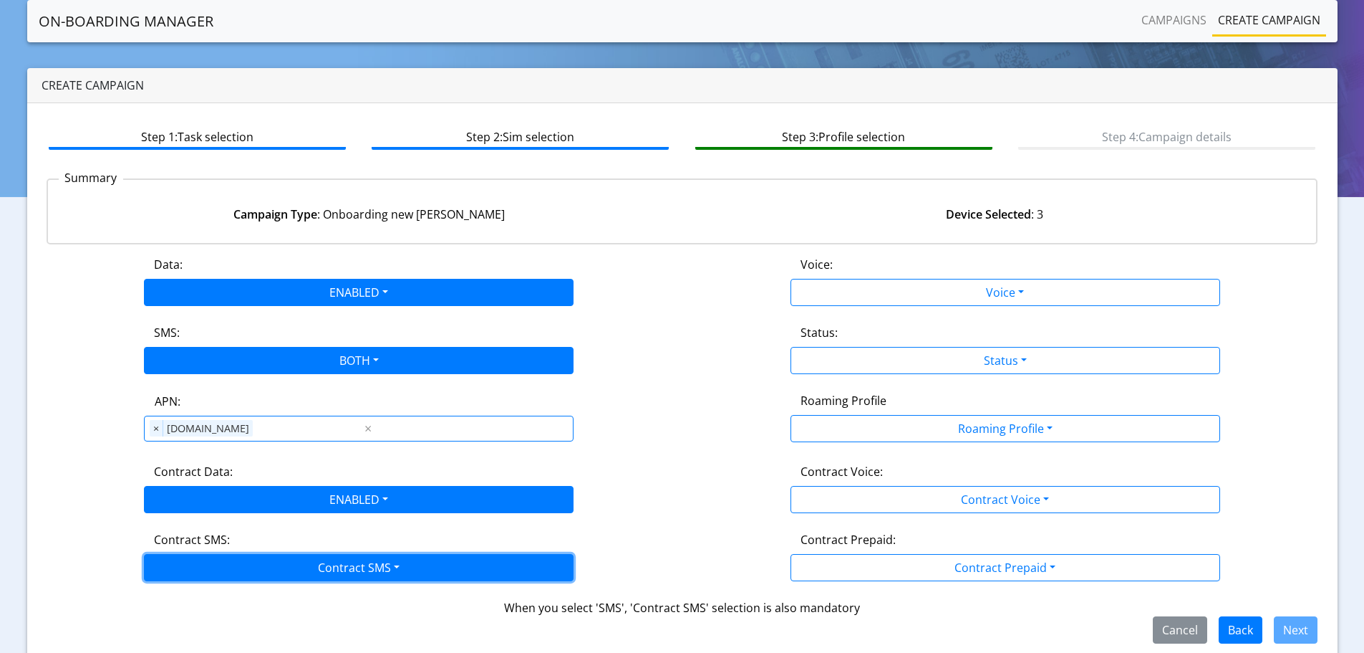
click at [211, 566] on button "Contract SMS" at bounding box center [359, 567] width 430 height 27
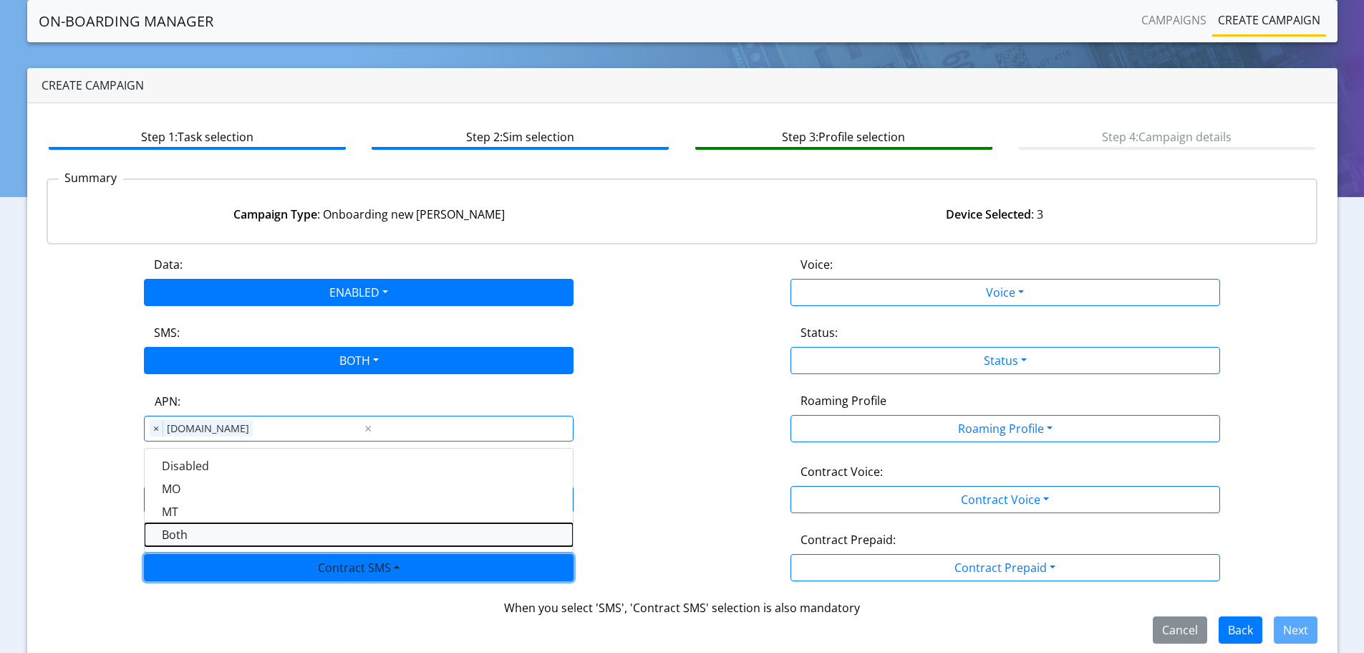
click at [225, 524] on SMSboth-dropdown "Both" at bounding box center [359, 534] width 428 height 23
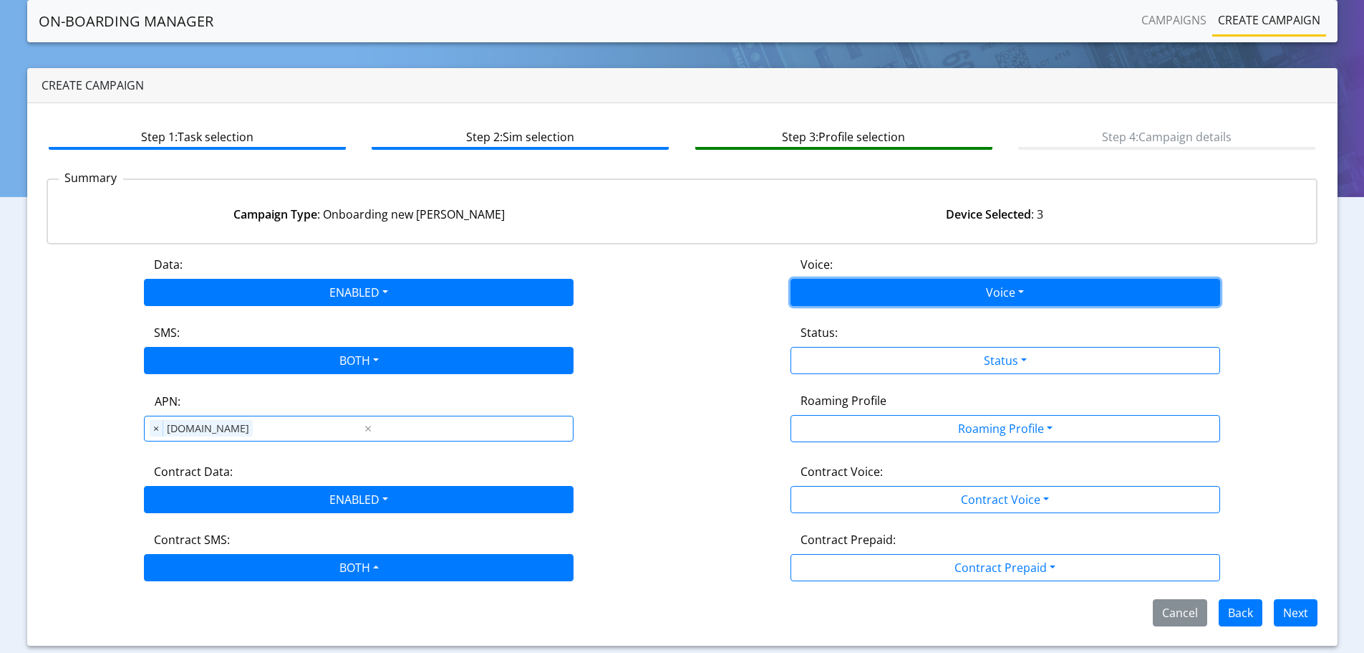
click at [888, 299] on button "Voice" at bounding box center [1006, 292] width 430 height 27
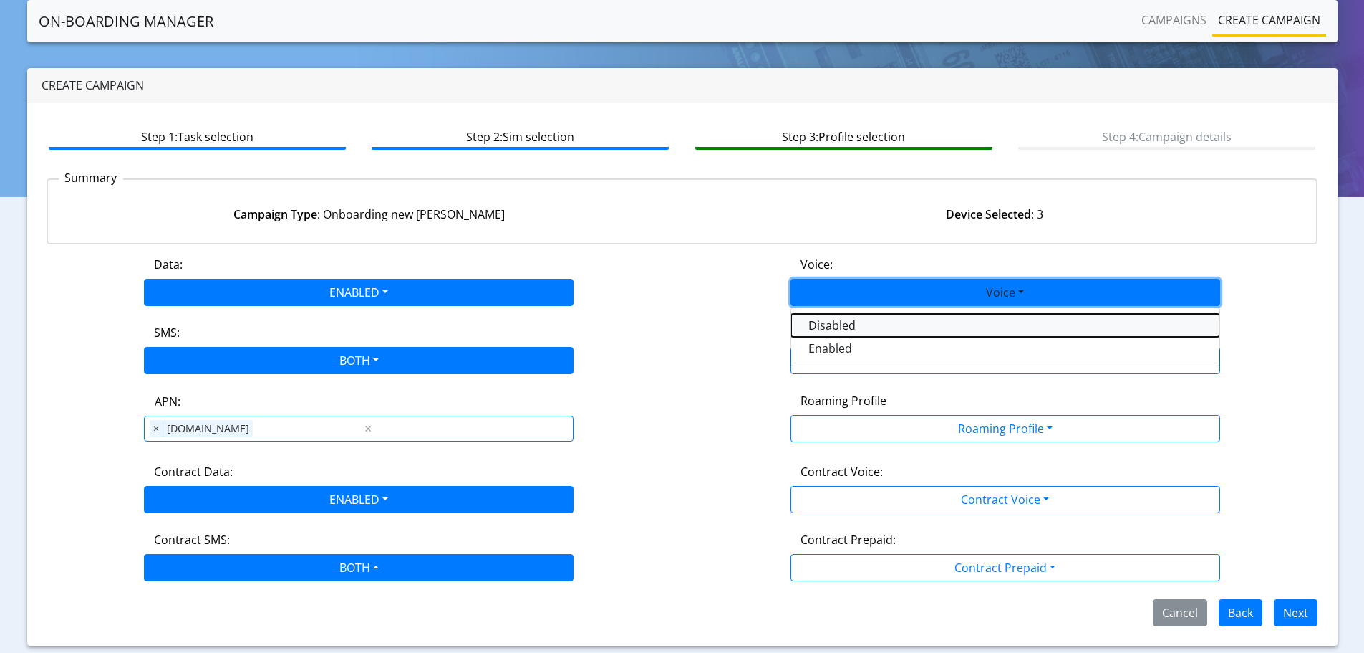
click at [864, 330] on button "Disabled" at bounding box center [1005, 325] width 428 height 23
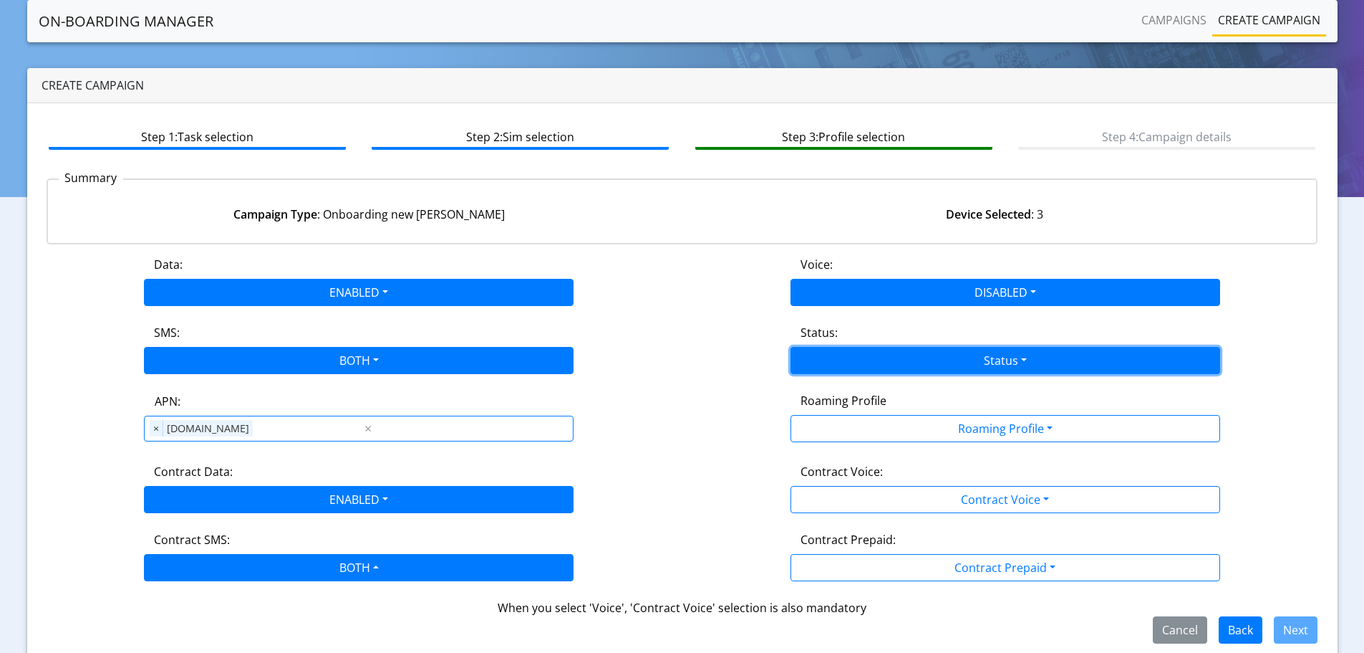
click at [848, 351] on button "Status" at bounding box center [1006, 360] width 430 height 27
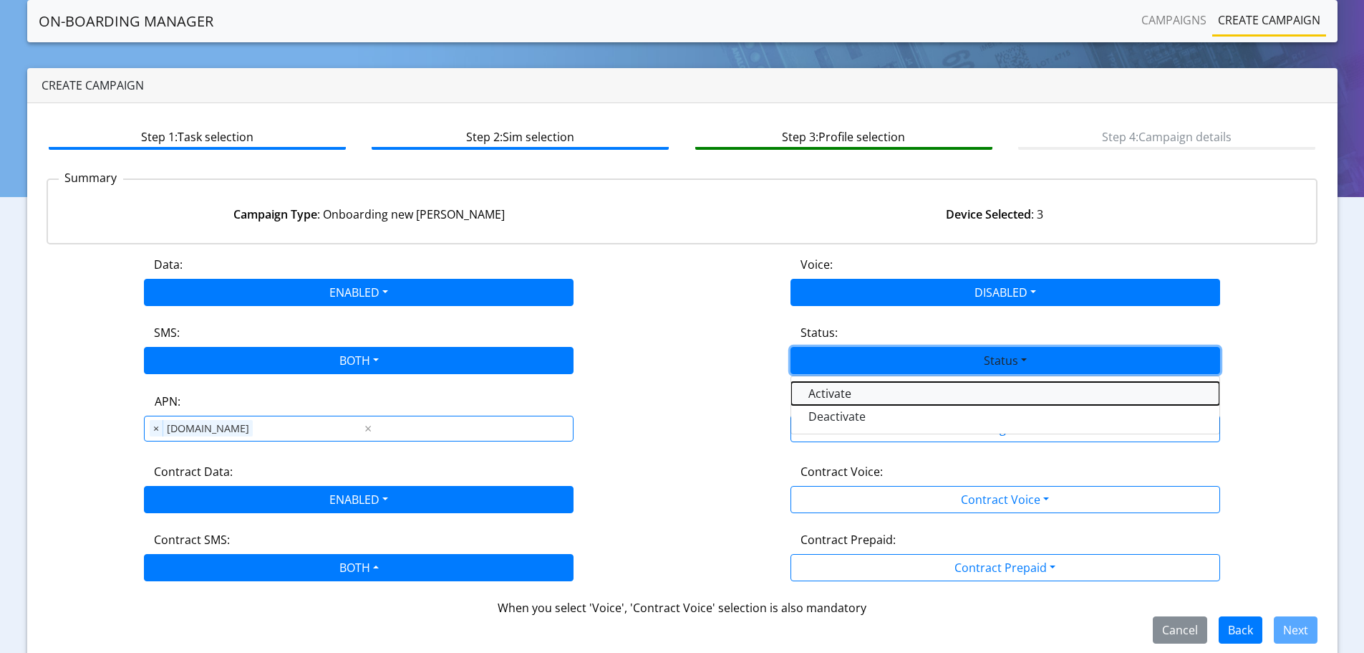
click at [837, 393] on button "Activate" at bounding box center [1005, 393] width 428 height 23
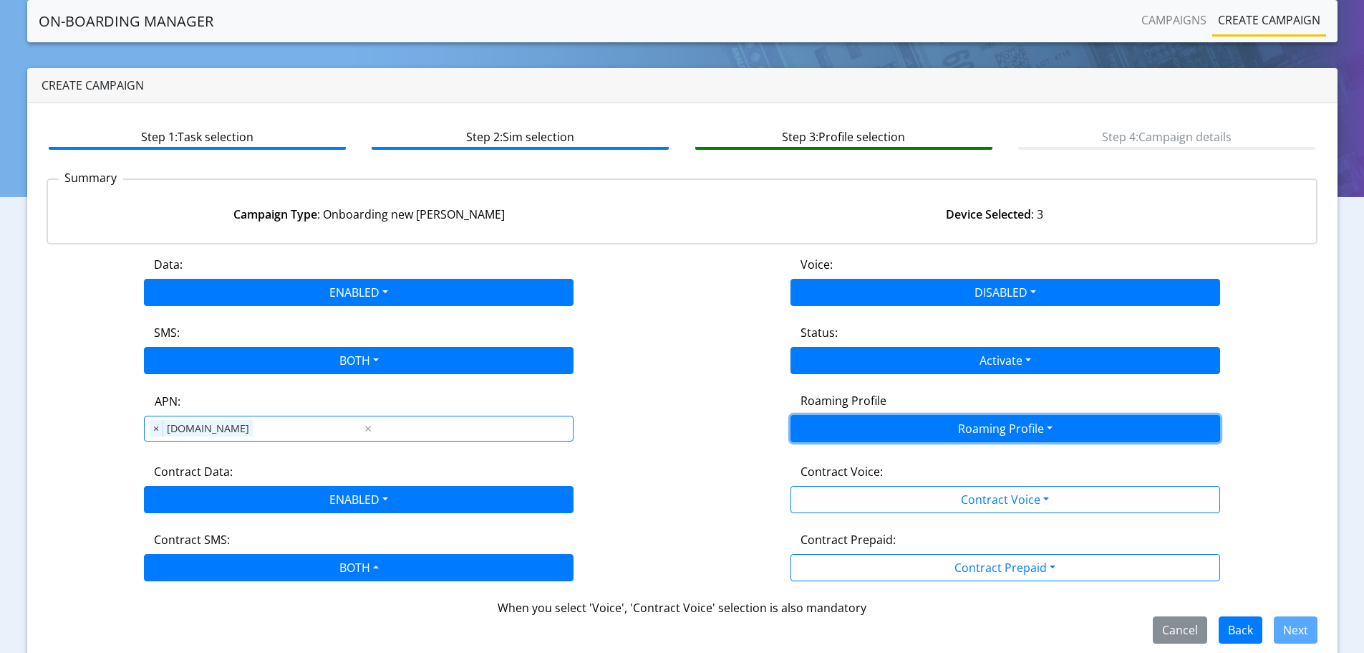
click at [838, 426] on button "Roaming Profile" at bounding box center [1006, 428] width 430 height 27
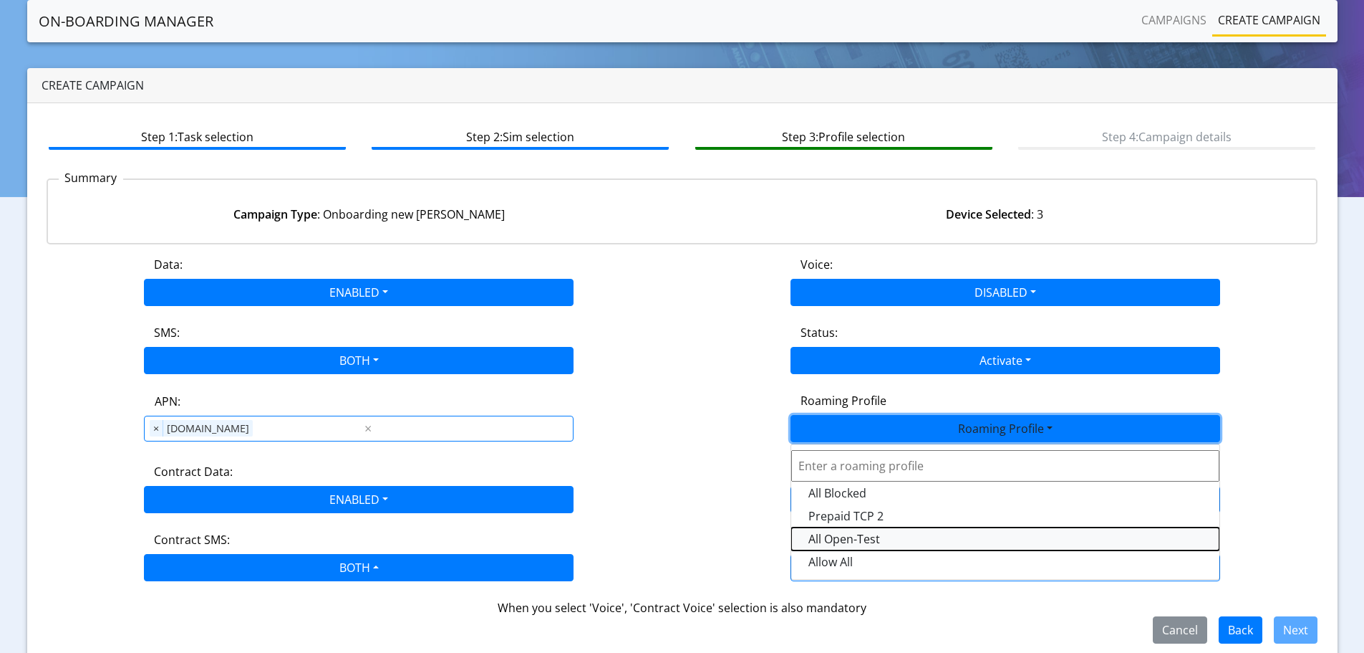
click at [870, 536] on Profile-dropdown "All Open-Test" at bounding box center [1005, 538] width 428 height 23
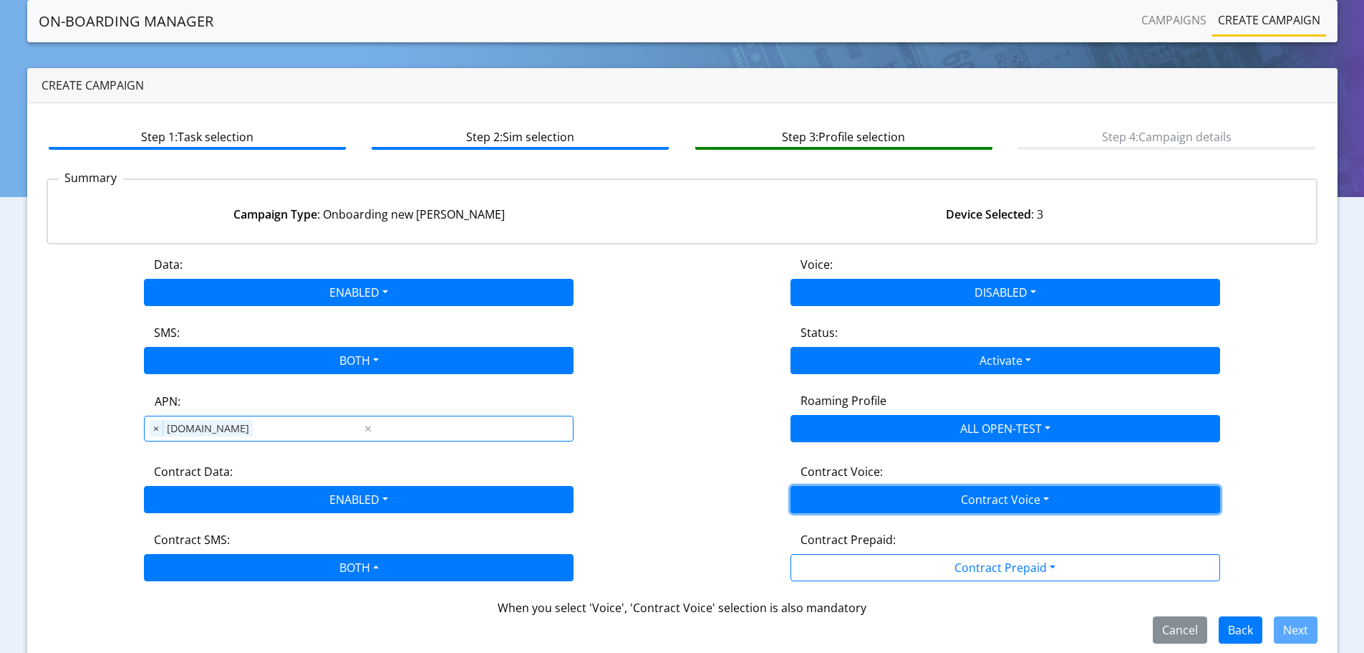
click at [935, 497] on button "Contract Voice" at bounding box center [1006, 499] width 430 height 27
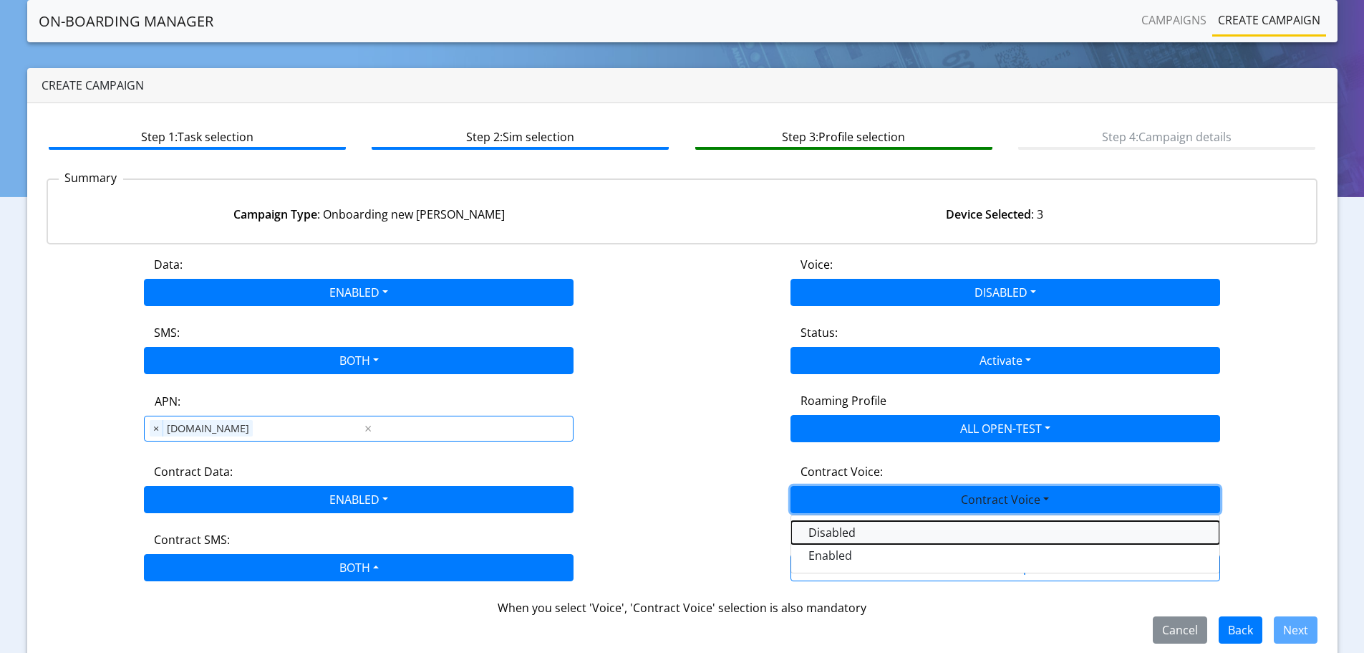
click at [841, 535] on Voicedisabled-dropdown "Disabled" at bounding box center [1005, 532] width 428 height 23
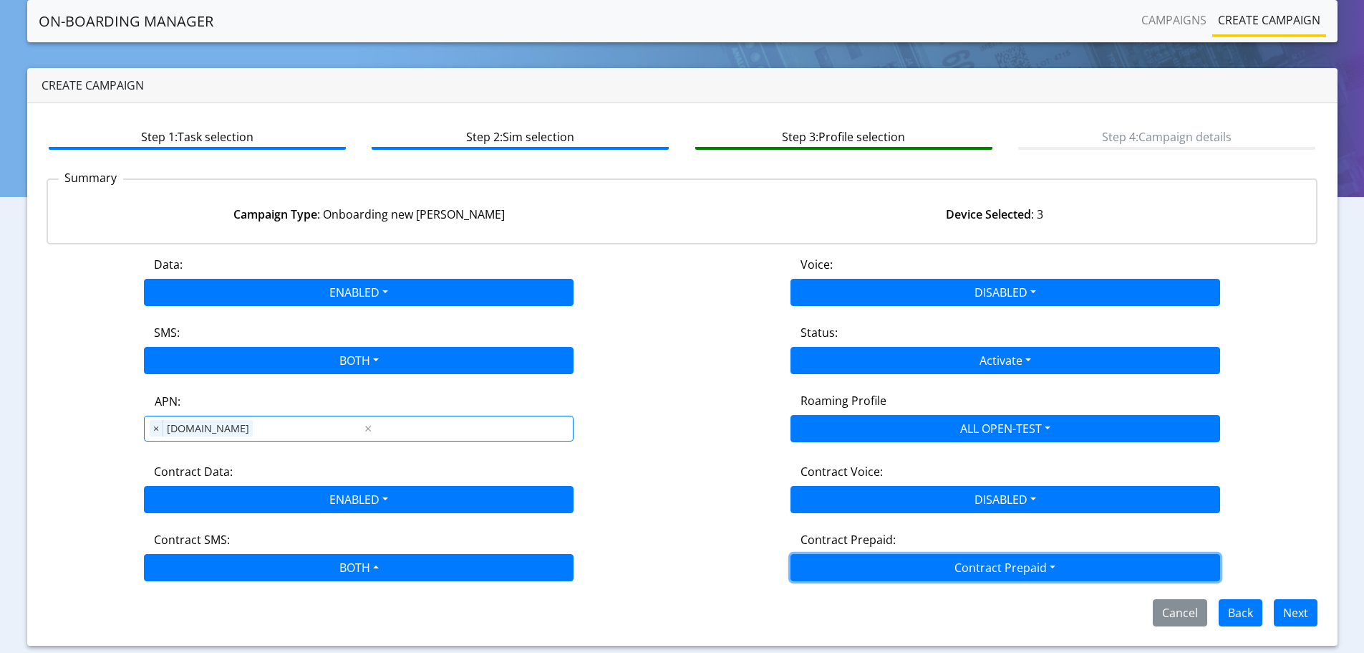
click at [900, 562] on button "Contract Prepaid" at bounding box center [1006, 567] width 430 height 27
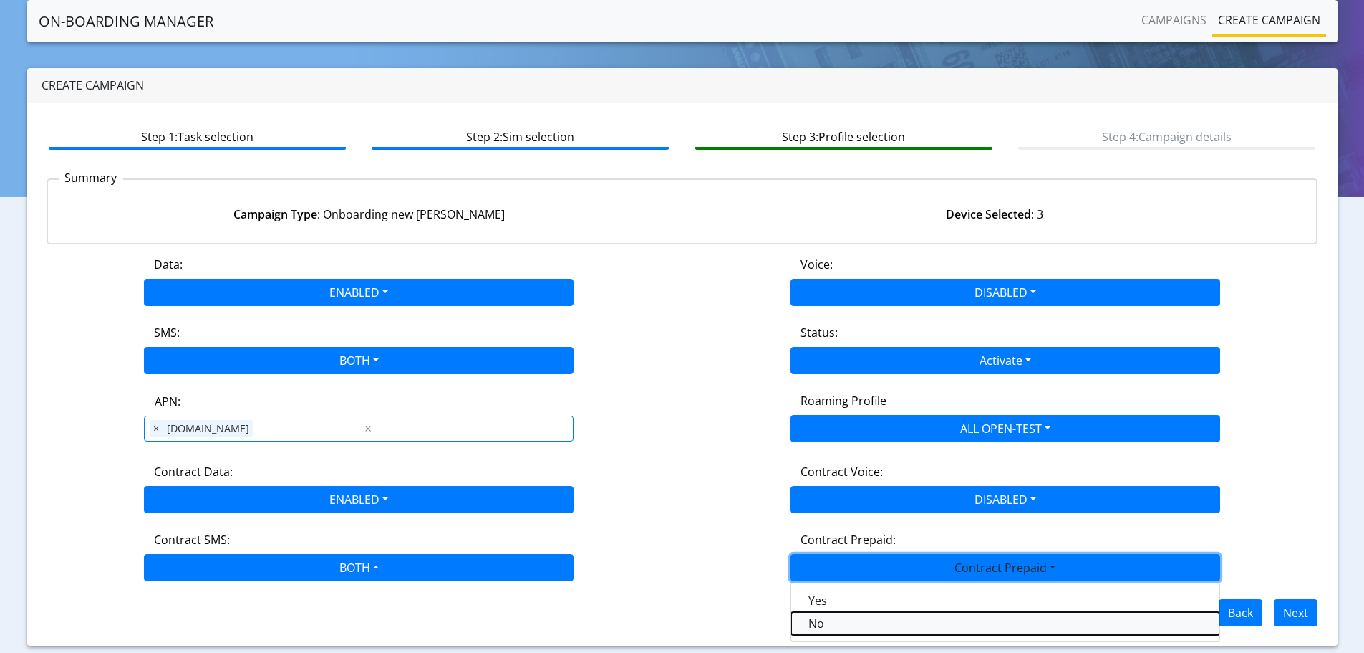
click at [834, 629] on Prepaidnotprepaid-dropdown "No" at bounding box center [1005, 623] width 428 height 23
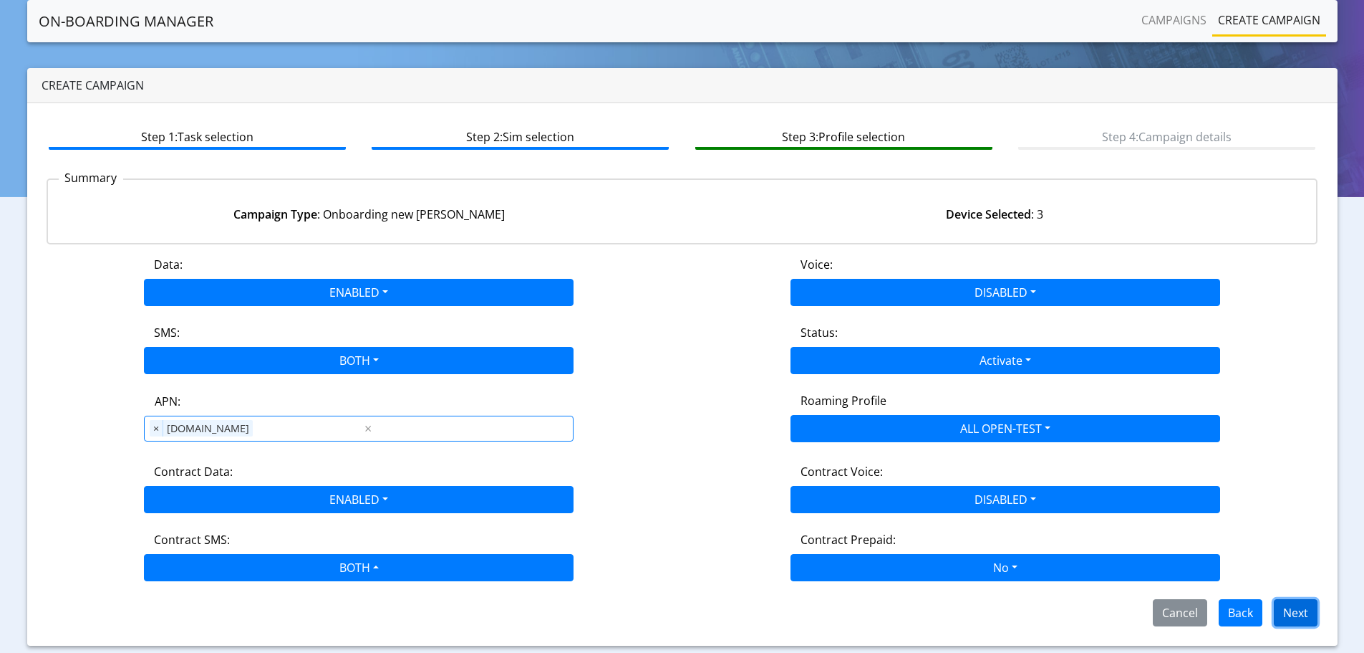
click at [1289, 612] on button "Next" at bounding box center [1296, 612] width 44 height 27
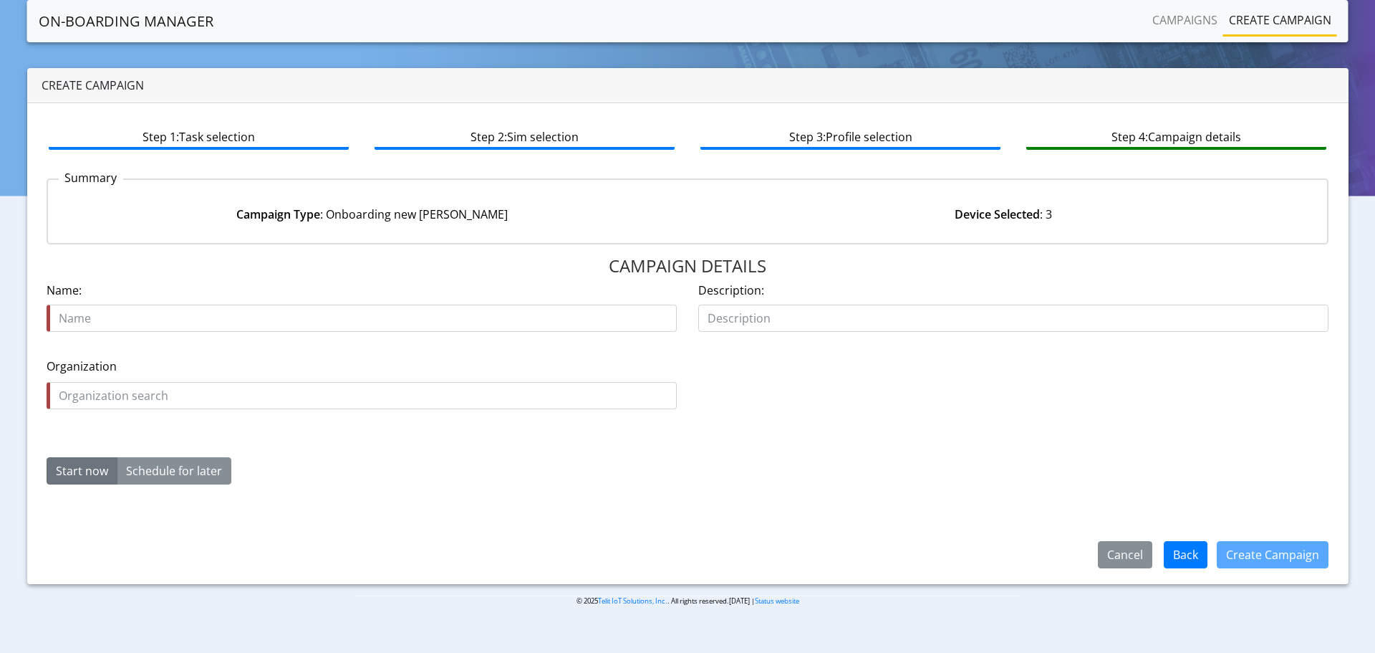
click at [197, 319] on input "text" at bounding box center [362, 317] width 630 height 27
click at [196, 319] on input "POLAND-INCOMPATIBLE-PROFILES-TEST" at bounding box center [362, 317] width 630 height 27
type input "POLAND-INCOMPATIBLE-PROFILES-TEST"
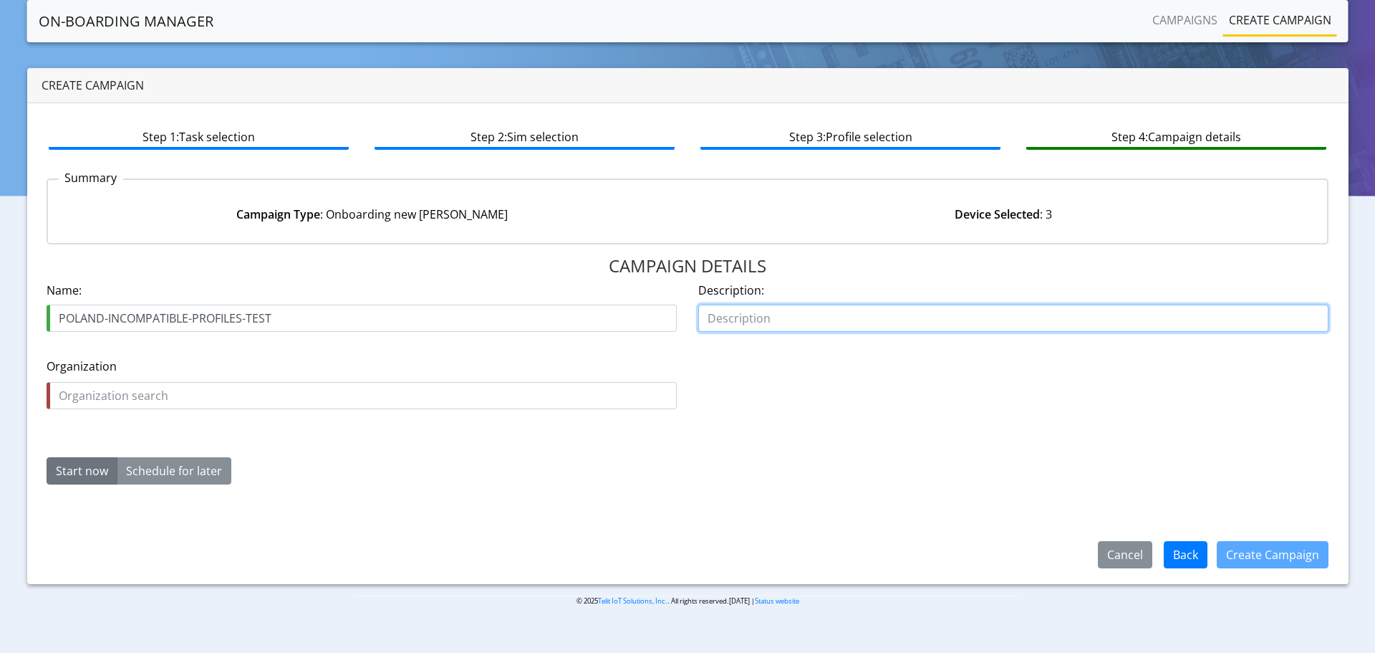
click at [772, 317] on input "text" at bounding box center [1013, 317] width 630 height 27
paste input "POLAND-INCOMPATIBLE-PROFILES-TEST"
type input "POLAND-INCOMPATIBLE-PROFILES-TEST"
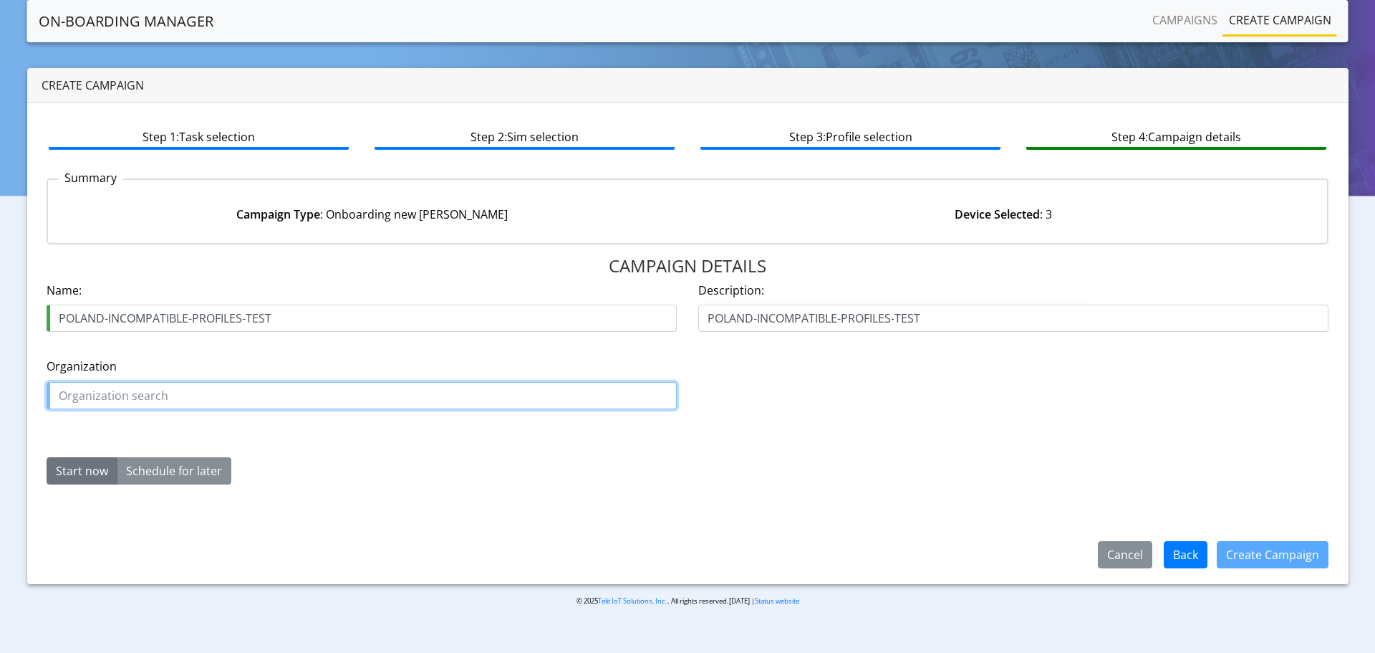
click at [171, 393] on input "text" at bounding box center [362, 395] width 630 height 27
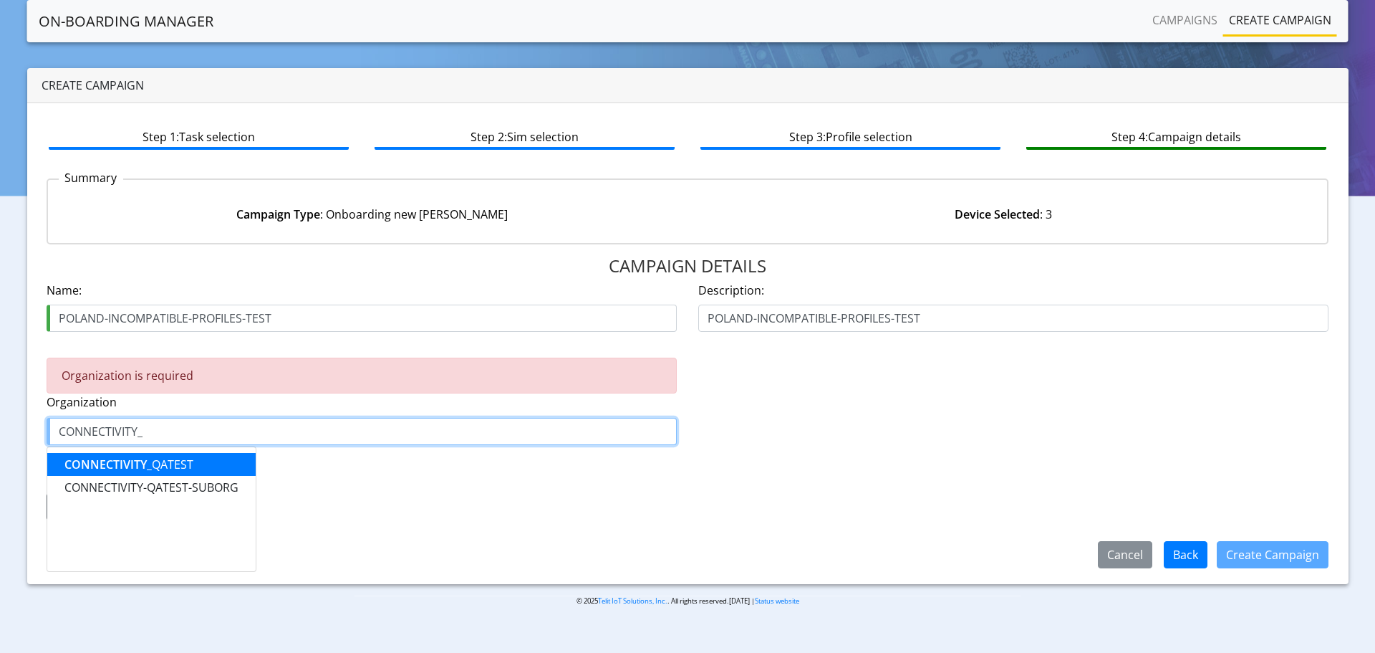
click at [173, 462] on ngb-highlight "CONNECTIVITY_ QATEST" at bounding box center [128, 464] width 129 height 16
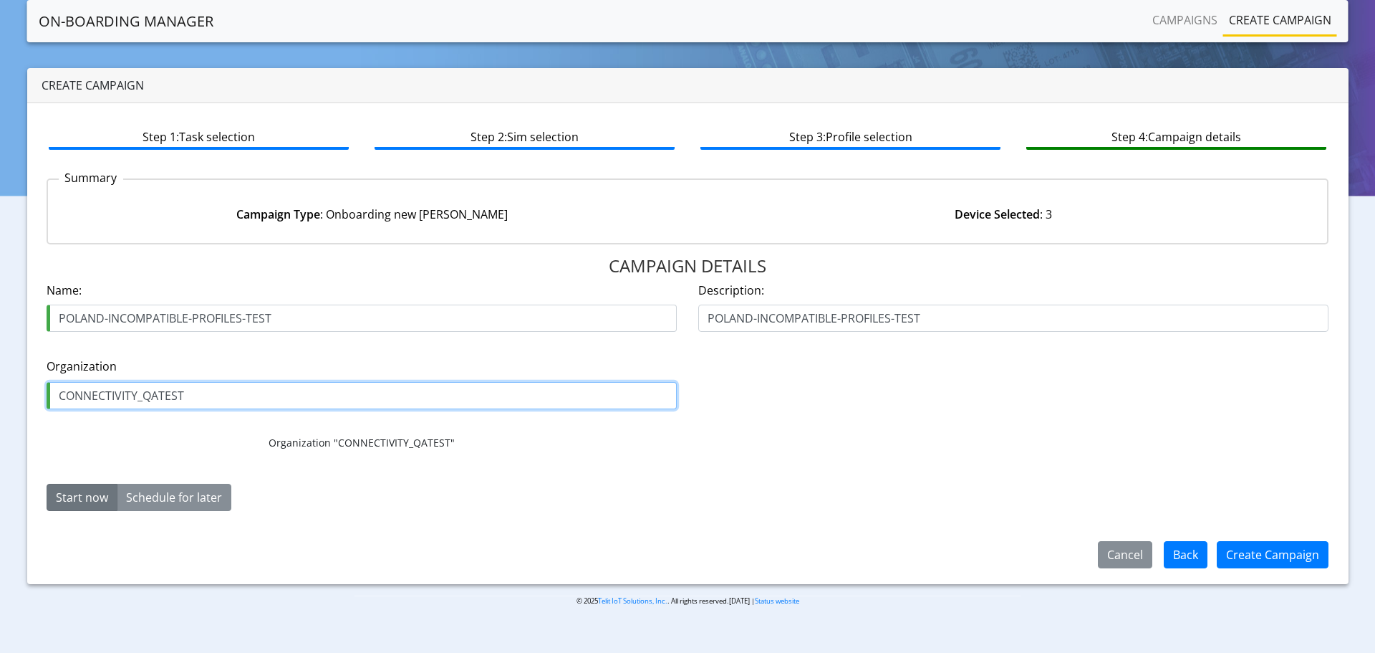
type input "CONNECTIVITY_QATEST"
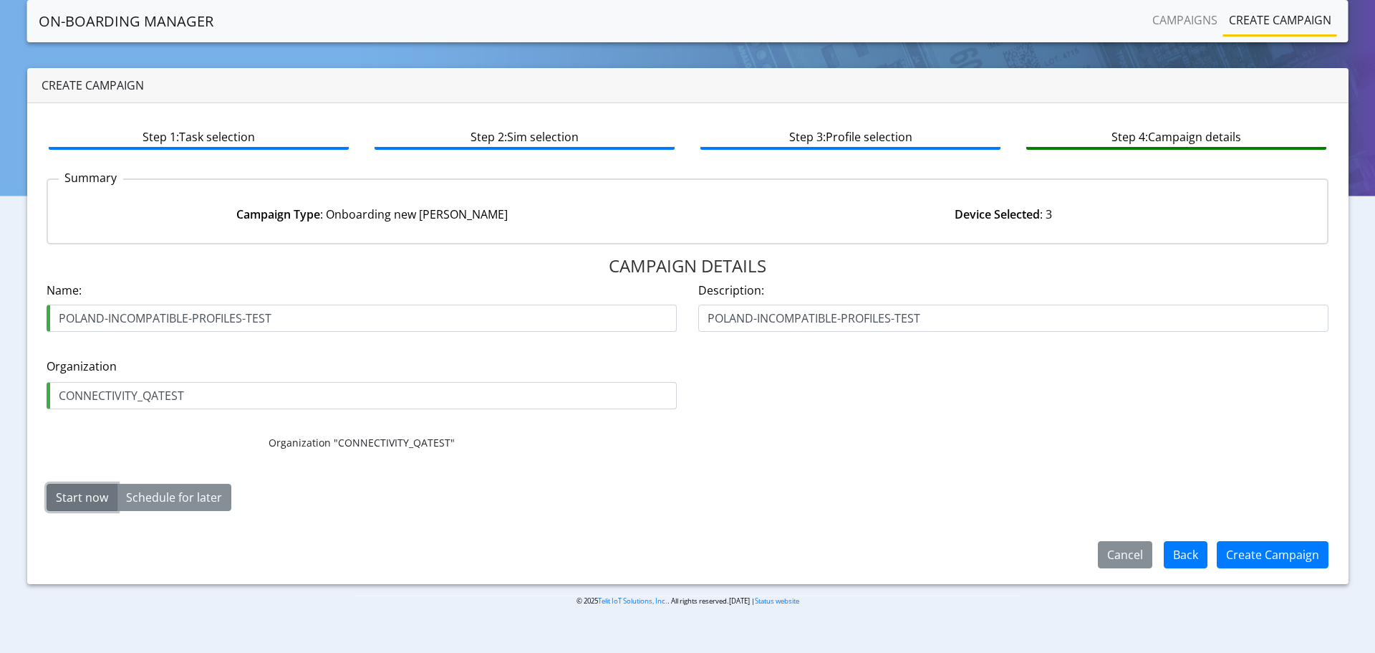
click at [72, 495] on button "Start now" at bounding box center [82, 496] width 71 height 27
click at [1253, 557] on button "Create Campaign" at bounding box center [1273, 554] width 112 height 27
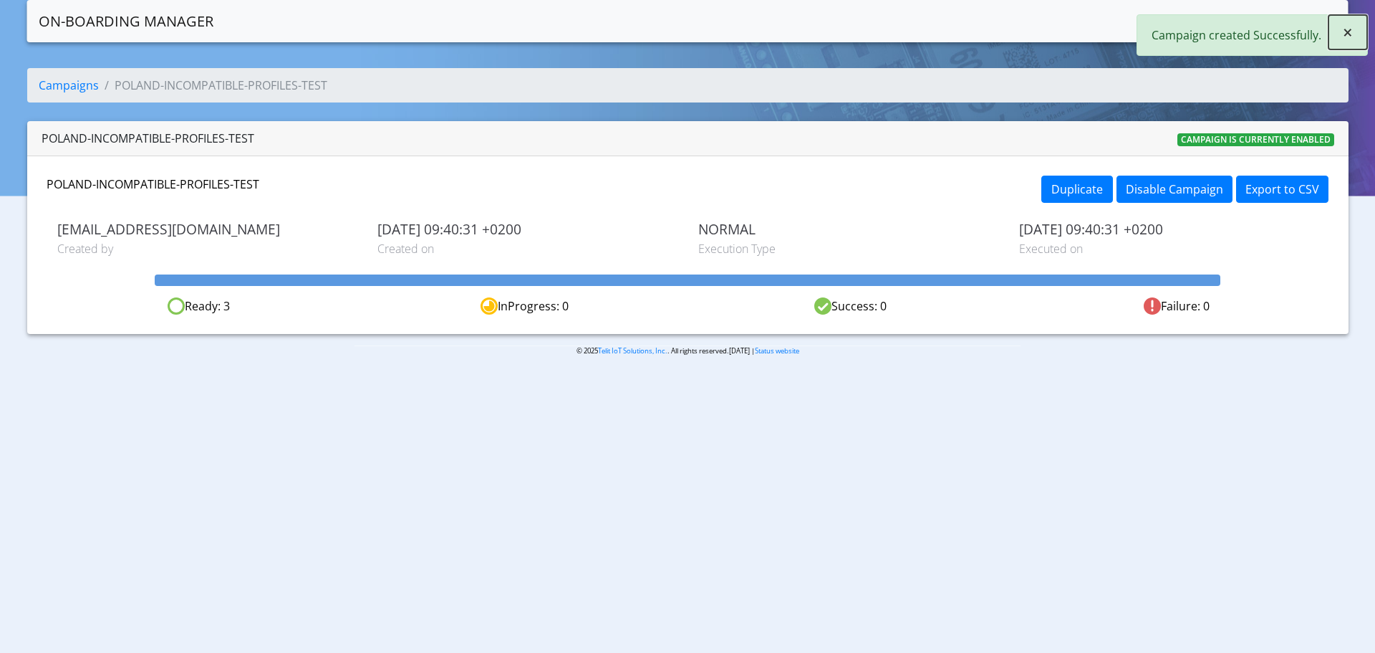
click at [1347, 34] on span "×" at bounding box center [1348, 32] width 10 height 24
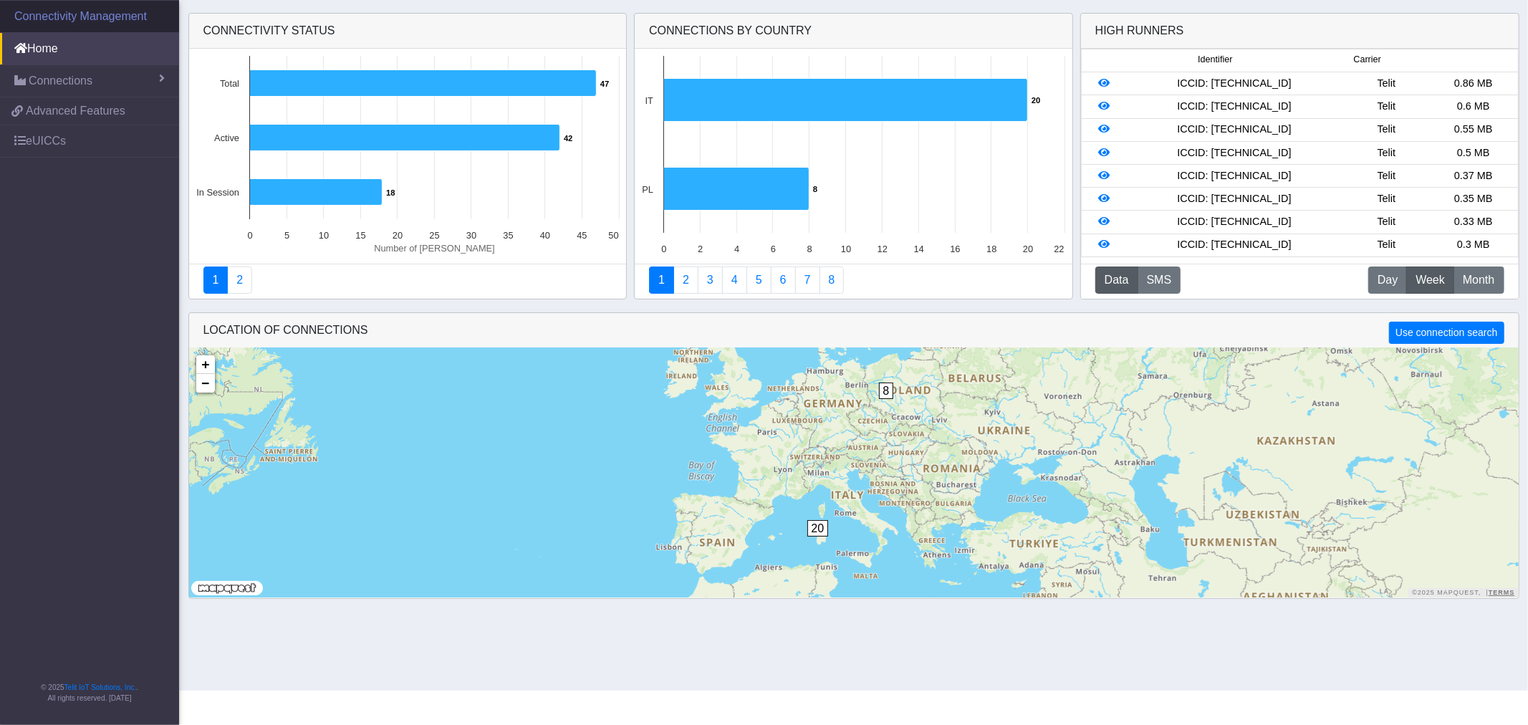
click at [81, 24] on link "Connectivity Management" at bounding box center [89, 17] width 179 height 32
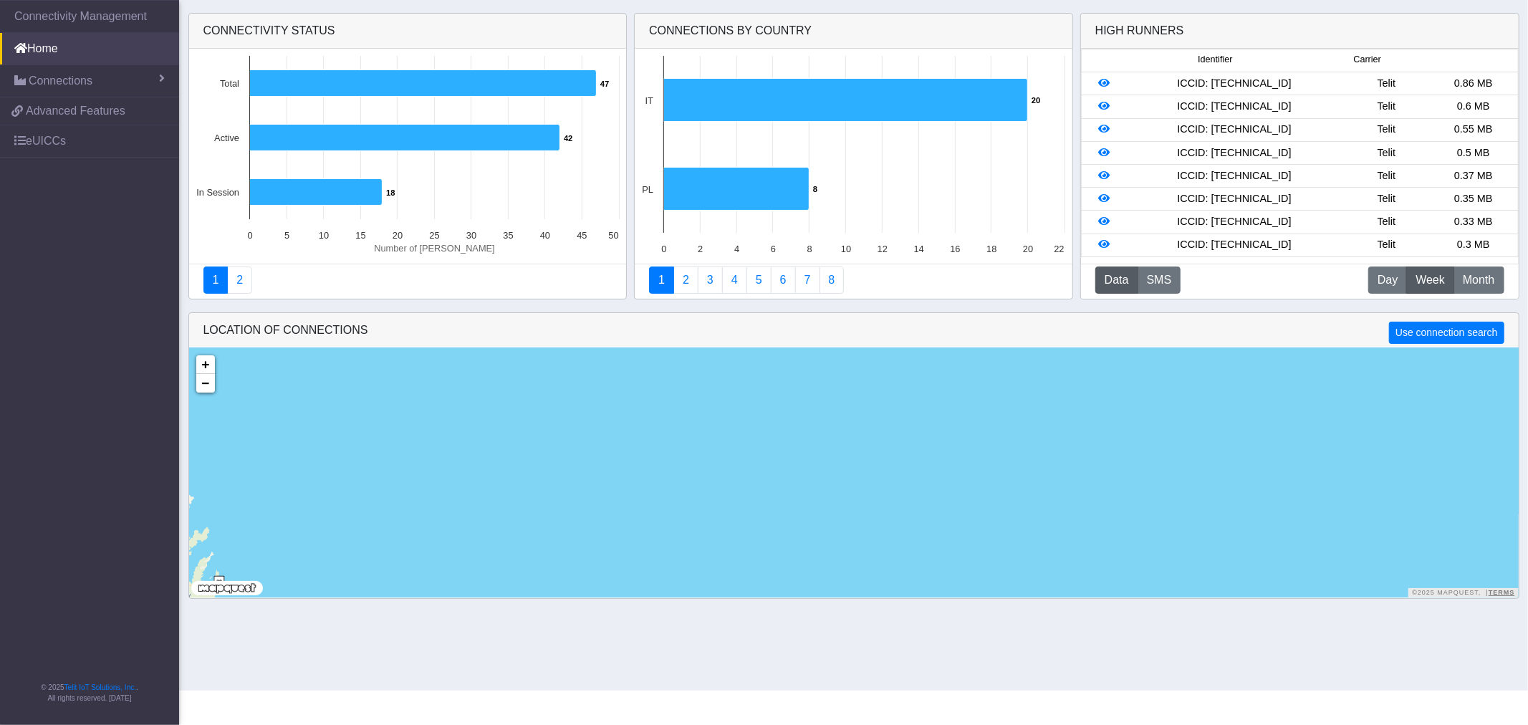
drag, startPoint x: 1500, startPoint y: 9, endPoint x: 1190, endPoint y: 405, distance: 502.6
click at [1191, 405] on div "8 + − ©2025 MapQuest, | Terms" at bounding box center [853, 472] width 1329 height 249
